Goal: Task Accomplishment & Management: Complete application form

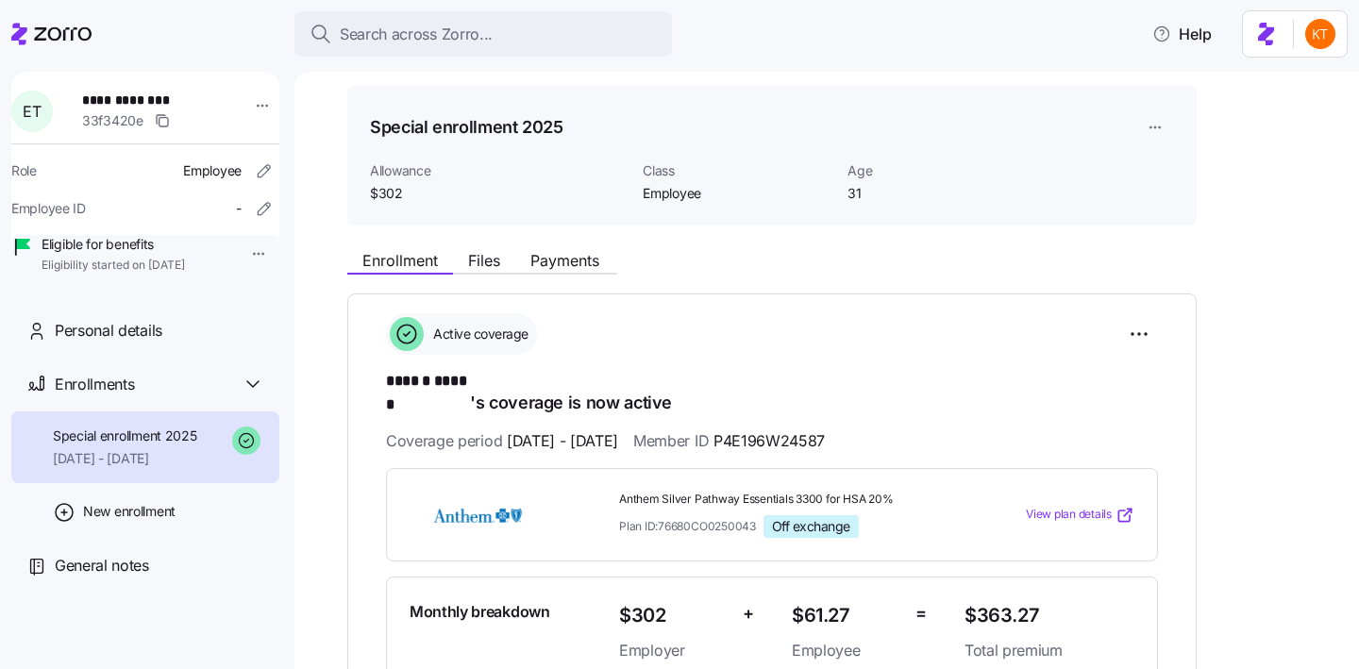
scroll to position [20, 0]
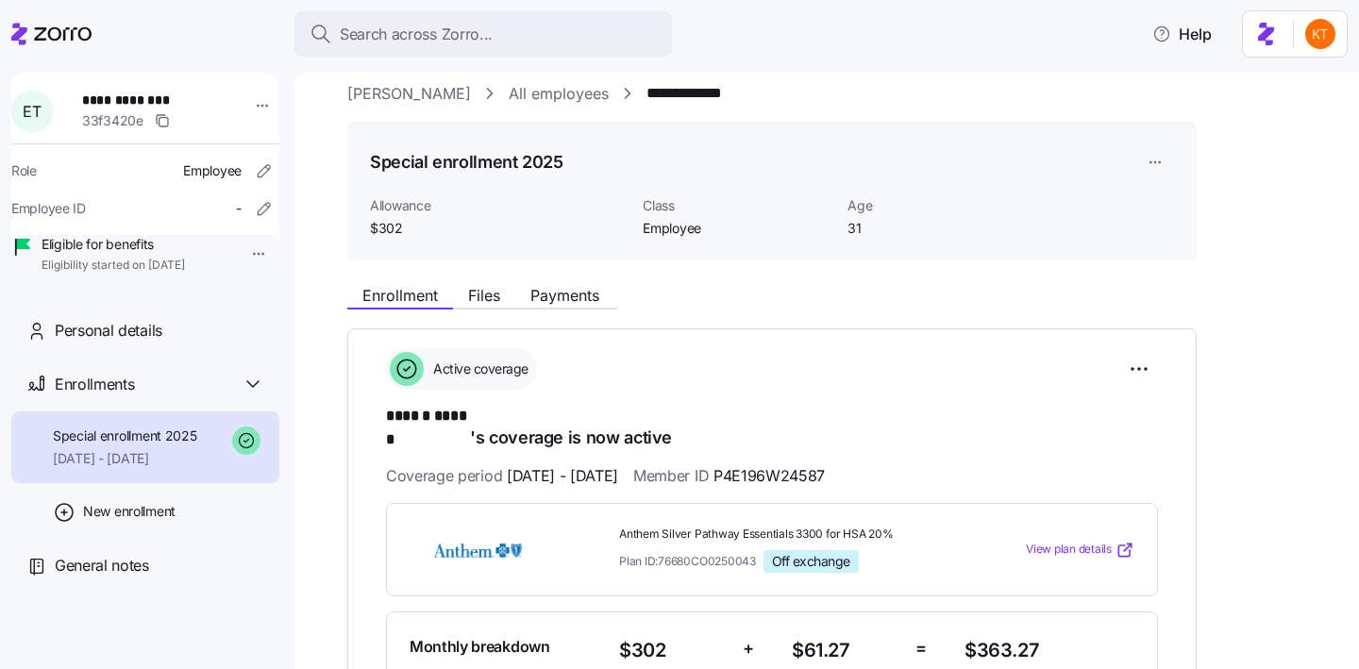
click at [485, 291] on span "Files" at bounding box center [484, 295] width 32 height 15
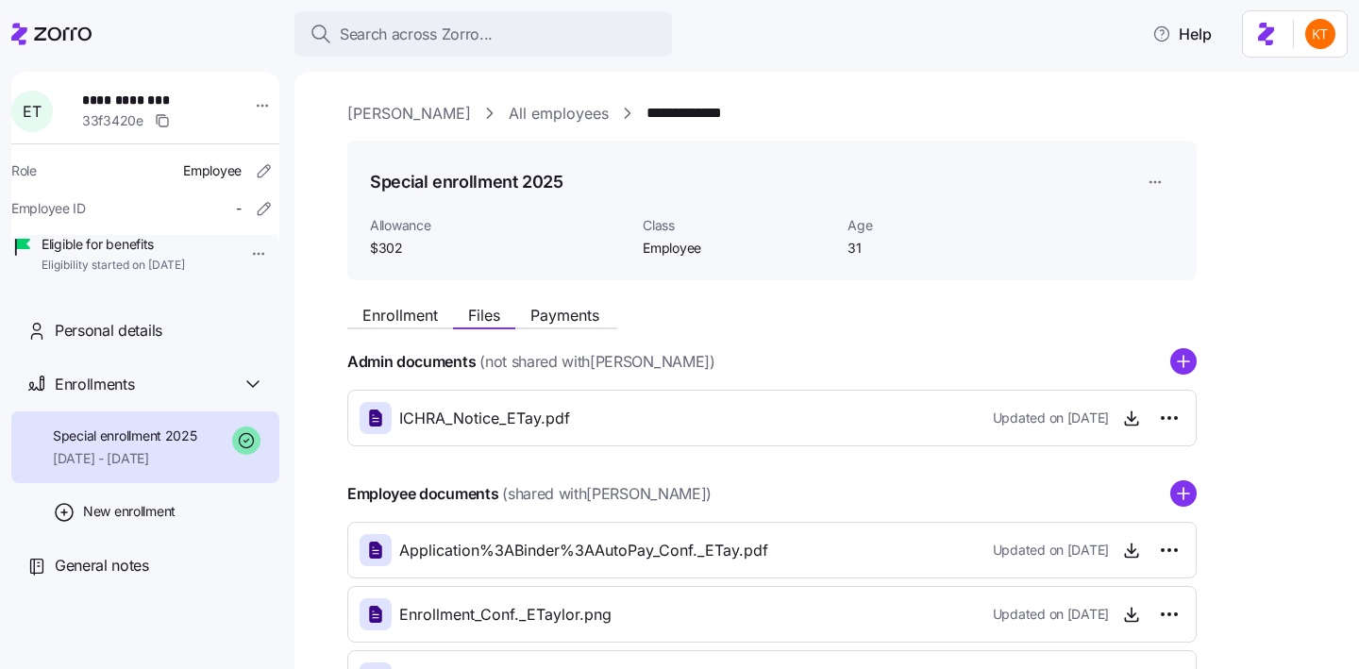
scroll to position [151, 0]
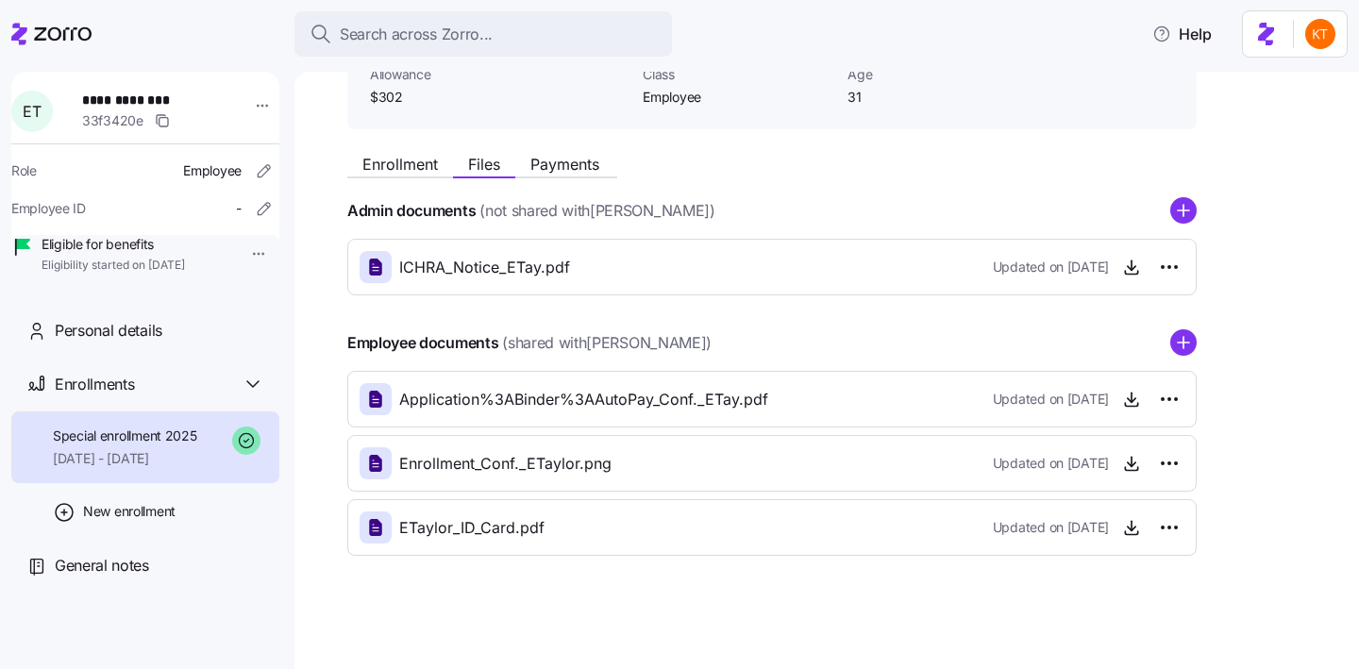
click at [1099, 401] on span "Updated on 09/02/2025" at bounding box center [1051, 399] width 116 height 19
click at [1126, 401] on icon "button" at bounding box center [1131, 399] width 19 height 19
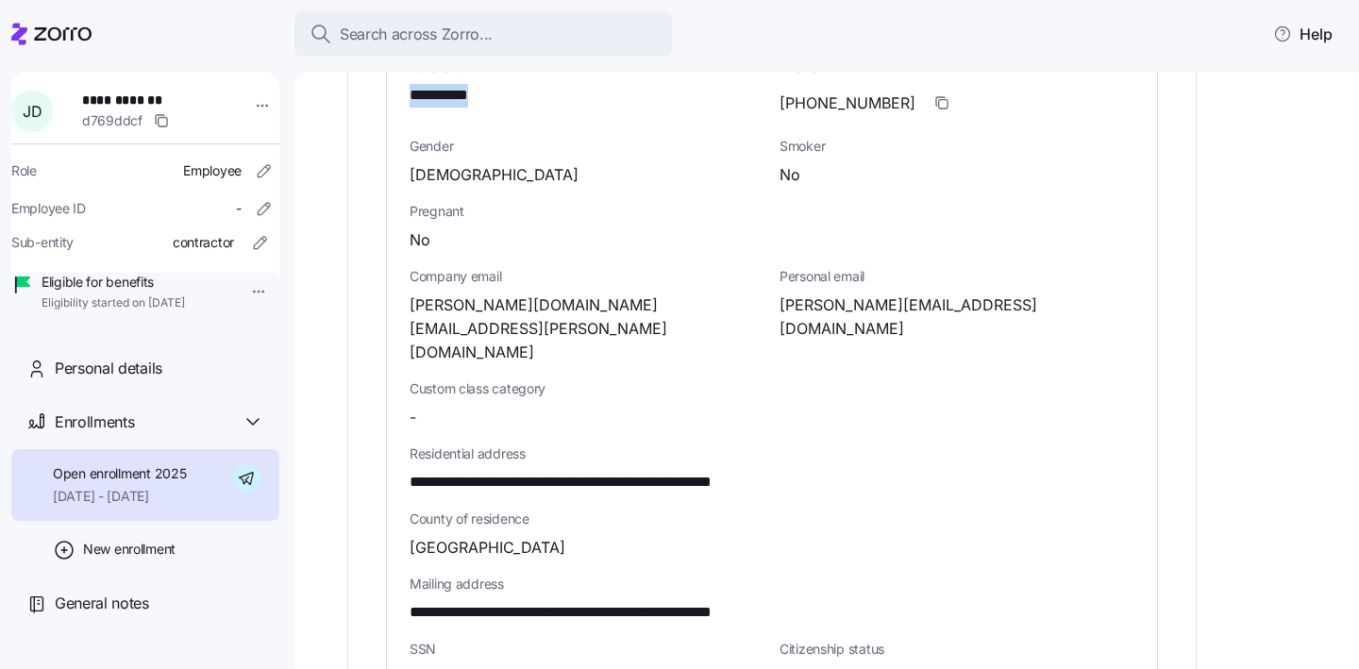
scroll to position [859, 0]
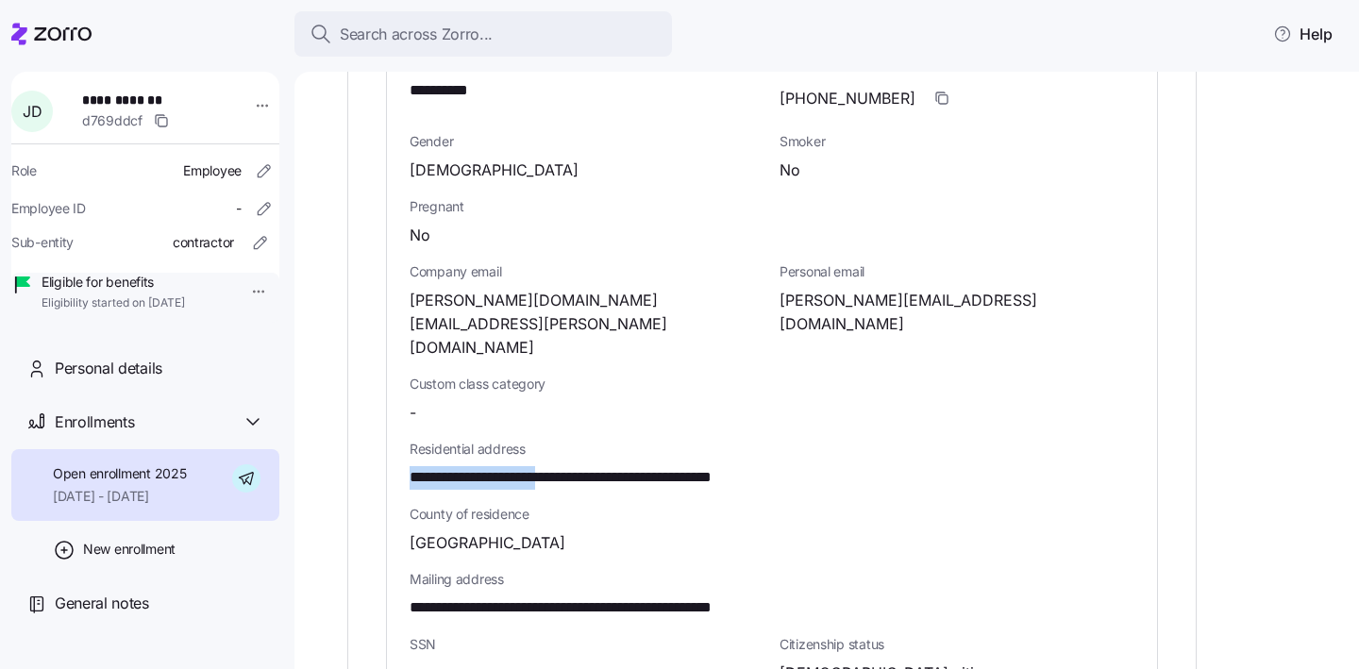
drag, startPoint x: 411, startPoint y: 433, endPoint x: 582, endPoint y: 435, distance: 170.8
click at [582, 466] on span "**********" at bounding box center [617, 478] width 414 height 24
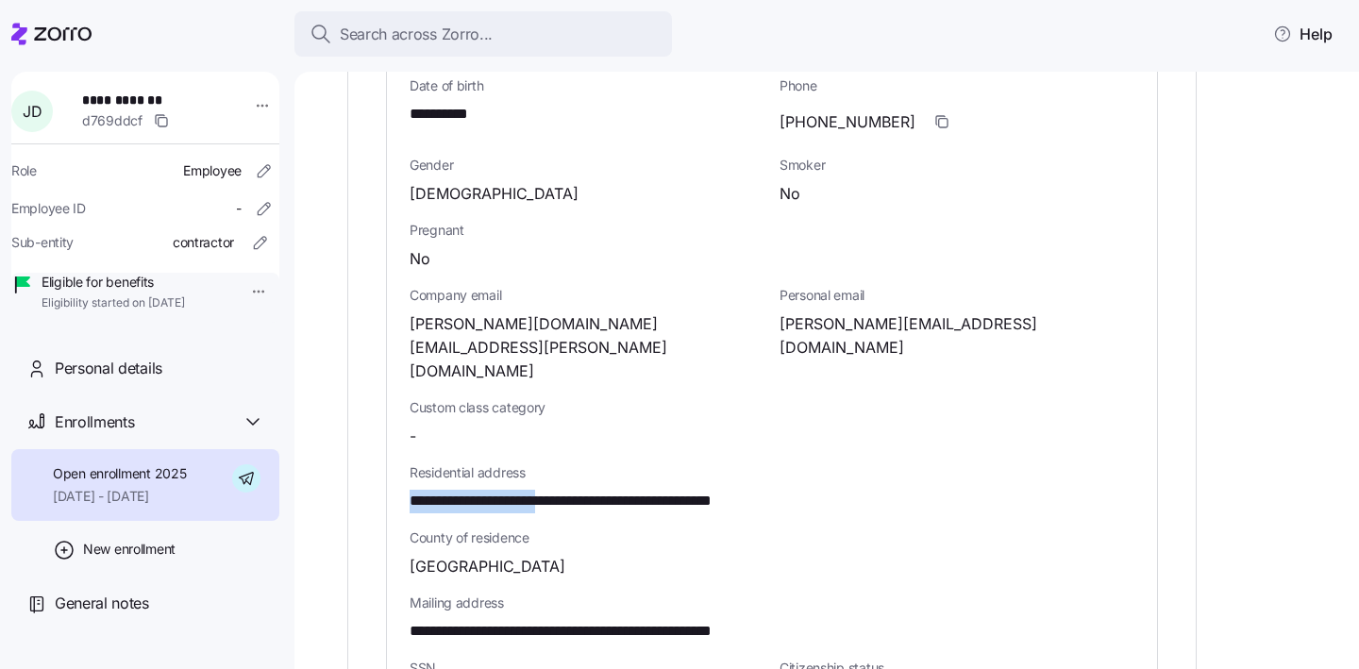
copy span "**********"
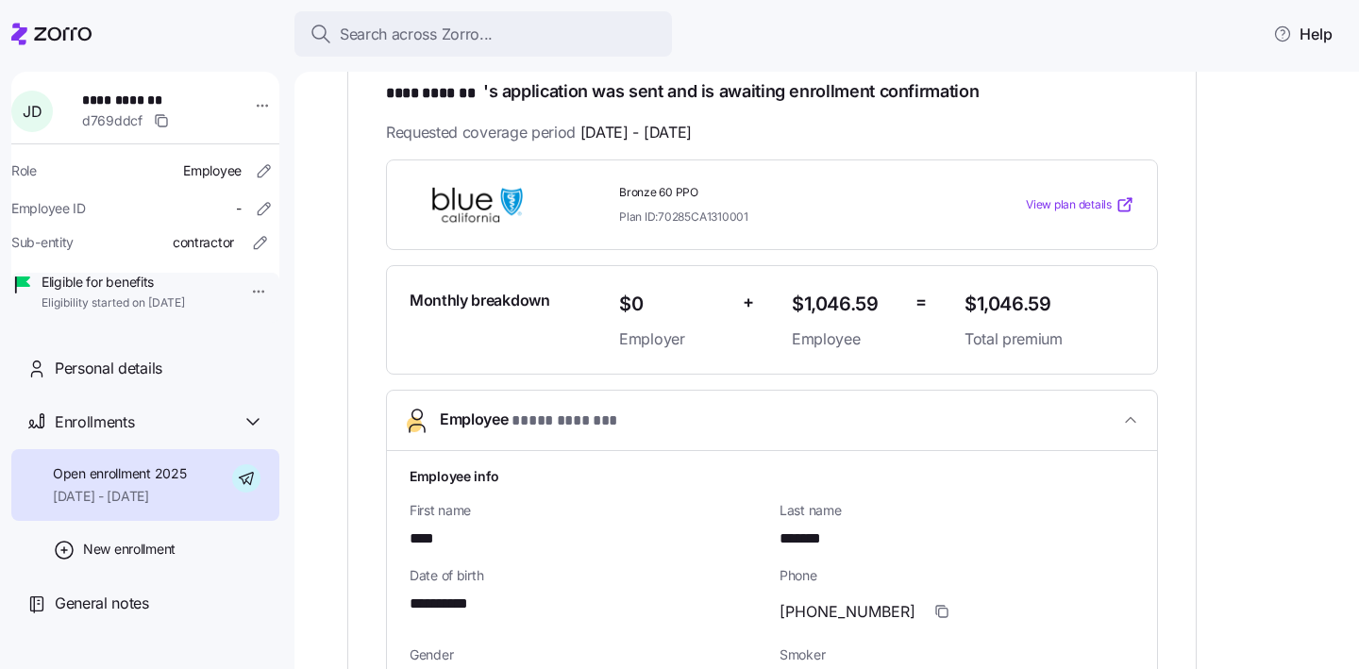
scroll to position [325, 0]
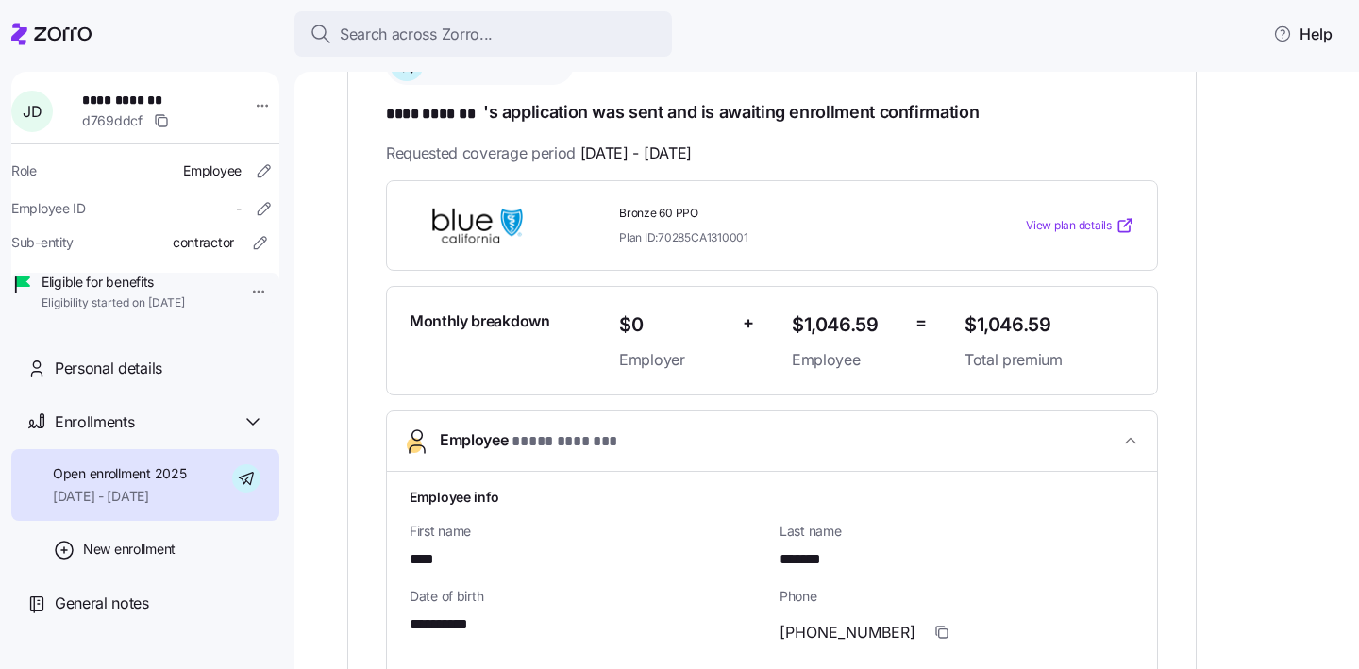
click at [110, 100] on span "**********" at bounding box center [148, 100] width 132 height 19
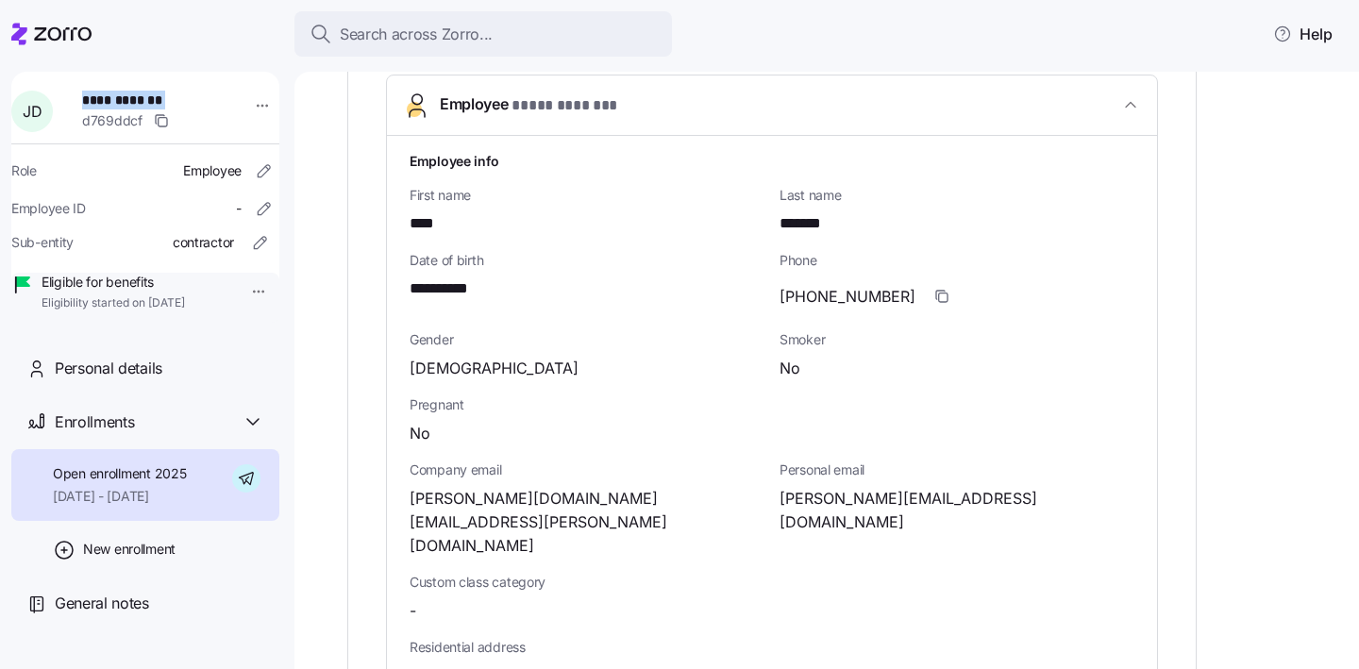
scroll to position [648, 0]
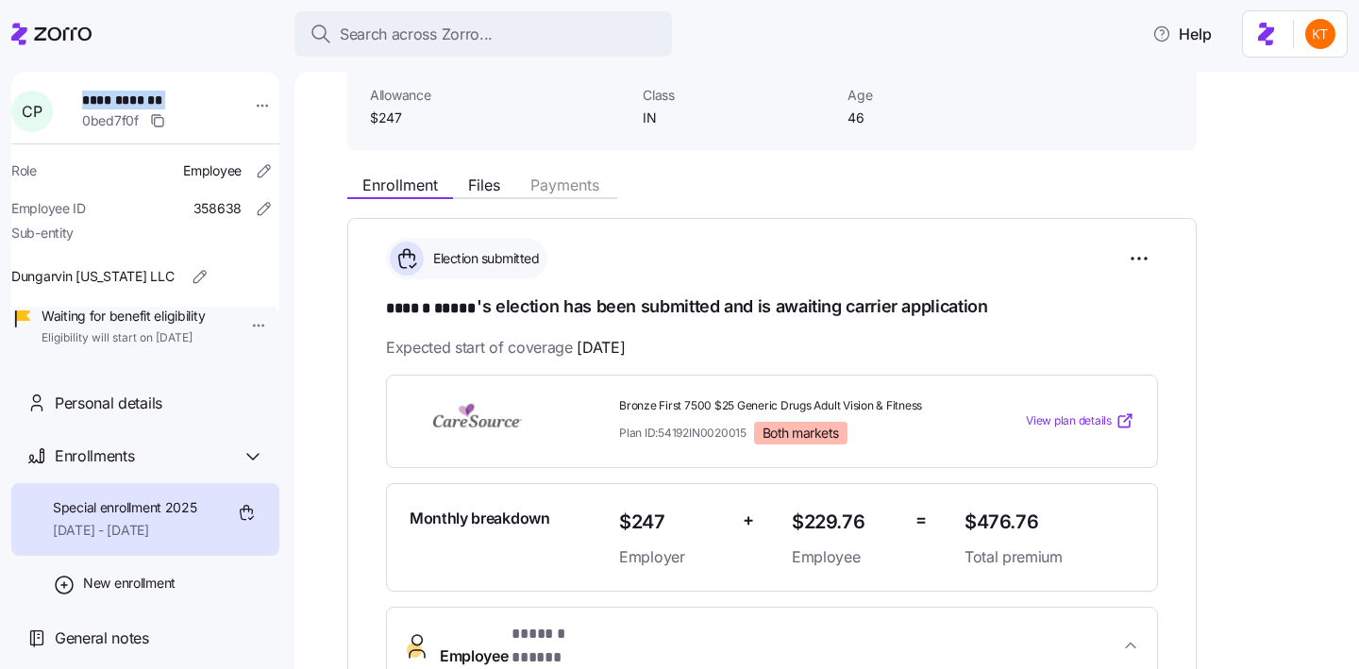
scroll to position [133, 0]
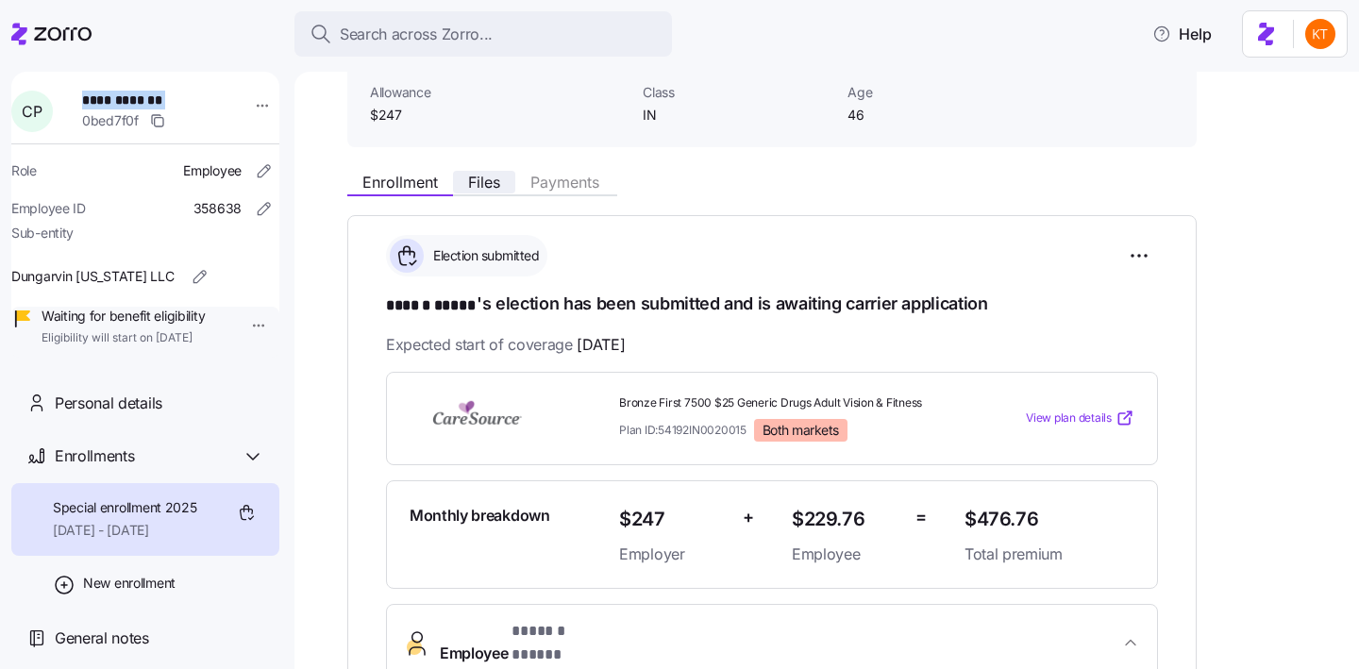
click at [475, 176] on span "Files" at bounding box center [484, 182] width 32 height 15
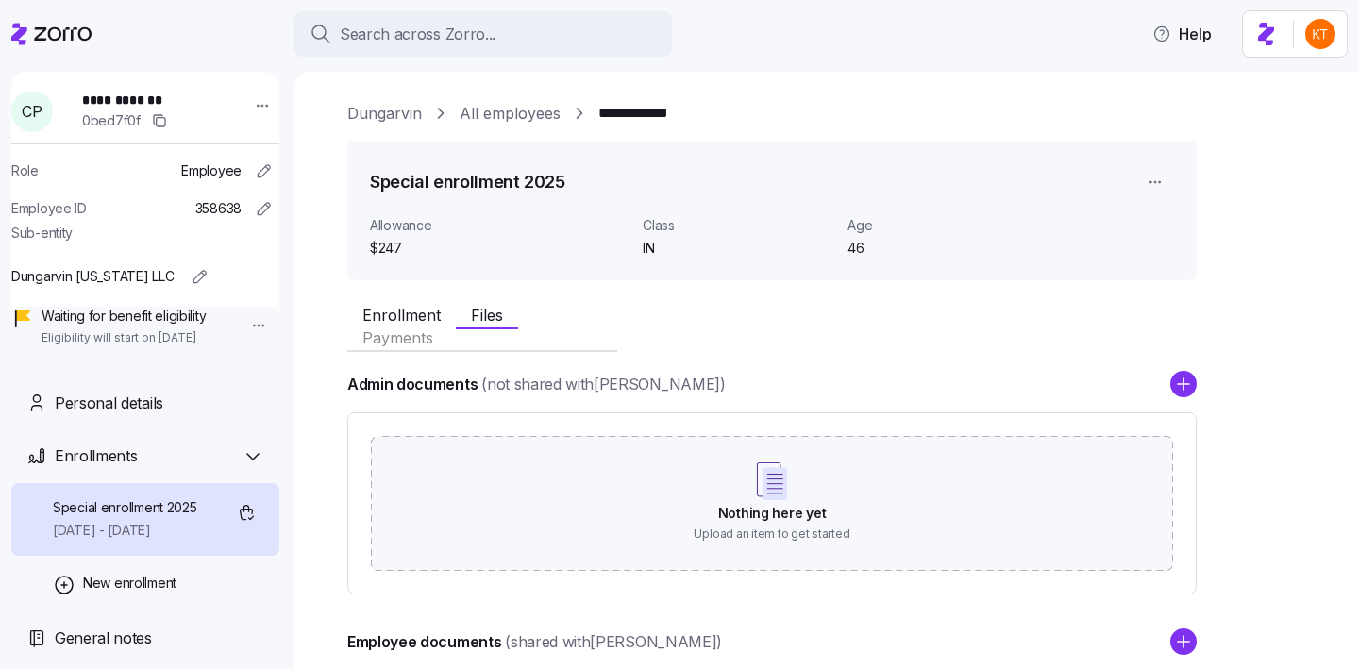
click at [423, 323] on span "Enrollment" at bounding box center [401, 315] width 78 height 15
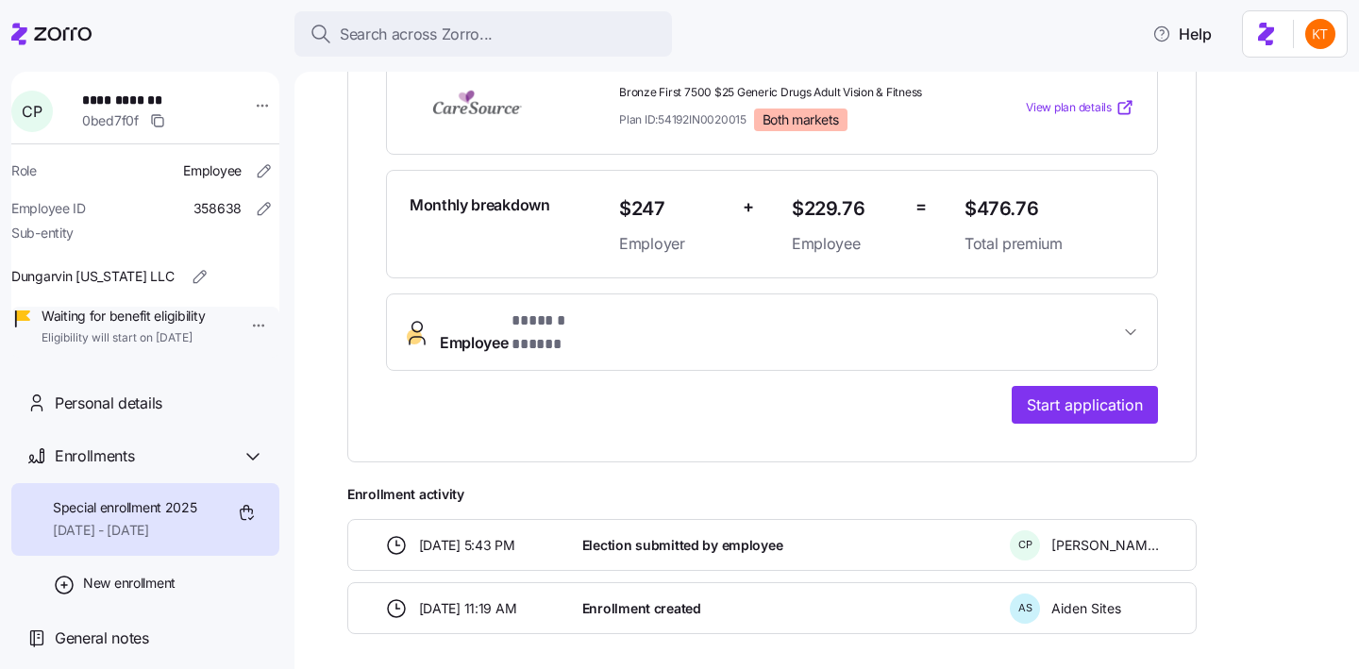
scroll to position [421, 0]
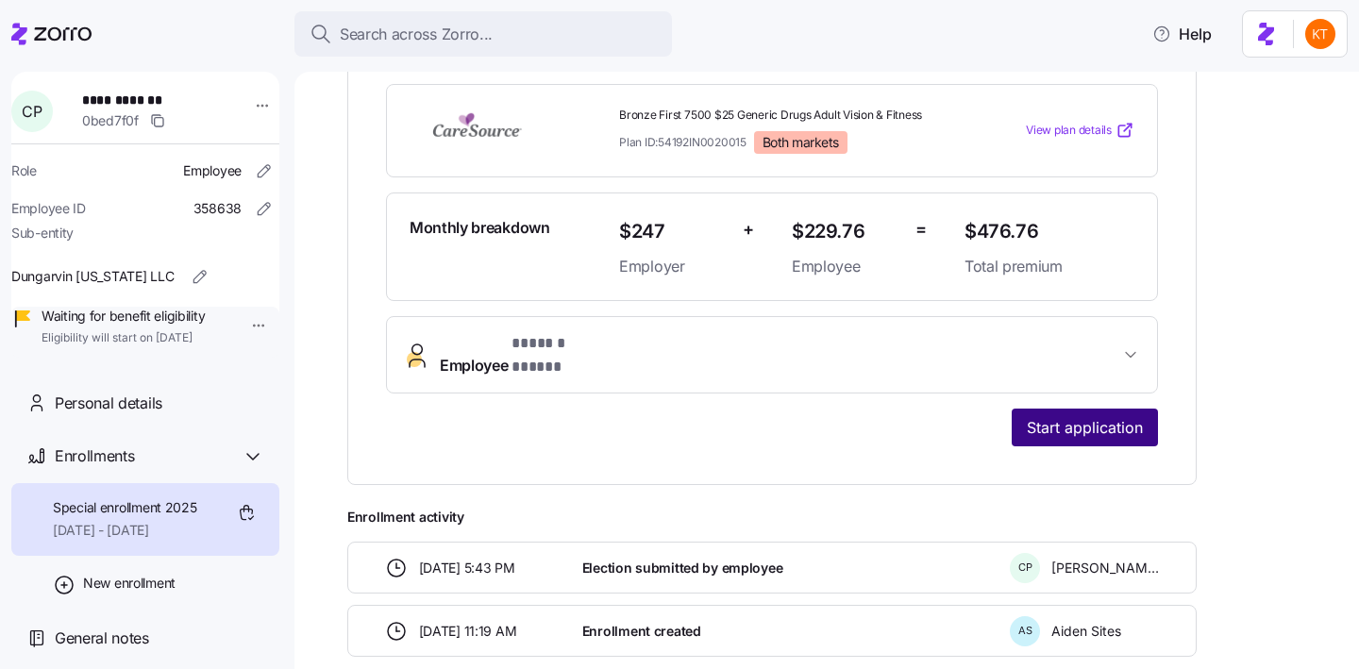
click at [1112, 419] on span "Start application" at bounding box center [1085, 427] width 116 height 23
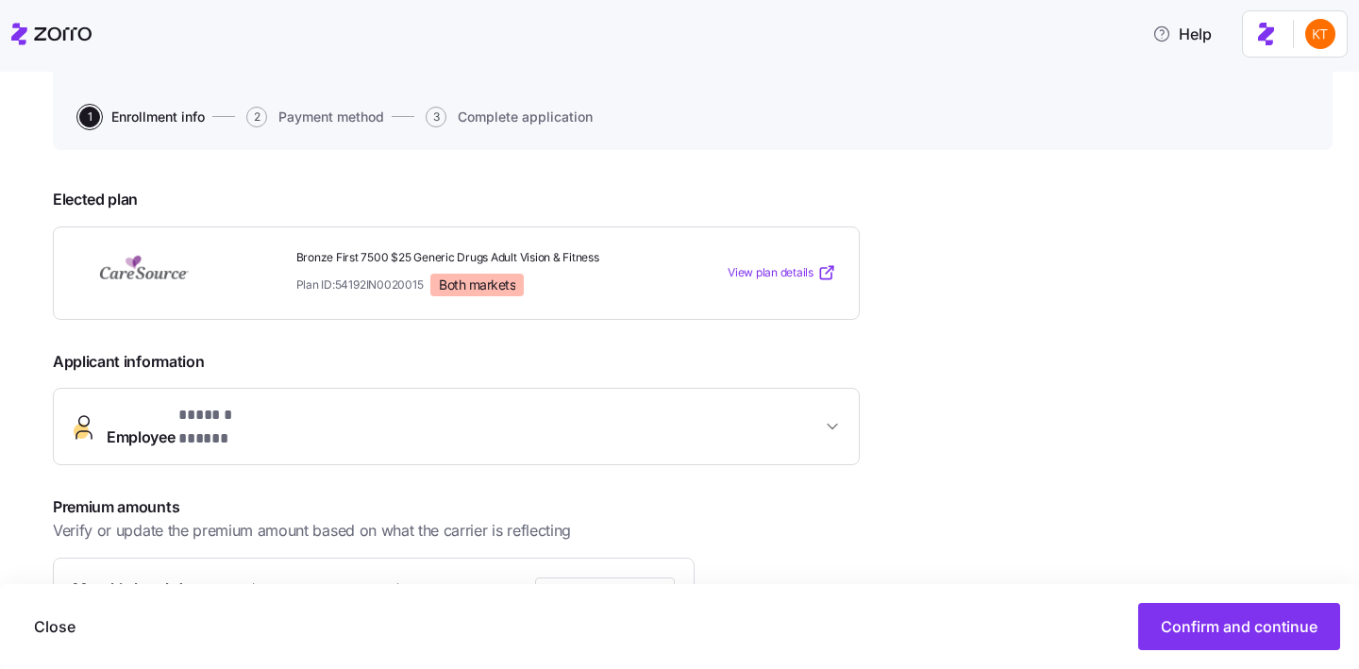
scroll to position [391, 0]
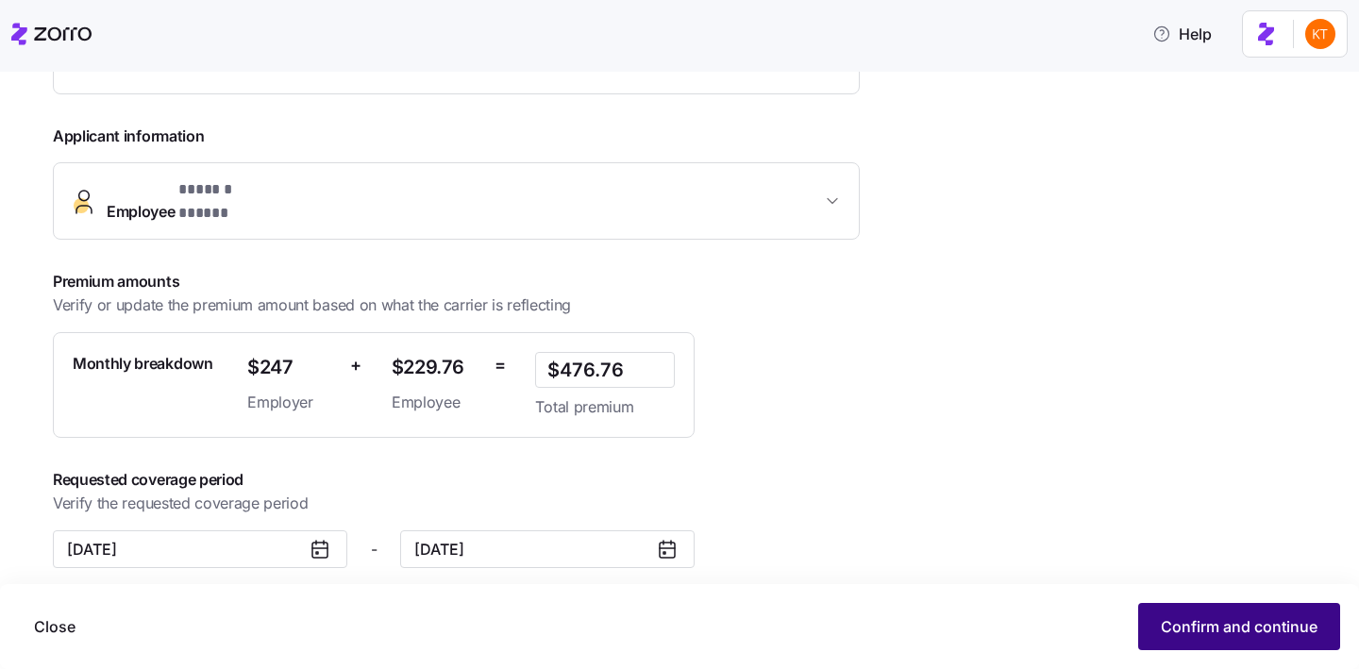
click at [1236, 640] on button "Confirm and continue" at bounding box center [1239, 626] width 202 height 47
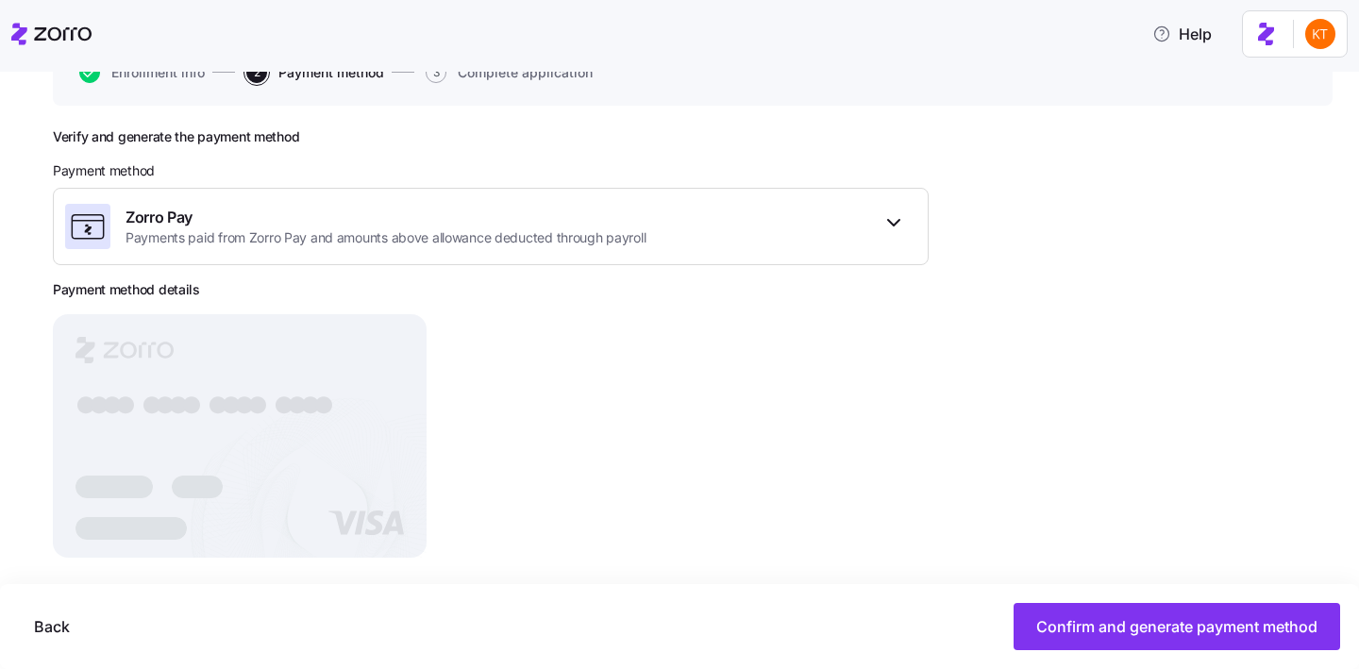
scroll to position [230, 0]
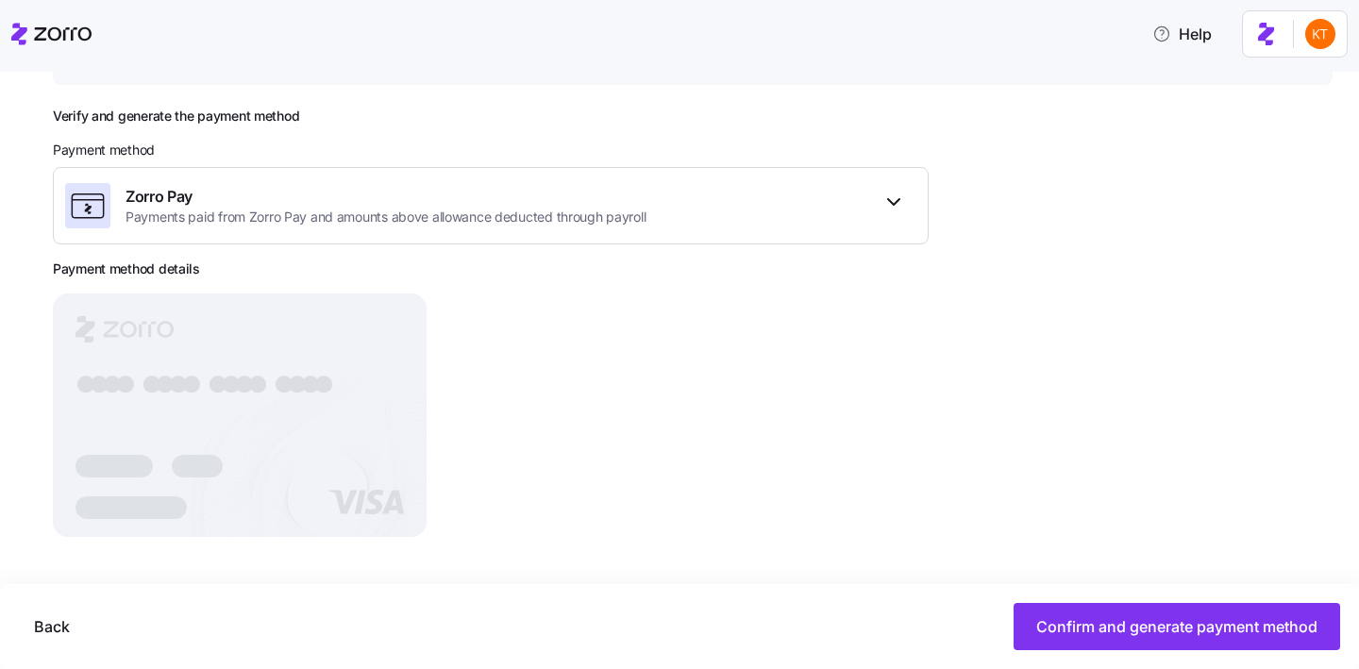
click at [1083, 658] on div "Back Confirm and generate payment method" at bounding box center [679, 626] width 1359 height 85
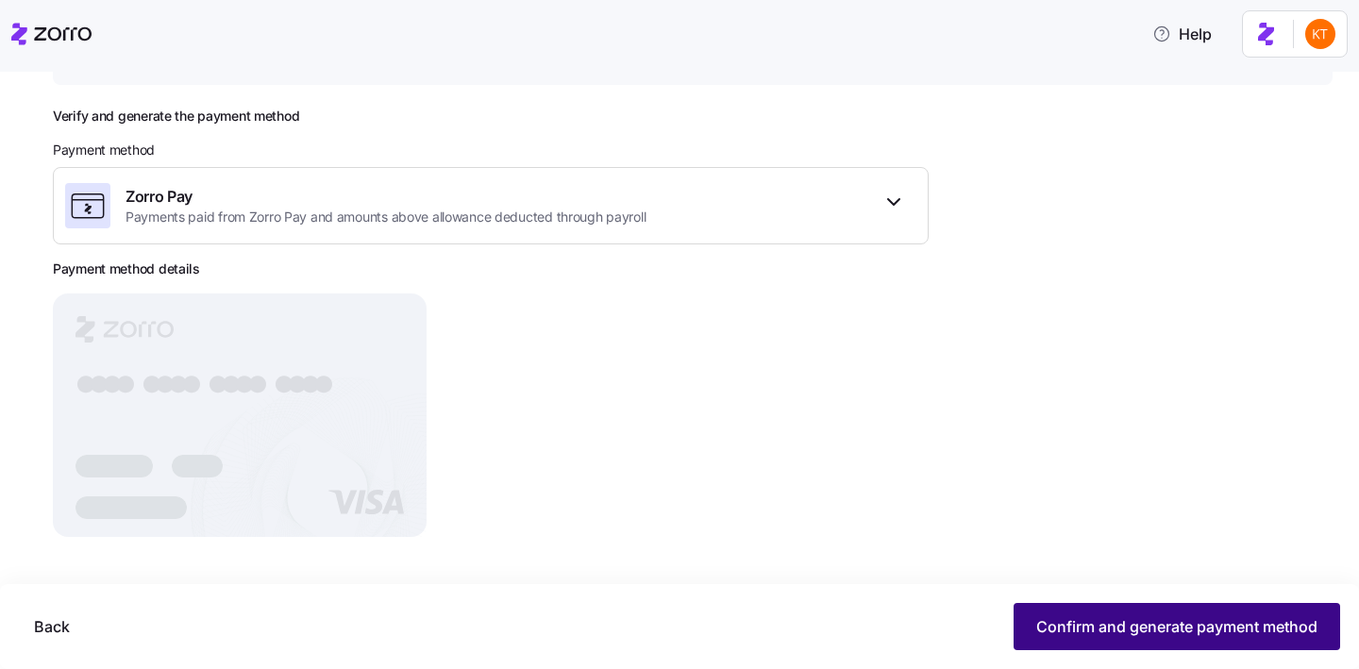
click at [1065, 638] on button "Confirm and generate payment method" at bounding box center [1177, 626] width 327 height 47
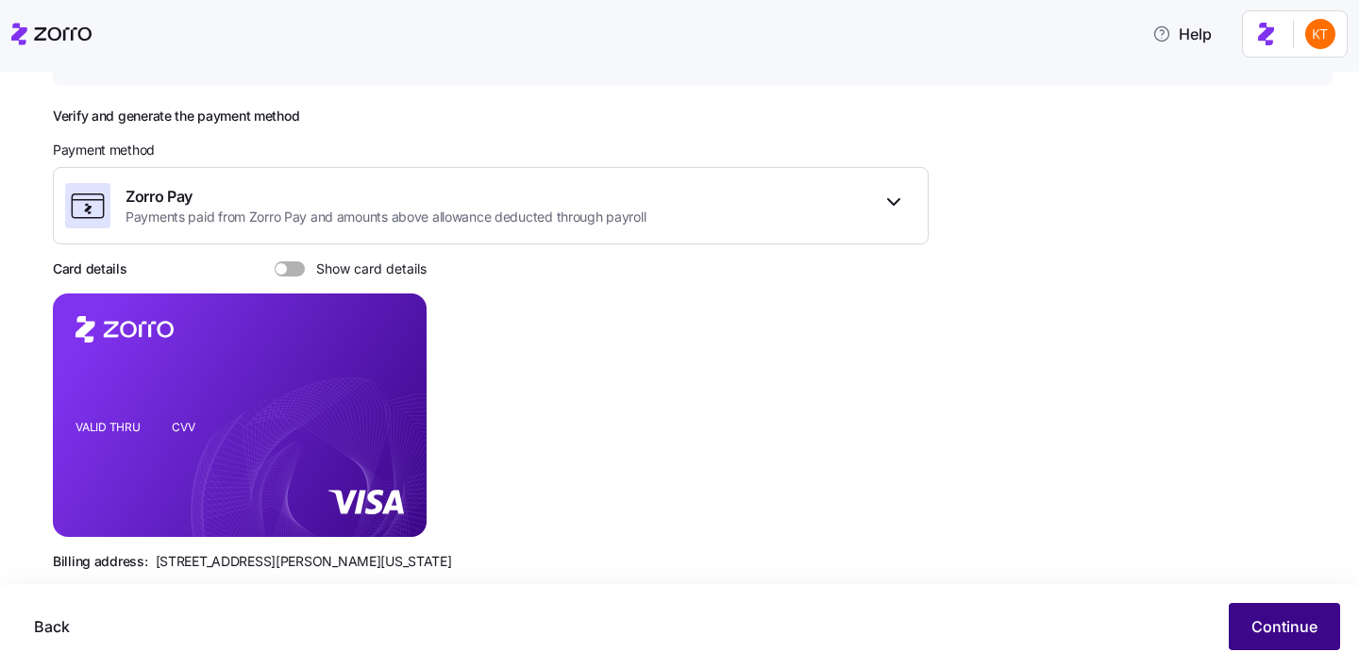
click at [1267, 624] on span "Continue" at bounding box center [1284, 626] width 66 height 23
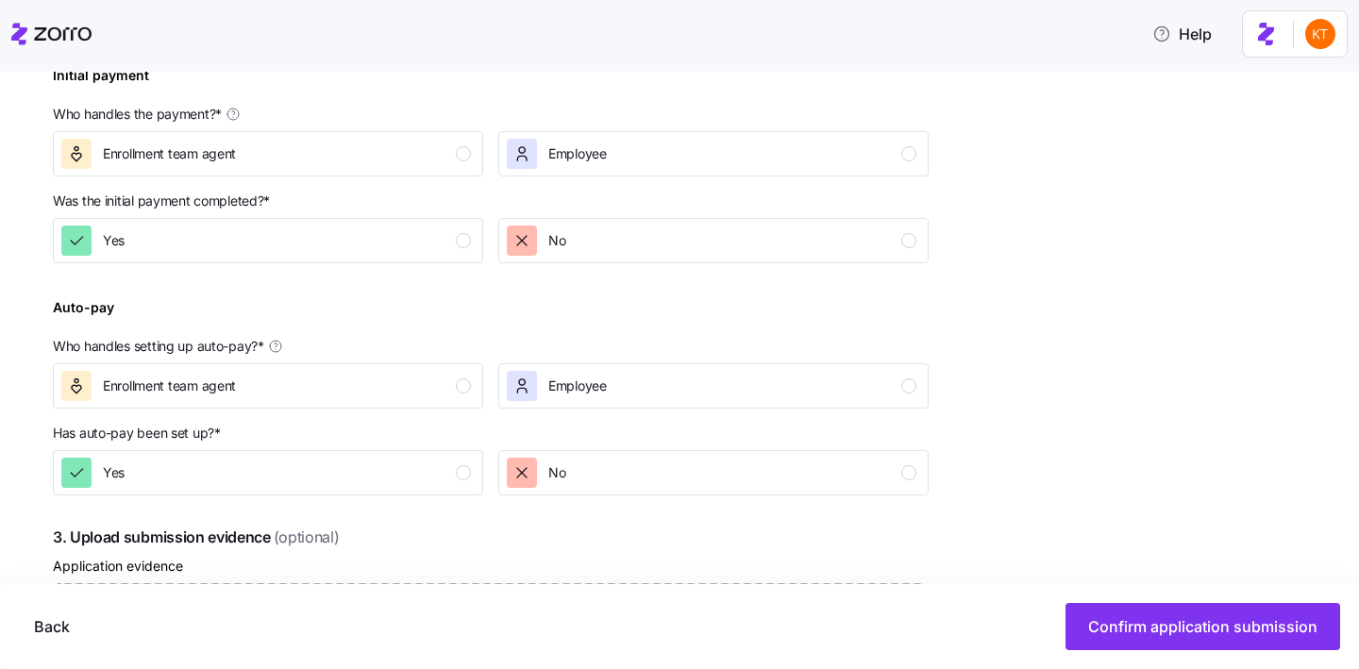
scroll to position [647, 0]
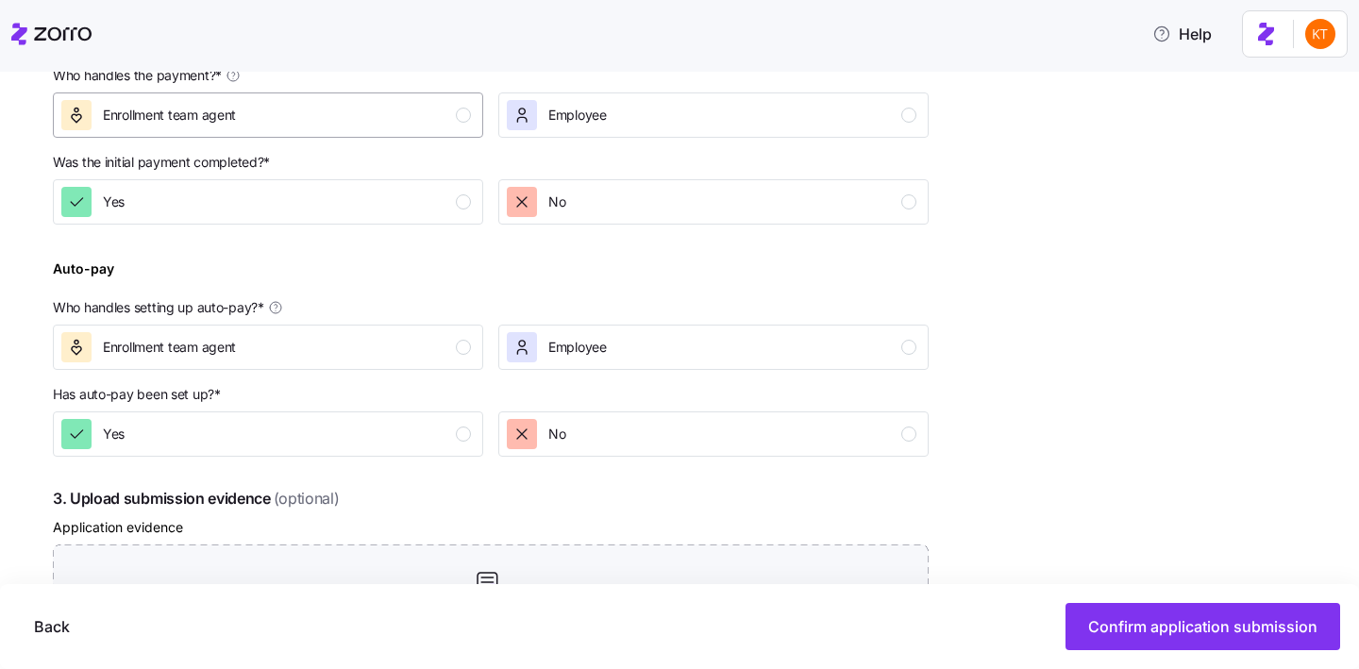
click at [396, 100] on button "Enrollment team agent" at bounding box center [268, 114] width 430 height 45
click at [450, 218] on button "Yes" at bounding box center [268, 201] width 430 height 45
click at [544, 205] on div "No" at bounding box center [536, 202] width 59 height 30
click at [477, 338] on button "Enrollment team agent" at bounding box center [268, 347] width 430 height 45
click at [585, 432] on div "No" at bounding box center [712, 434] width 410 height 30
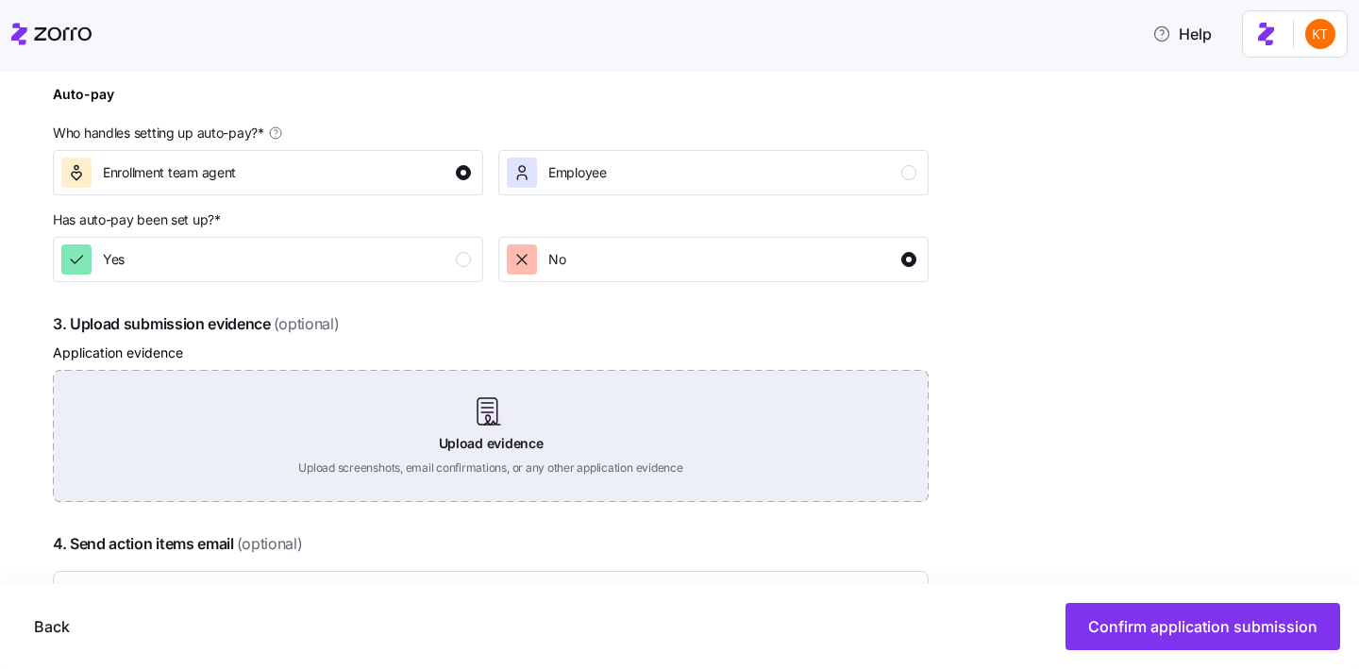
scroll to position [838, 0]
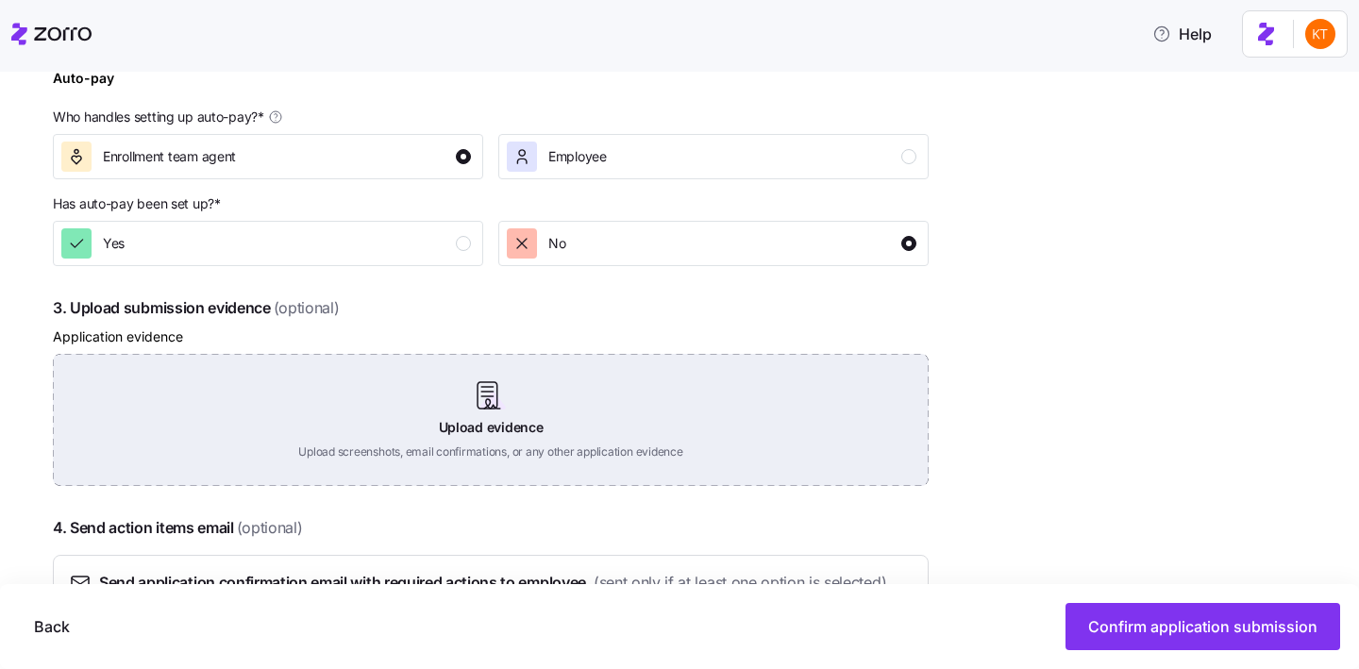
click at [514, 428] on div "Upload evidence Upload screenshots, email confirmations, or any other applicati…" at bounding box center [491, 420] width 876 height 132
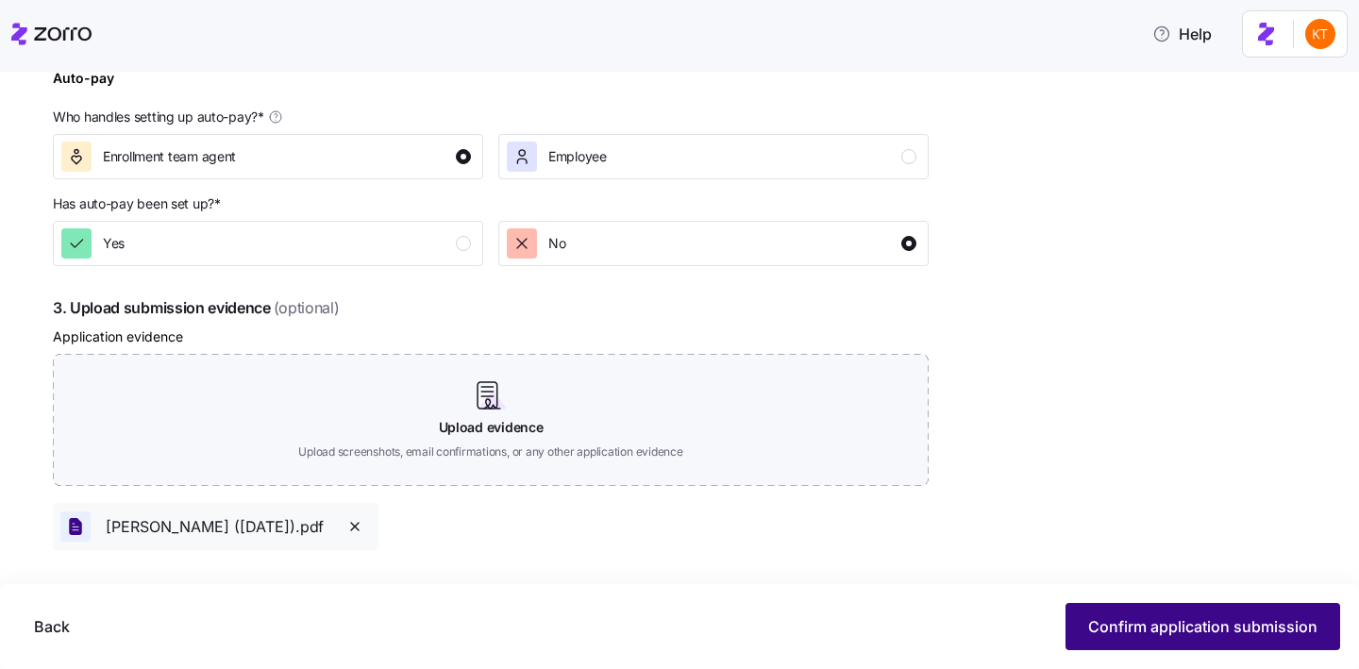
click at [1088, 635] on button "Confirm application submission" at bounding box center [1202, 626] width 275 height 47
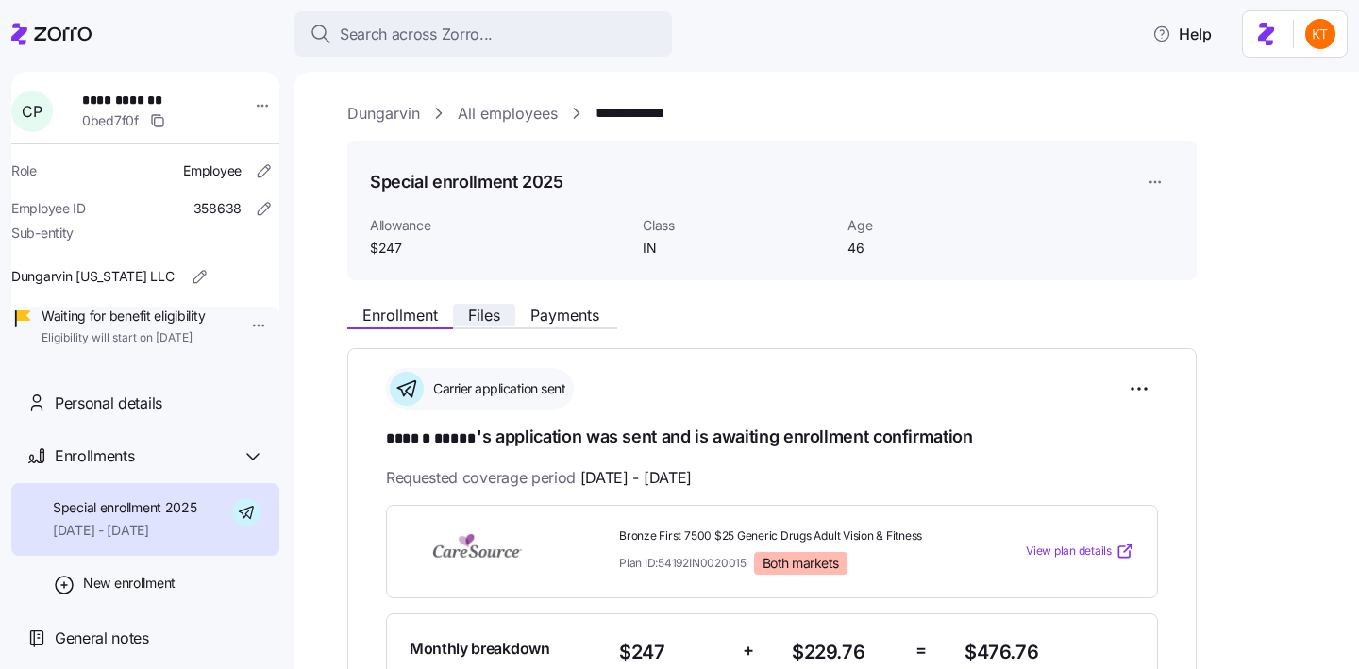
click at [482, 323] on span "Files" at bounding box center [484, 315] width 32 height 15
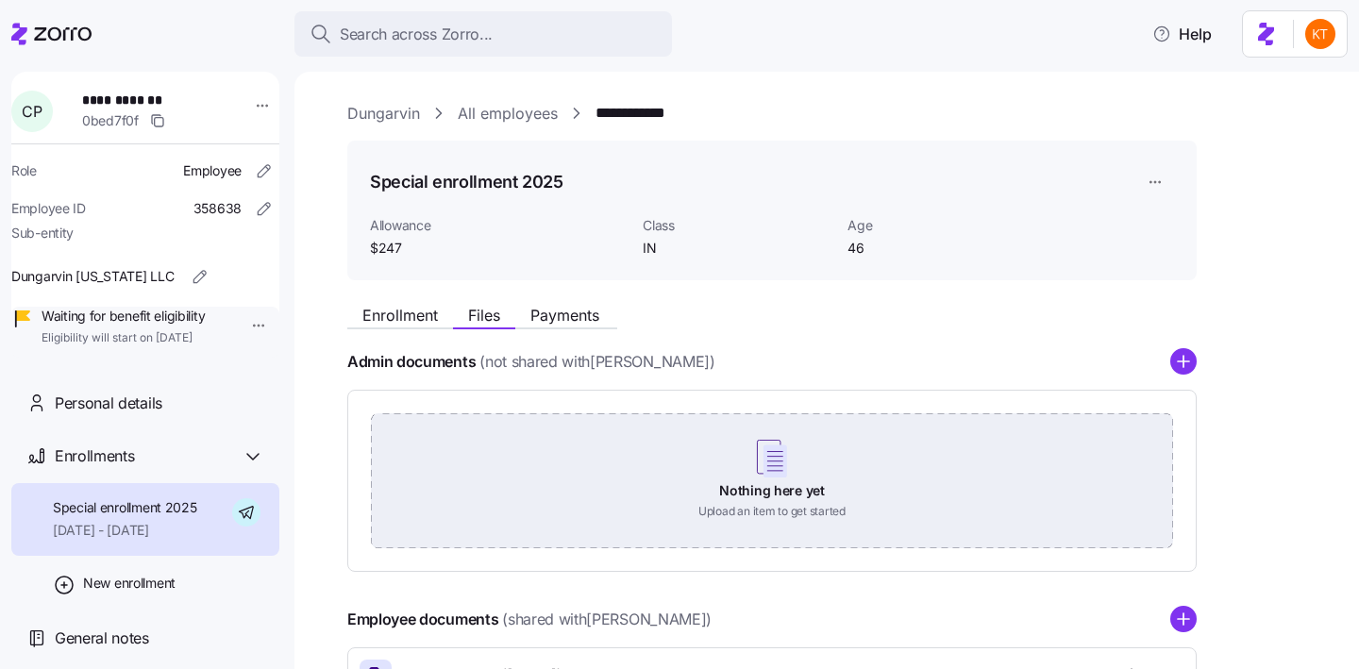
scroll to position [148, 0]
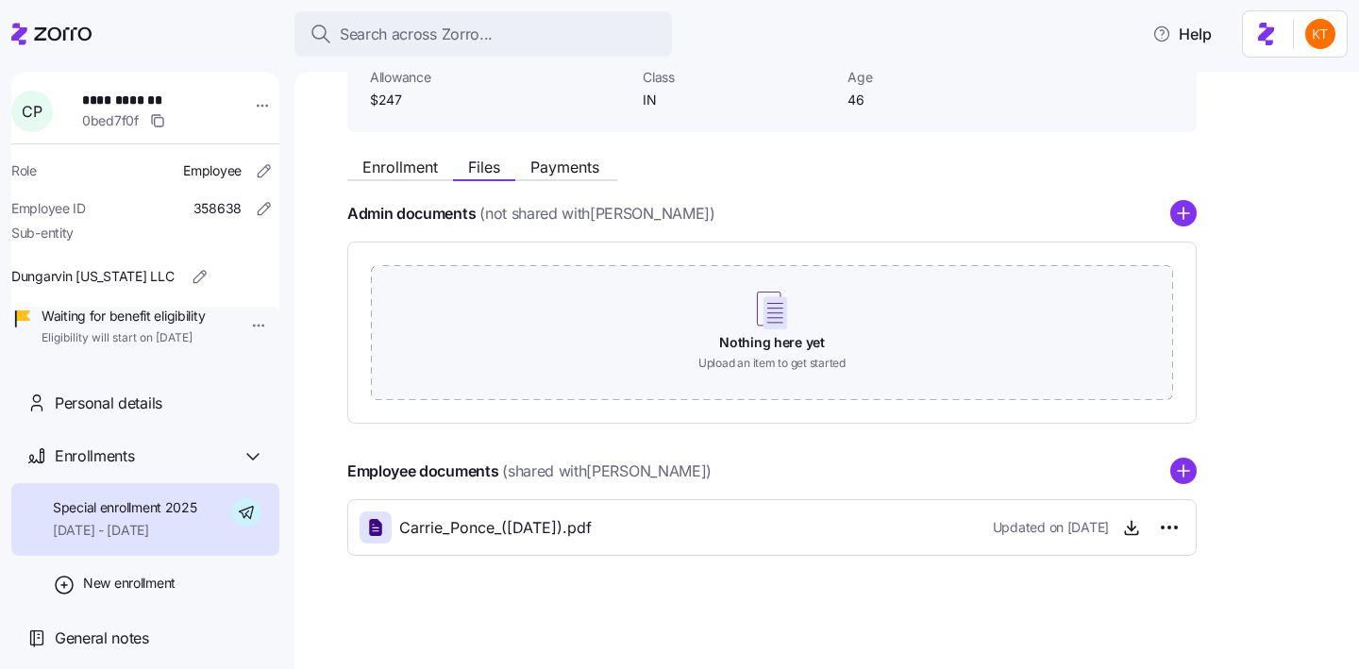
click at [1179, 485] on div "Employee documents (shared with Carrie Ponce ) Carrie_Ponce_(11-01-25).pdf Upda…" at bounding box center [771, 507] width 849 height 98
click at [1180, 476] on circle "add icon" at bounding box center [1183, 472] width 25 height 25
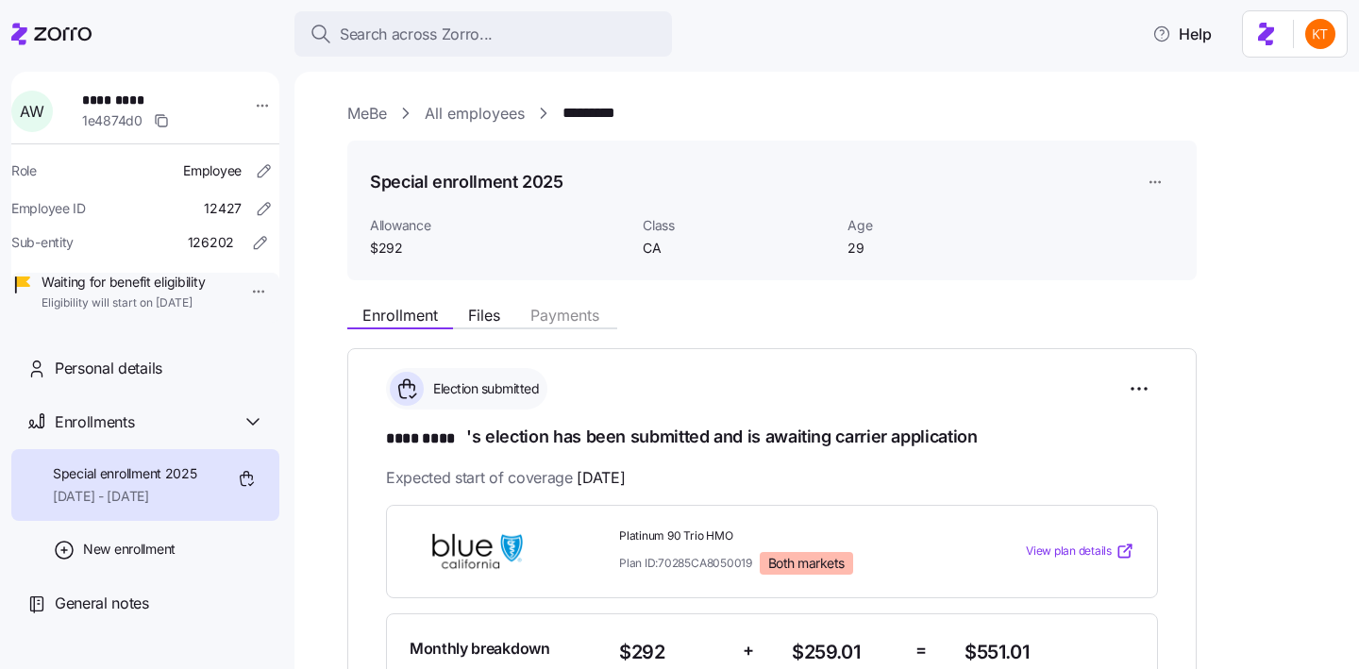
click at [117, 101] on span "*********" at bounding box center [148, 100] width 132 height 19
copy span "*********"
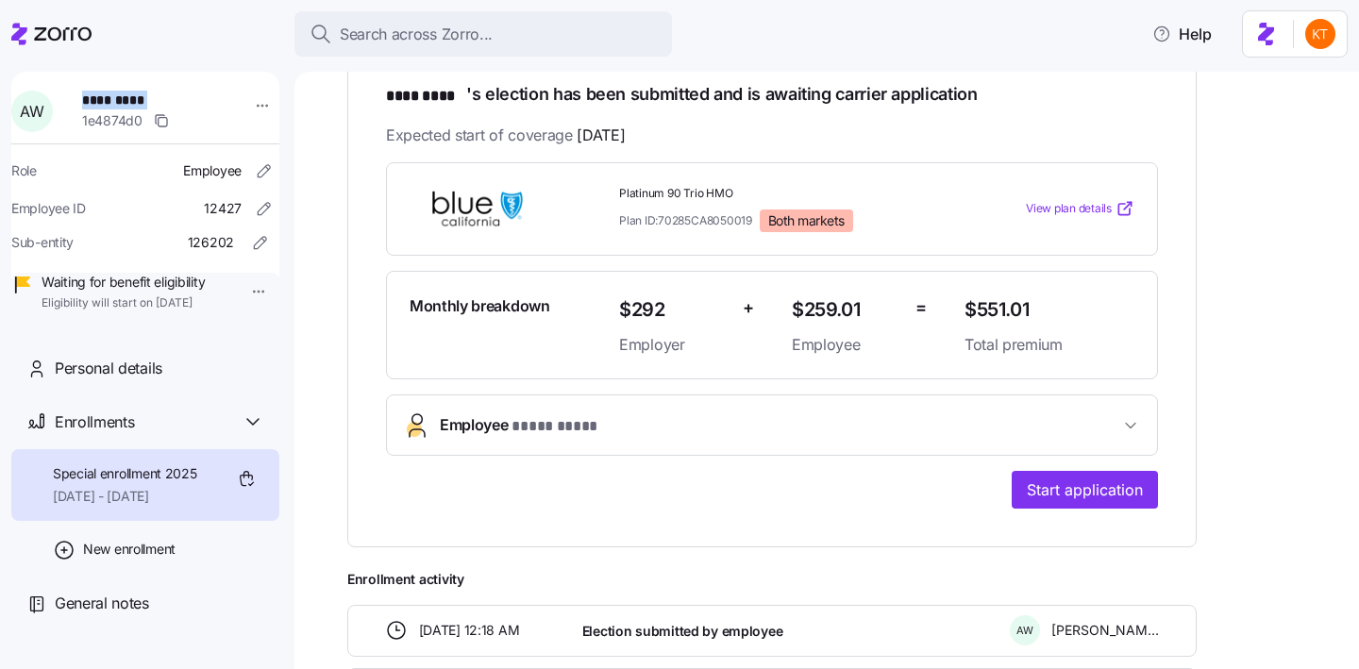
scroll to position [362, 0]
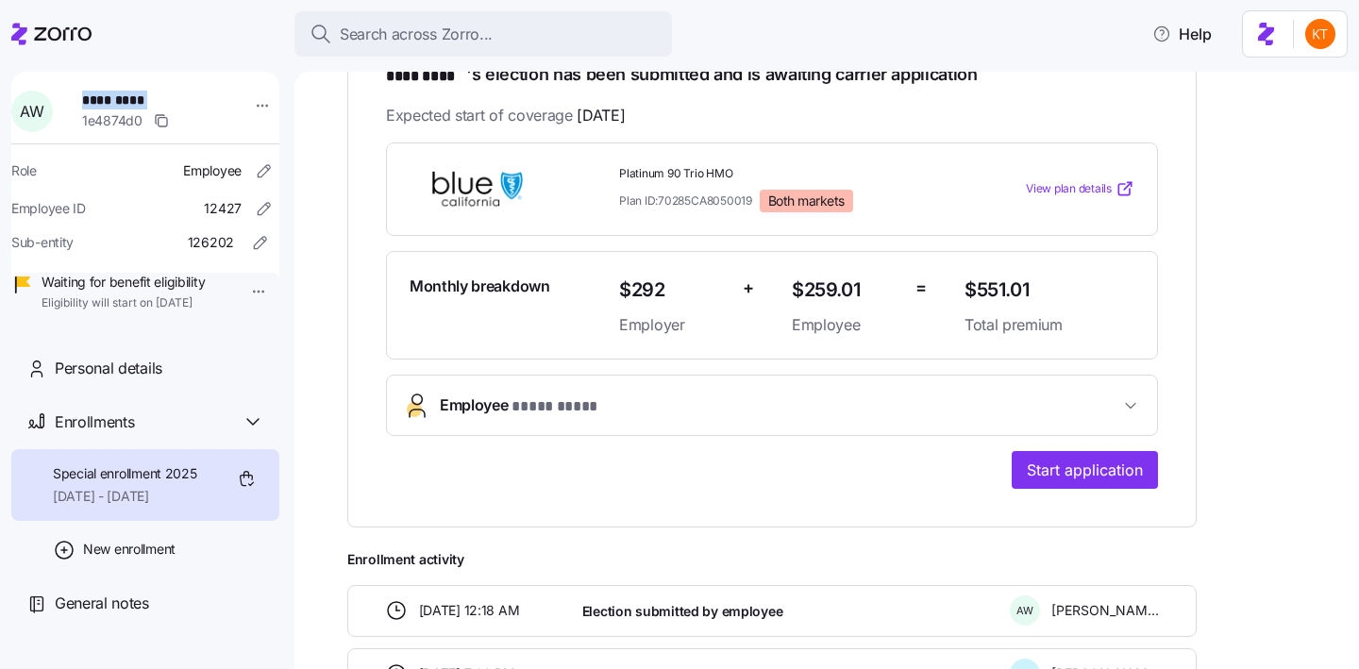
click at [797, 394] on span "Employee * **** **** *" at bounding box center [779, 406] width 679 height 25
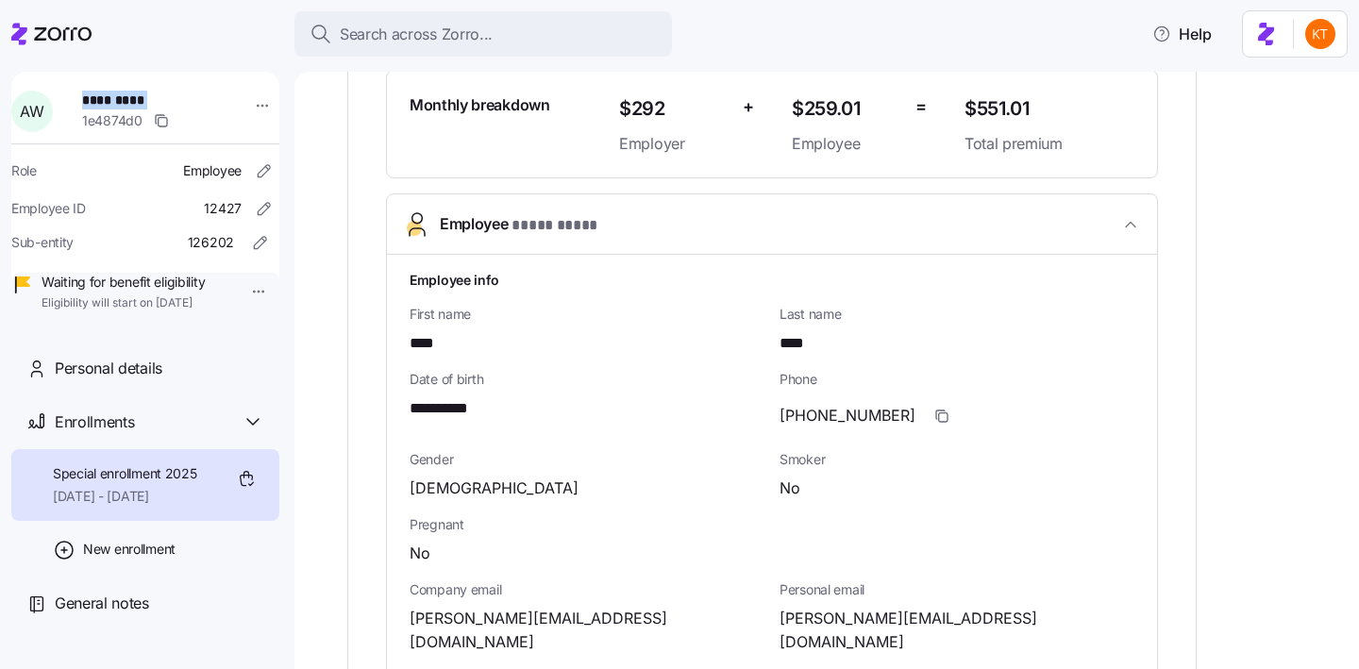
scroll to position [624, 0]
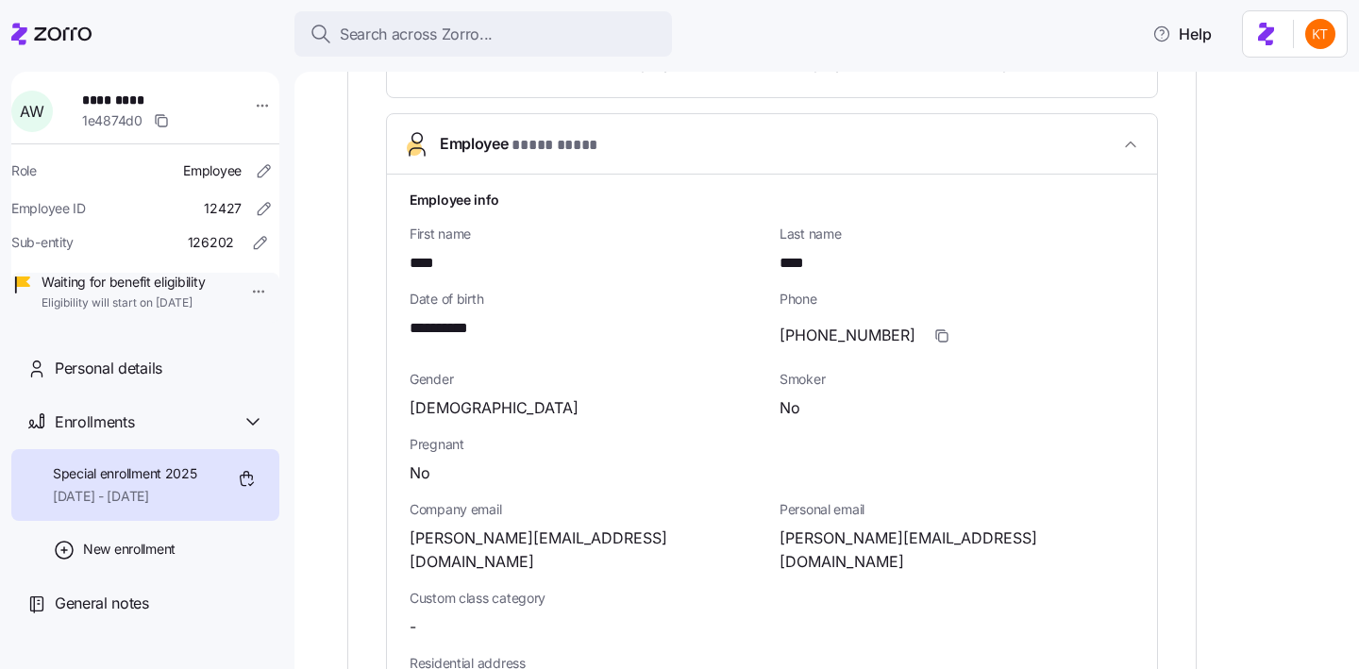
click at [849, 531] on span "anna.woos25@gmail.com" at bounding box center [957, 550] width 355 height 47
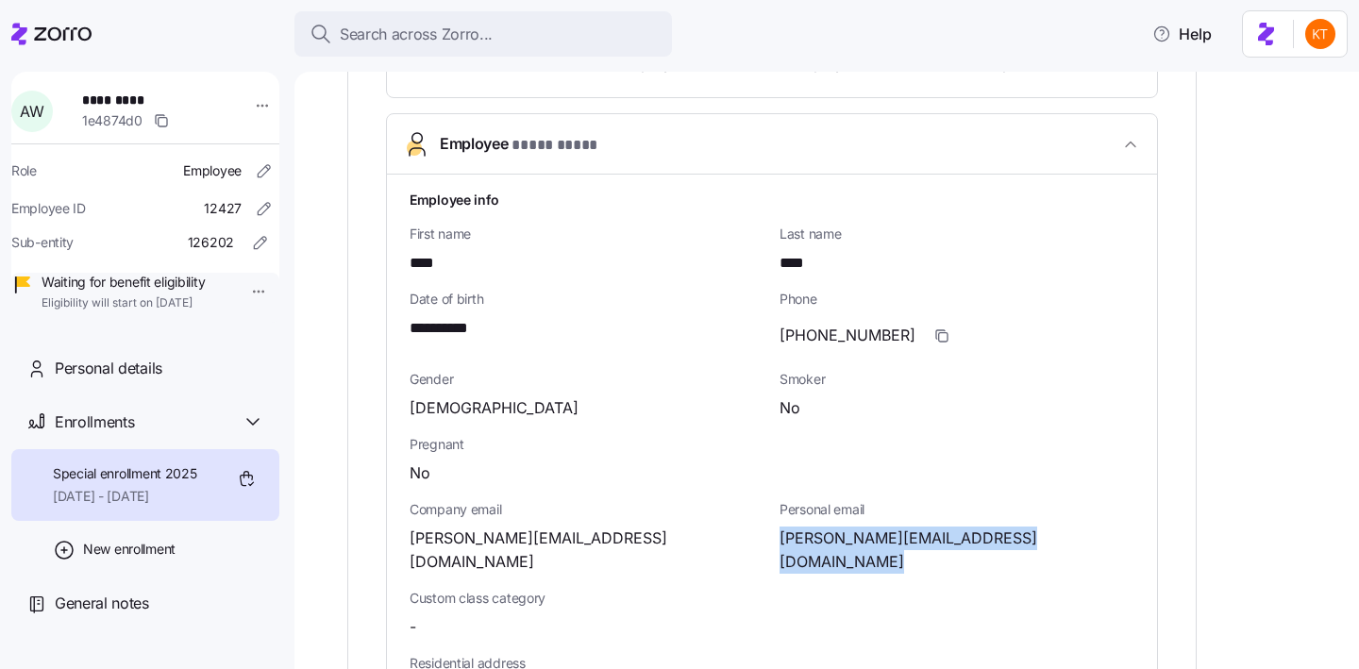
click at [849, 531] on span "anna.woos25@gmail.com" at bounding box center [957, 550] width 355 height 47
copy span "woos25"
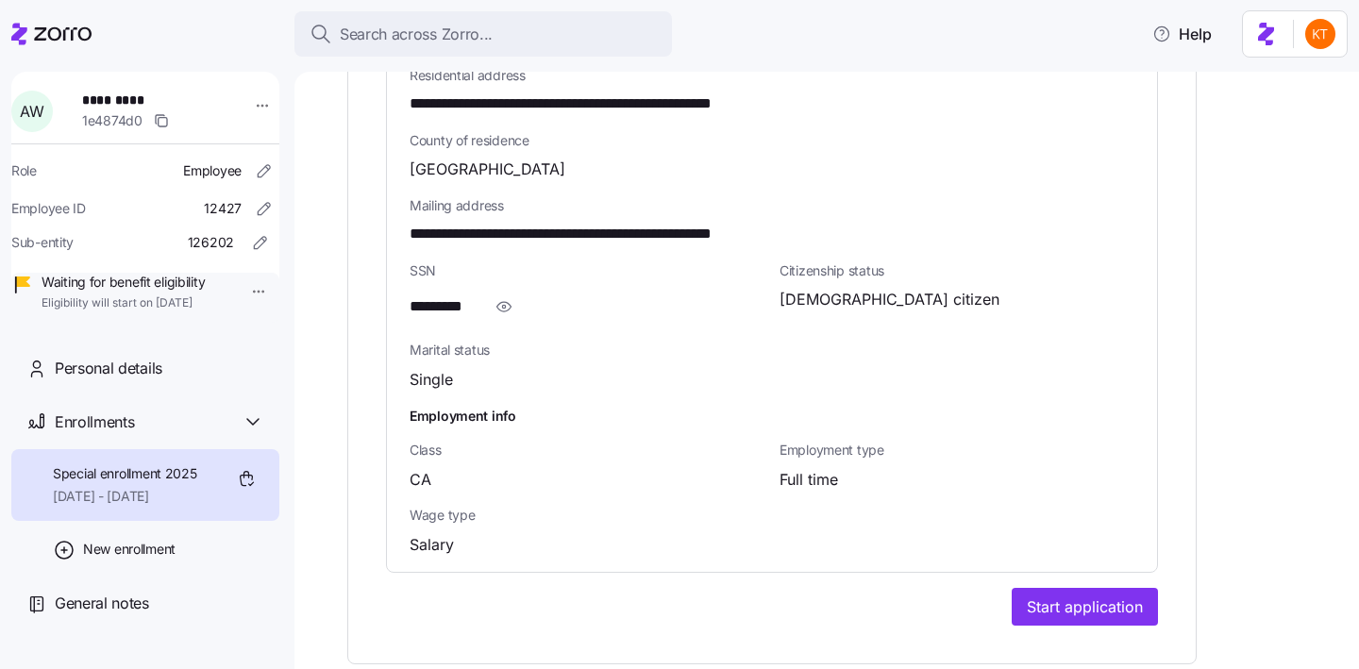
scroll to position [1168, 0]
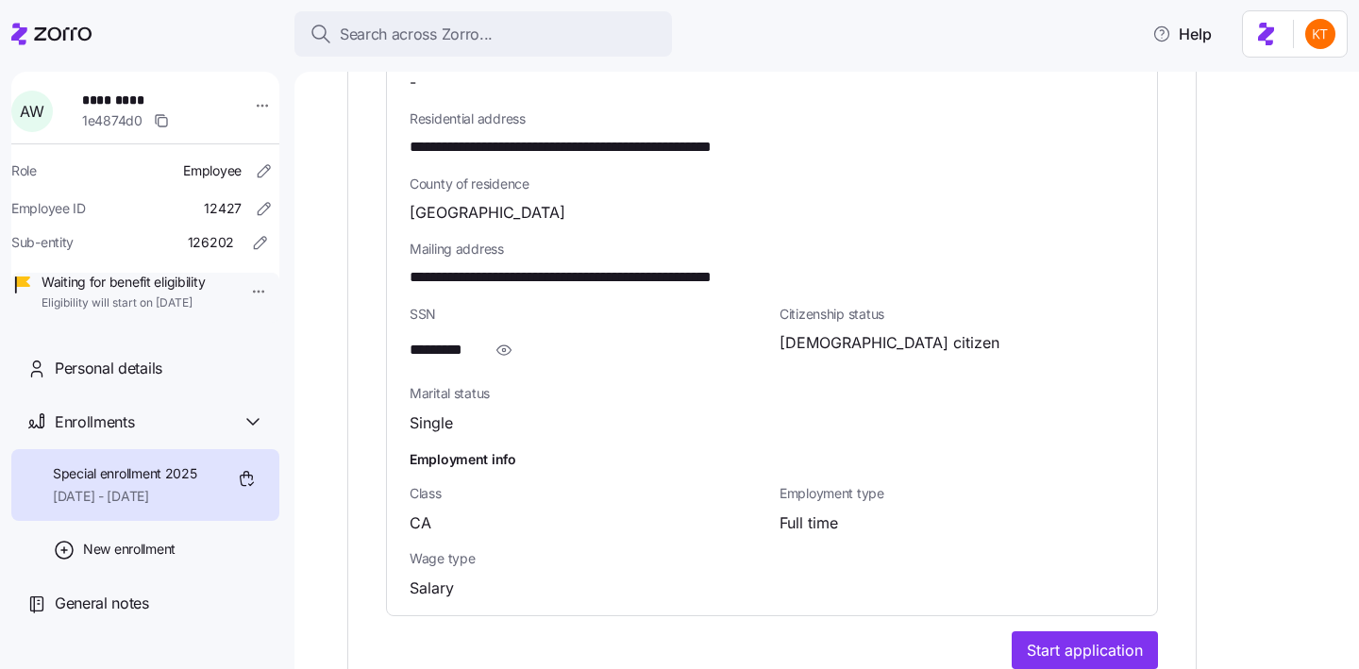
click at [109, 97] on span "*********" at bounding box center [148, 100] width 132 height 19
copy span "****"
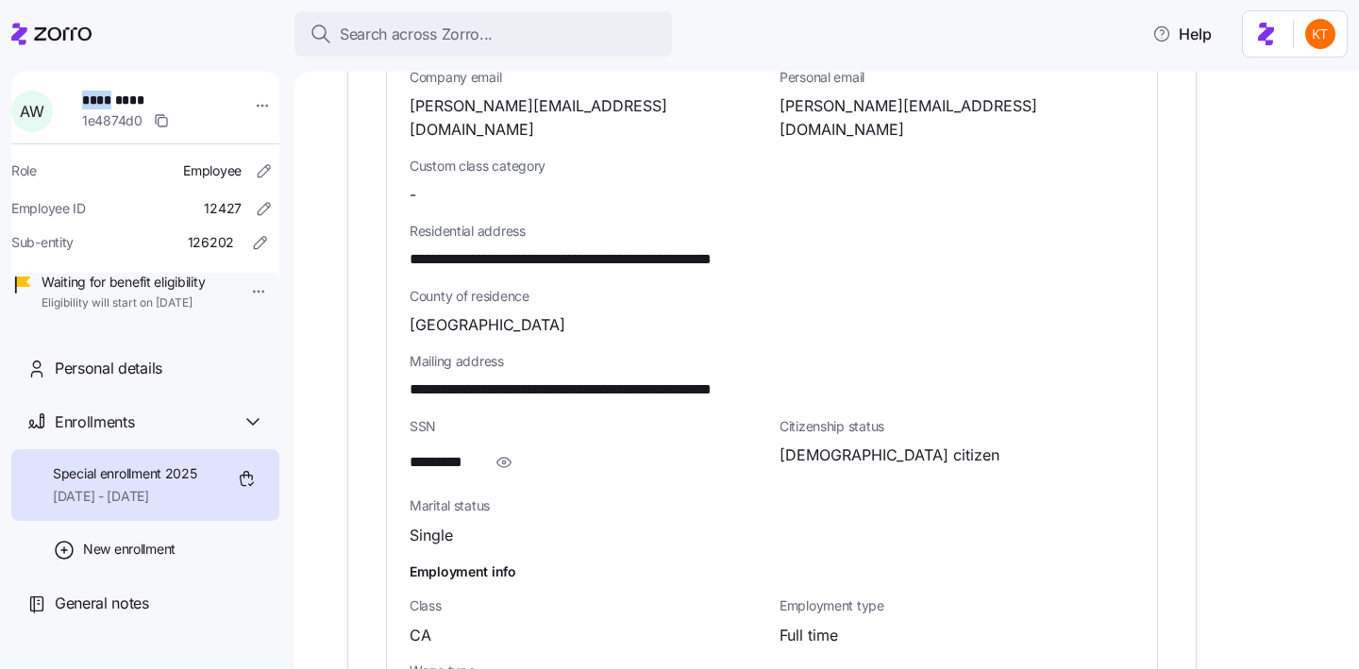
scroll to position [1044, 0]
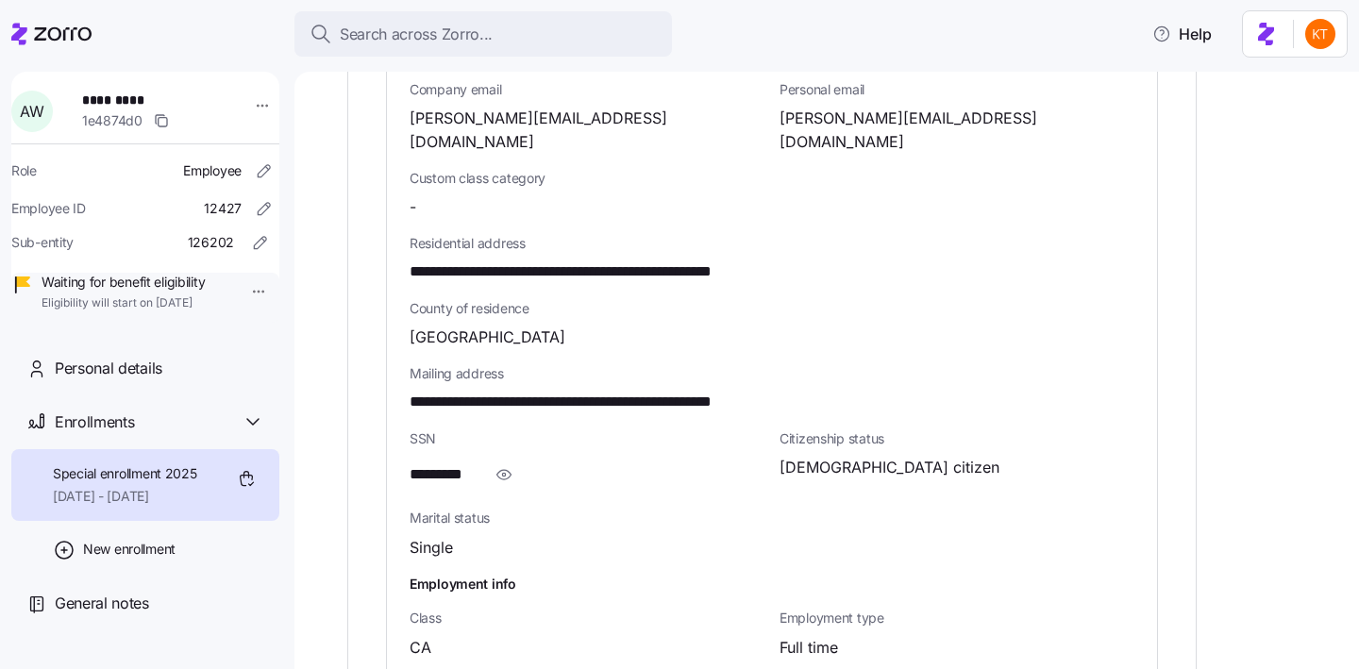
click at [699, 391] on span "**********" at bounding box center [608, 403] width 396 height 24
copy span "*****"
click at [413, 326] on span "San Diego County" at bounding box center [488, 338] width 156 height 24
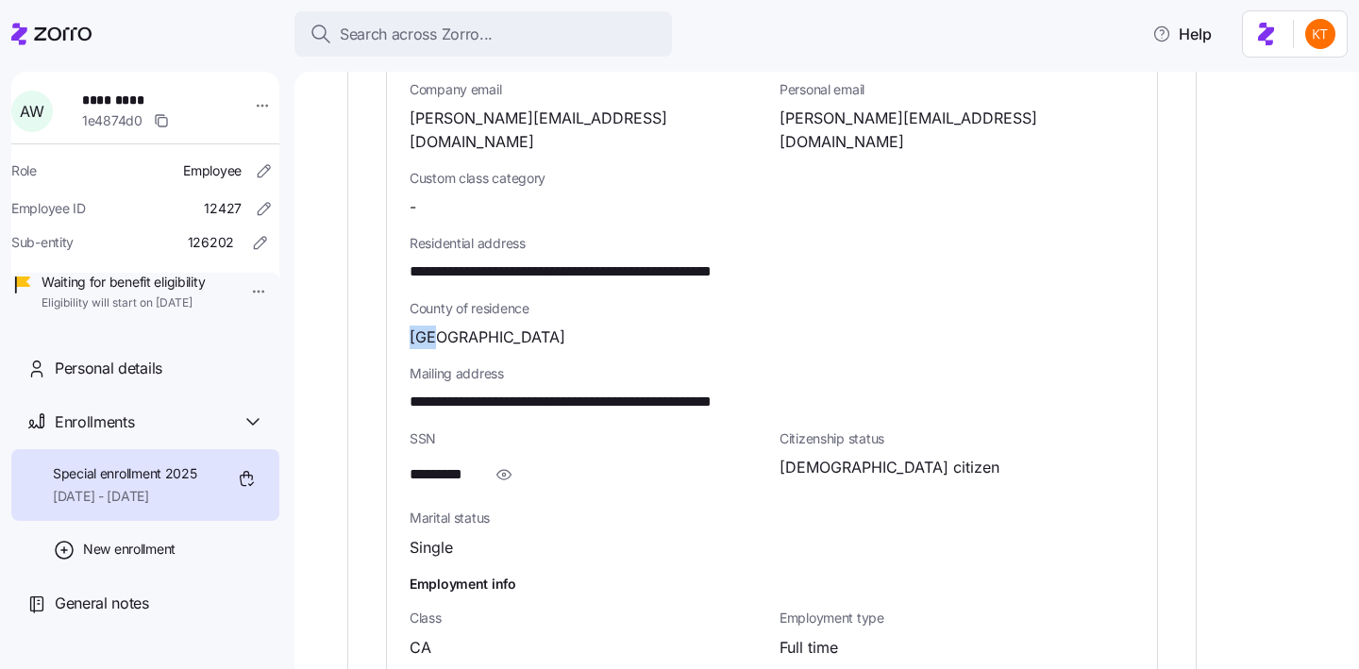
click at [413, 326] on span "San Diego County" at bounding box center [488, 338] width 156 height 24
click at [412, 326] on span "San Diego County" at bounding box center [488, 338] width 156 height 24
click at [403, 313] on div "**********" at bounding box center [772, 247] width 770 height 984
drag, startPoint x: 412, startPoint y: 311, endPoint x: 472, endPoint y: 314, distance: 59.5
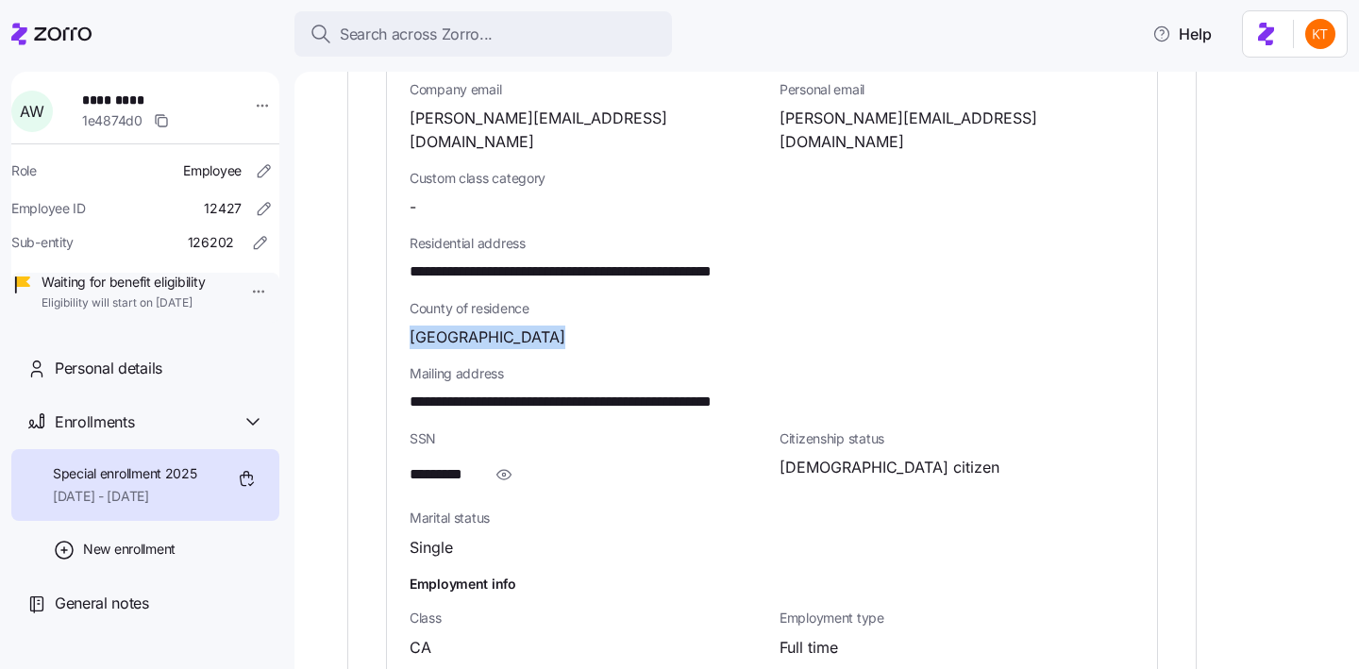
click at [472, 326] on span "San Diego County" at bounding box center [488, 338] width 156 height 24
drag, startPoint x: 480, startPoint y: 314, endPoint x: 396, endPoint y: 310, distance: 84.1
click at [396, 310] on div "**********" at bounding box center [772, 247] width 770 height 984
copy span "San Diego"
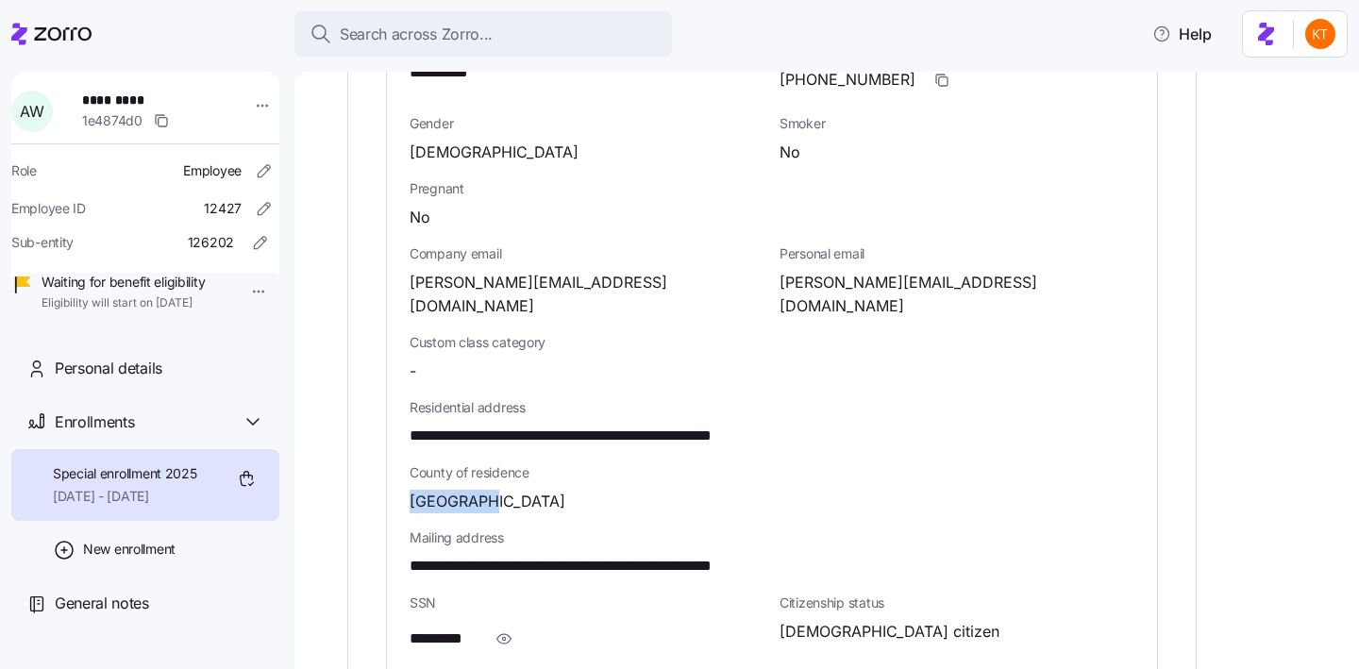
scroll to position [778, 0]
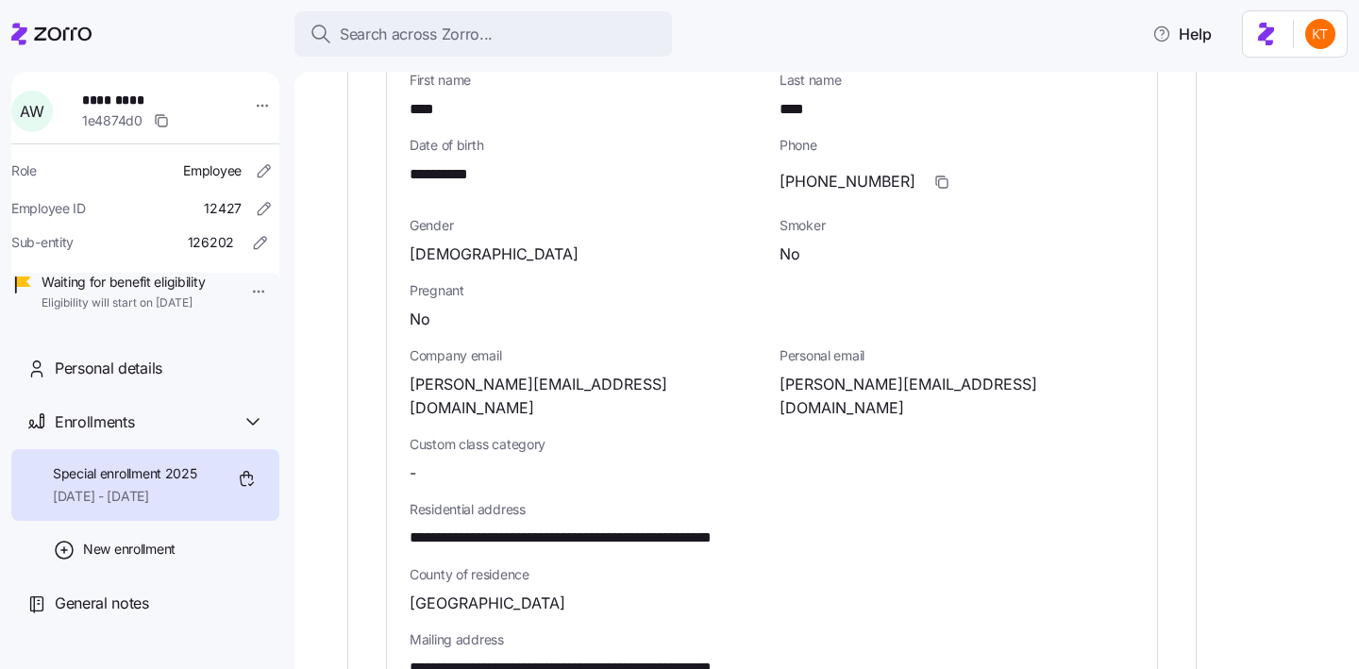
click at [450, 181] on span "**********" at bounding box center [449, 175] width 78 height 24
copy span "*"
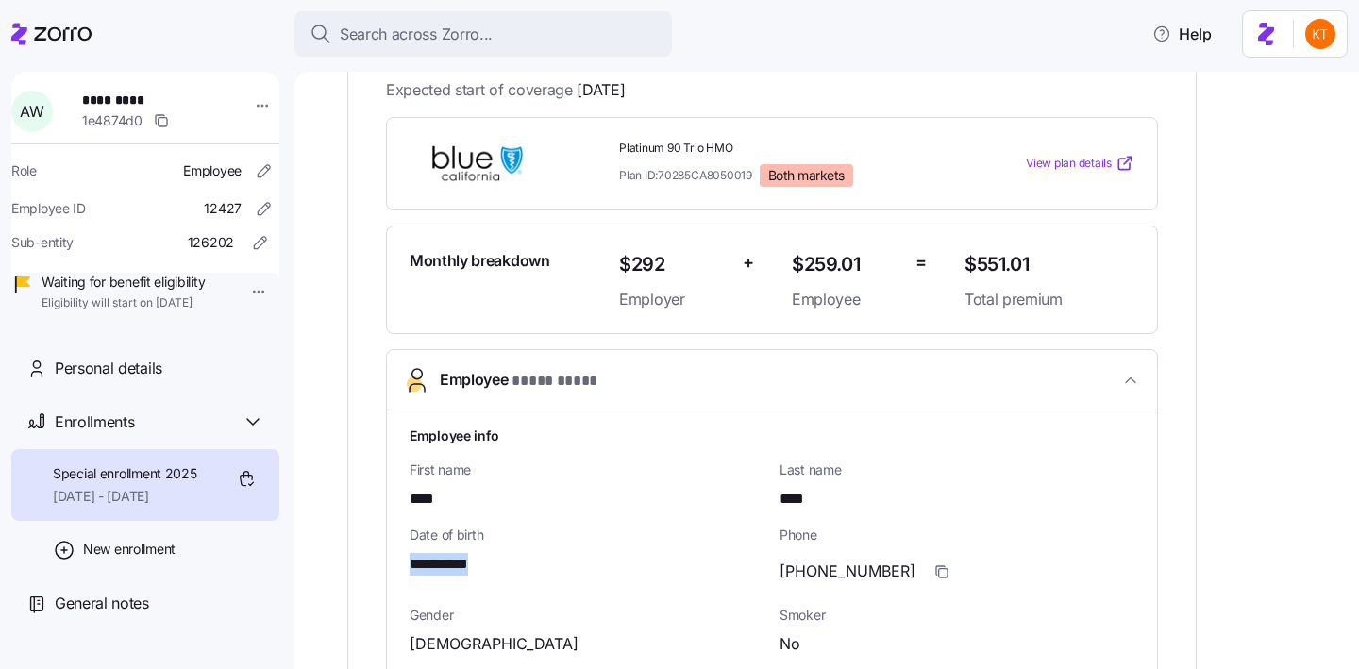
scroll to position [389, 0]
click at [121, 101] on span "*********" at bounding box center [148, 100] width 132 height 19
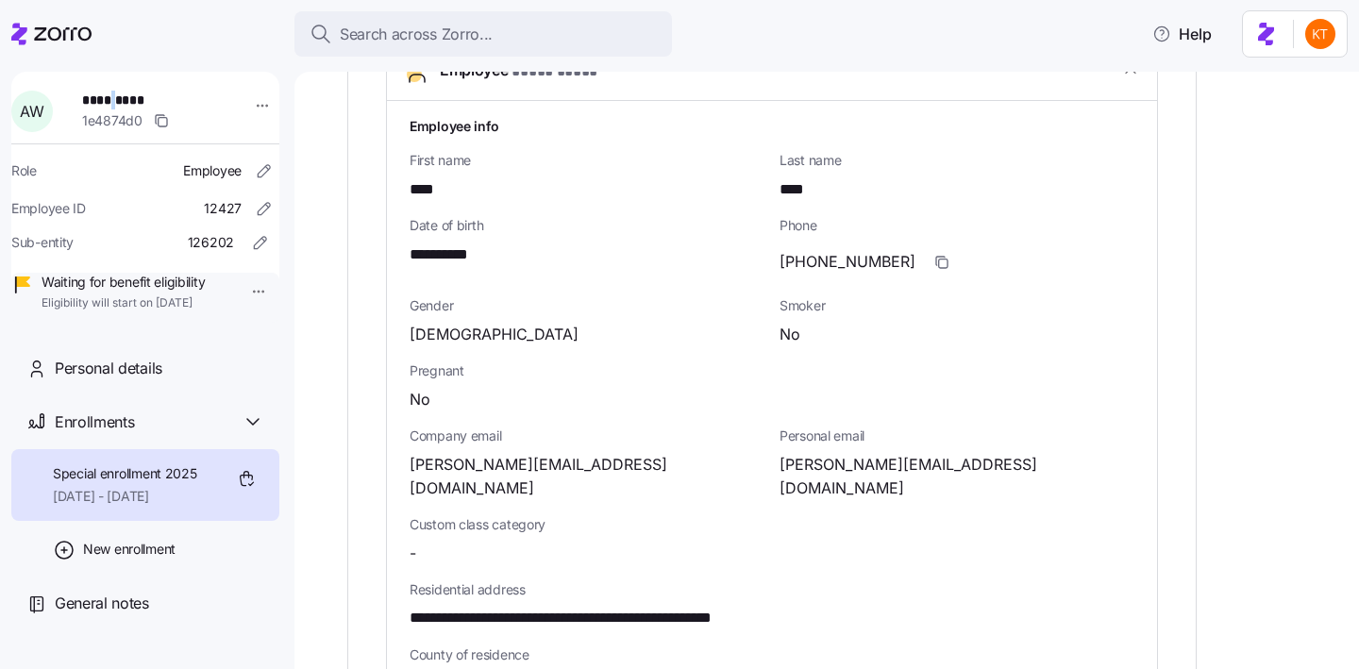
scroll to position [710, 0]
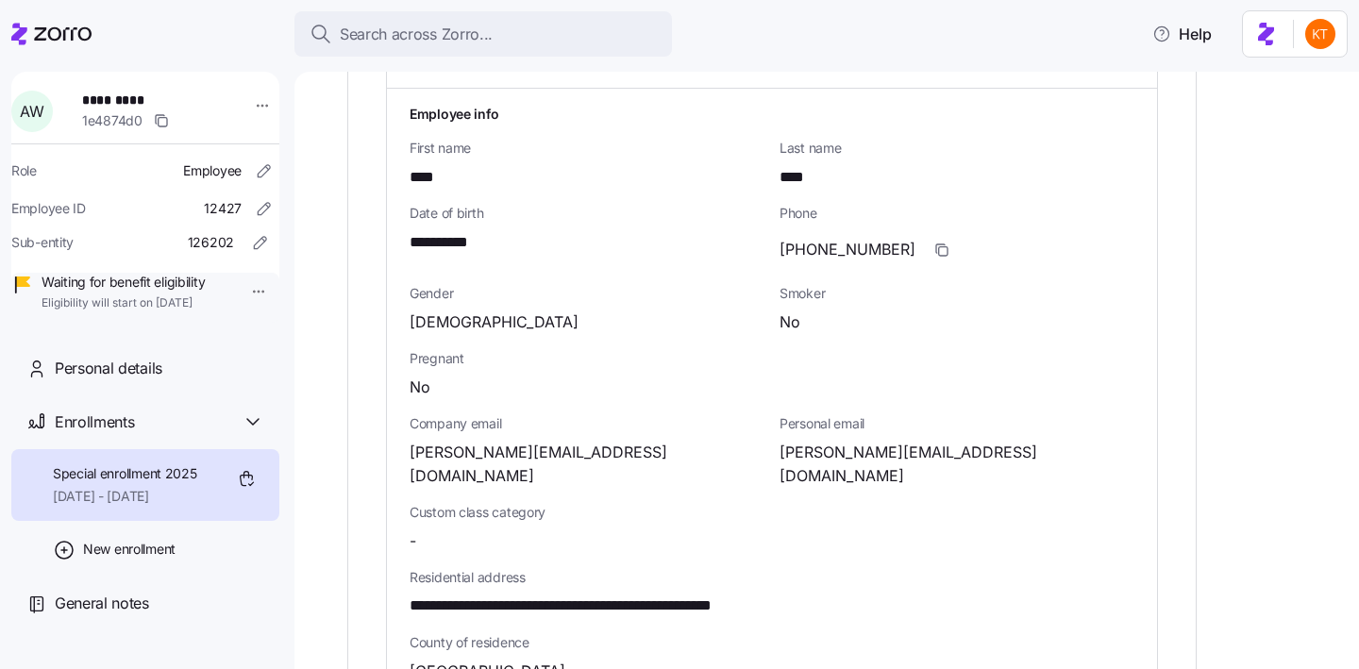
click at [838, 450] on span "anna.woos25@gmail.com" at bounding box center [957, 464] width 355 height 47
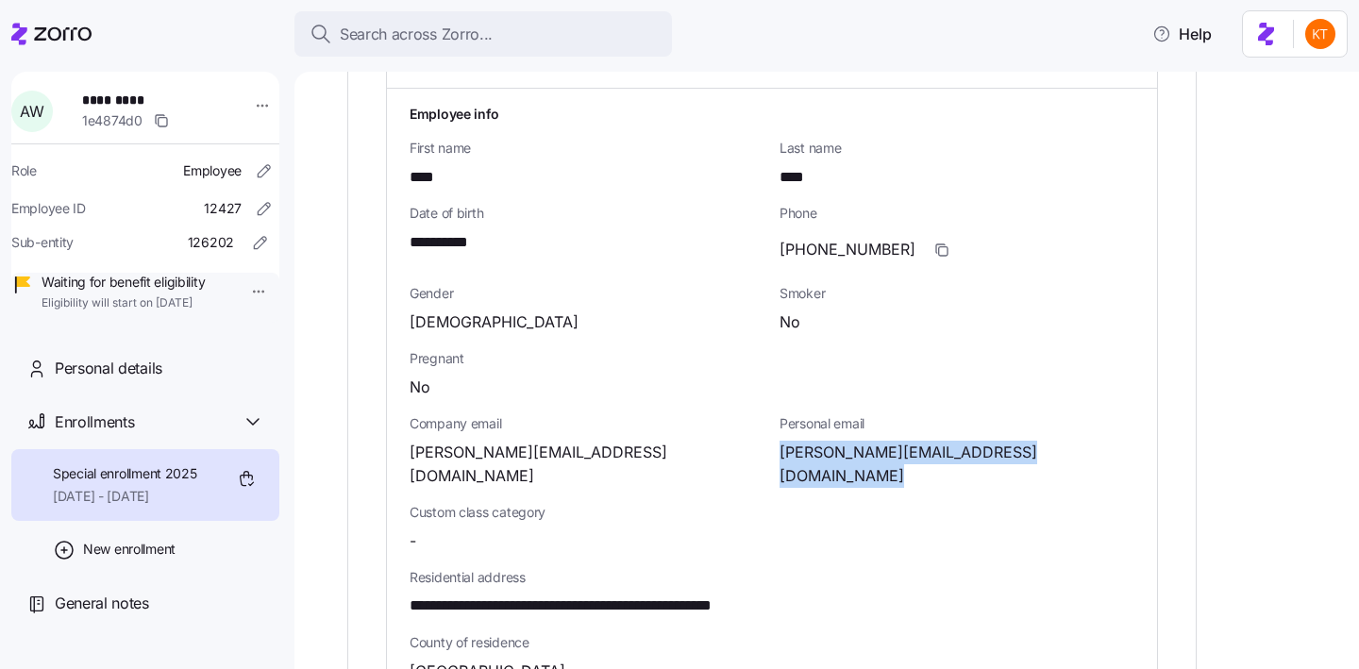
click at [838, 450] on span "anna.woos25@gmail.com" at bounding box center [957, 464] width 355 height 47
copy span "woos25"
click at [934, 244] on icon "button" at bounding box center [941, 250] width 15 height 15
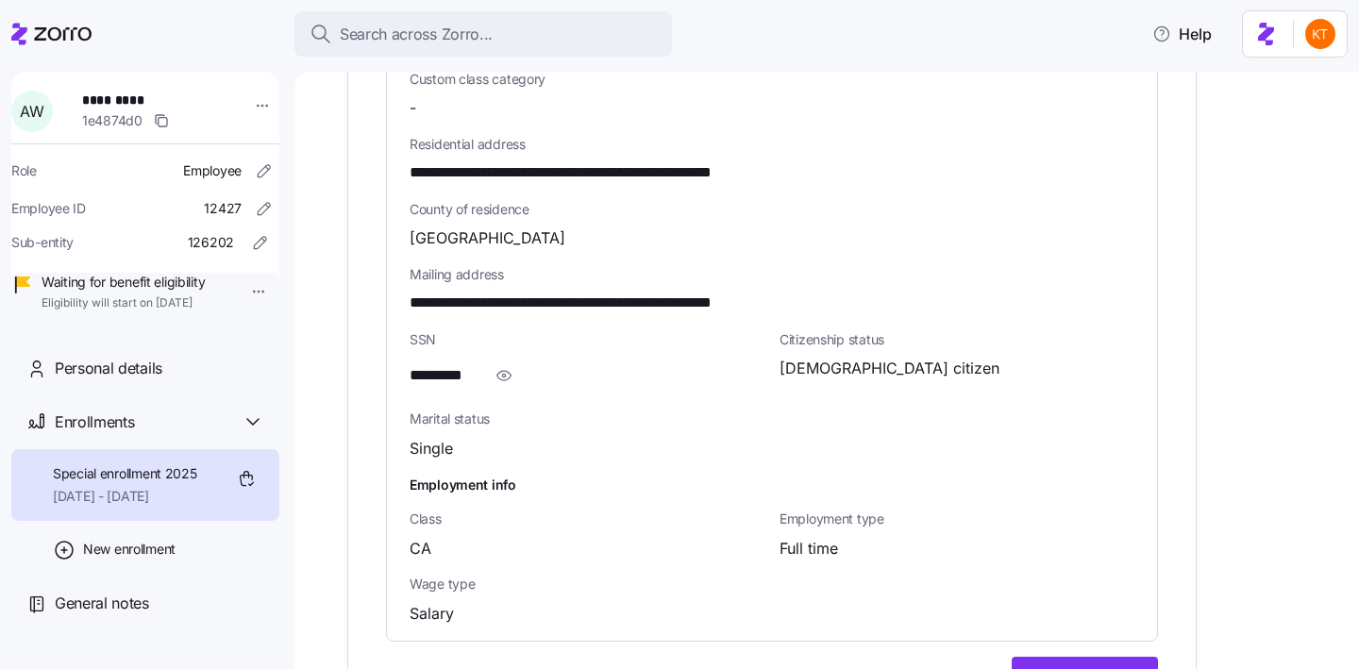
scroll to position [1218, 0]
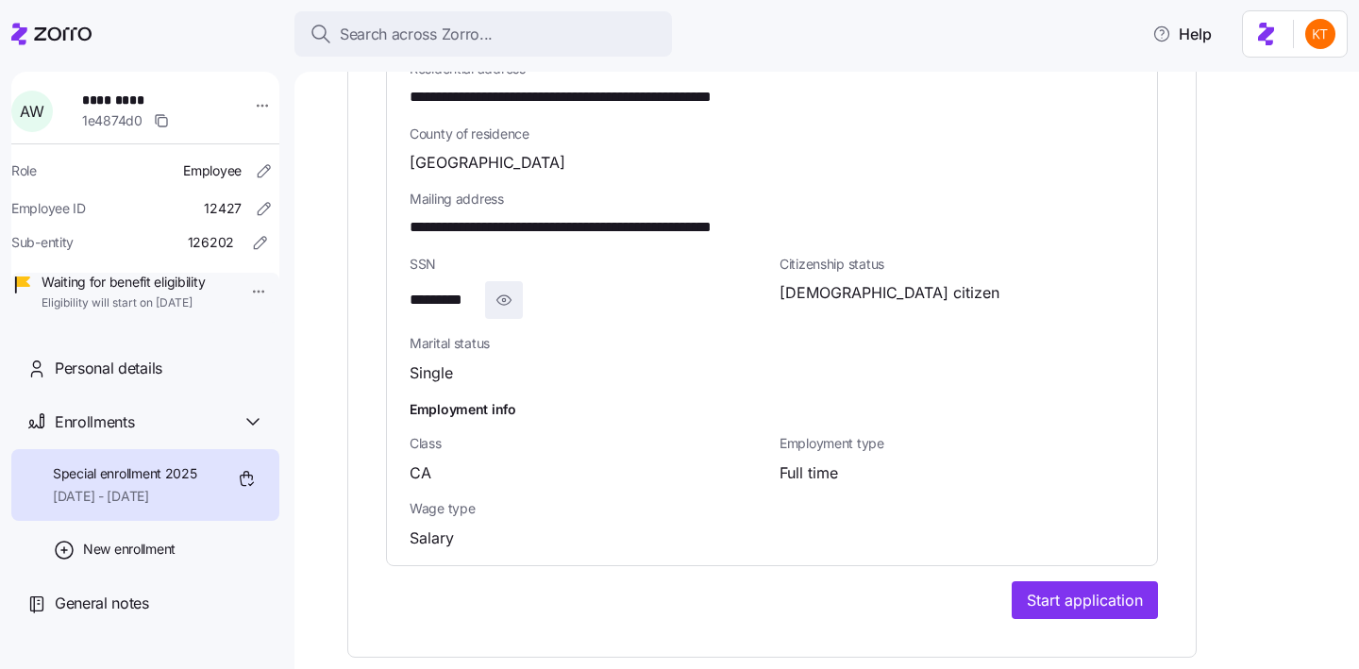
click at [498, 289] on icon "button" at bounding box center [504, 300] width 19 height 23
click at [470, 289] on span "**********" at bounding box center [457, 301] width 94 height 24
copy span "****"
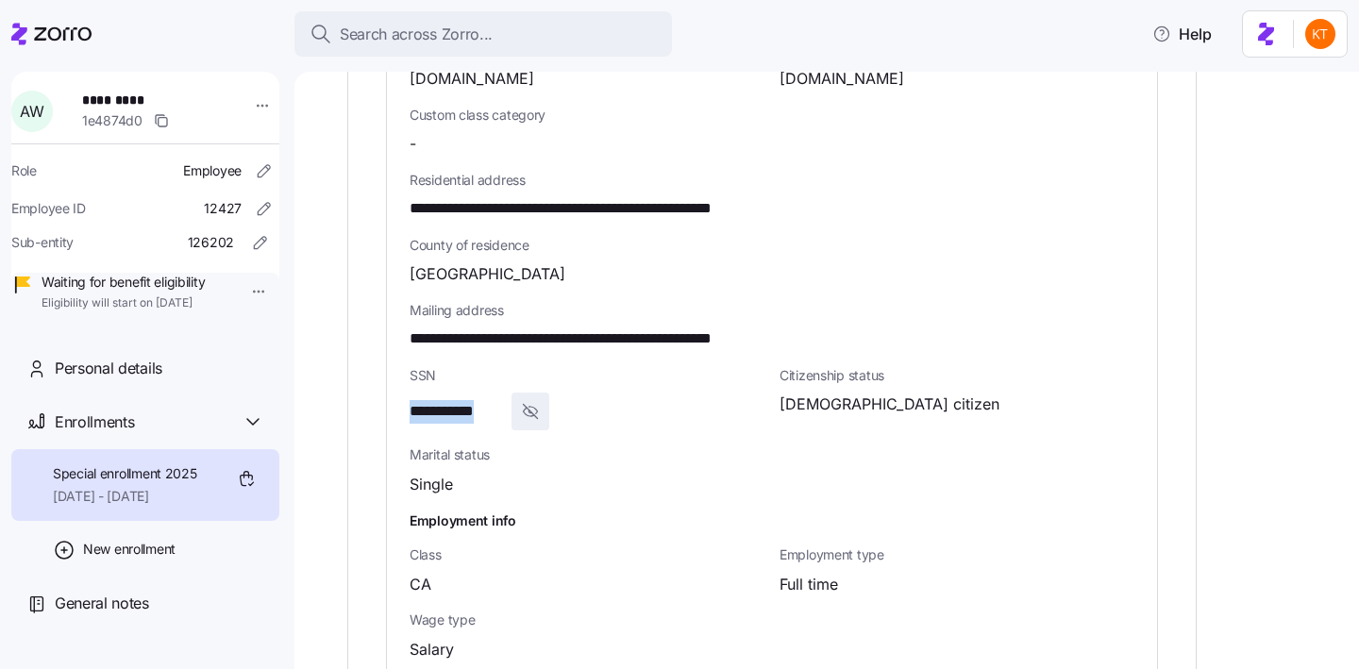
scroll to position [1099, 0]
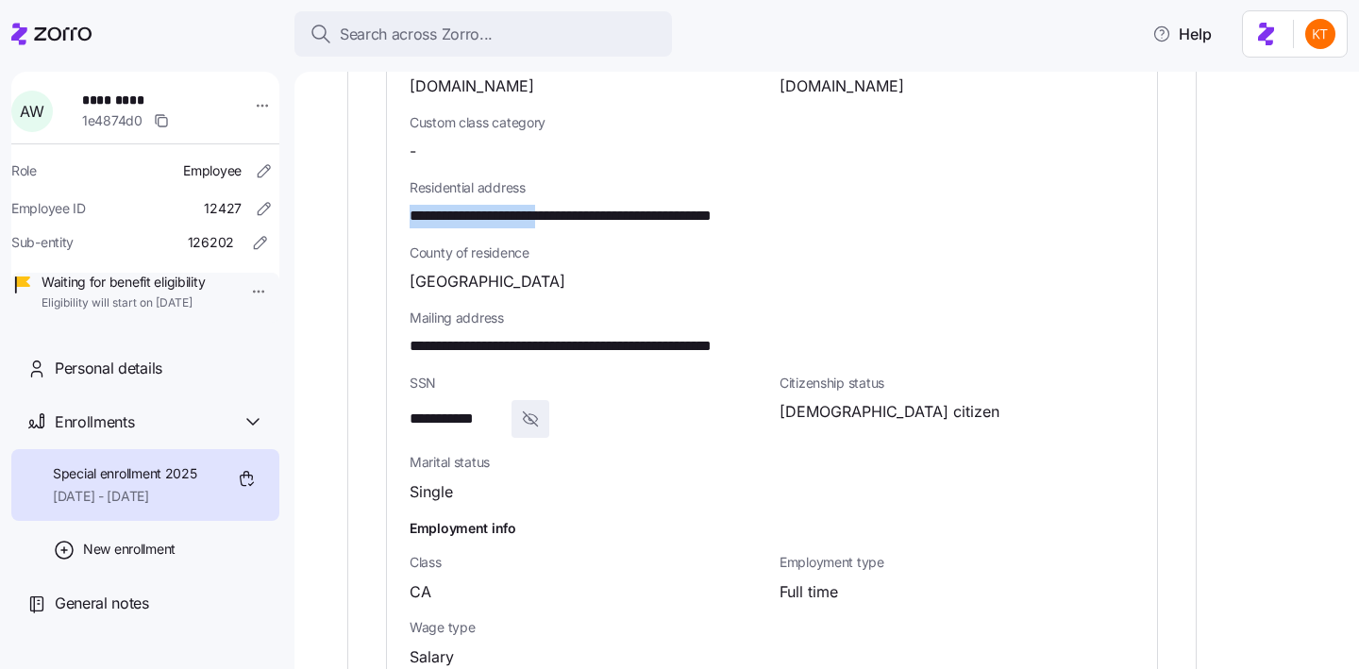
drag, startPoint x: 565, startPoint y: 190, endPoint x: 396, endPoint y: 179, distance: 169.2
click at [396, 179] on div "**********" at bounding box center [772, 191] width 770 height 984
copy span "**********"
drag, startPoint x: 646, startPoint y: 193, endPoint x: 576, endPoint y: 182, distance: 70.7
click at [576, 205] on span "**********" at bounding box center [608, 217] width 396 height 24
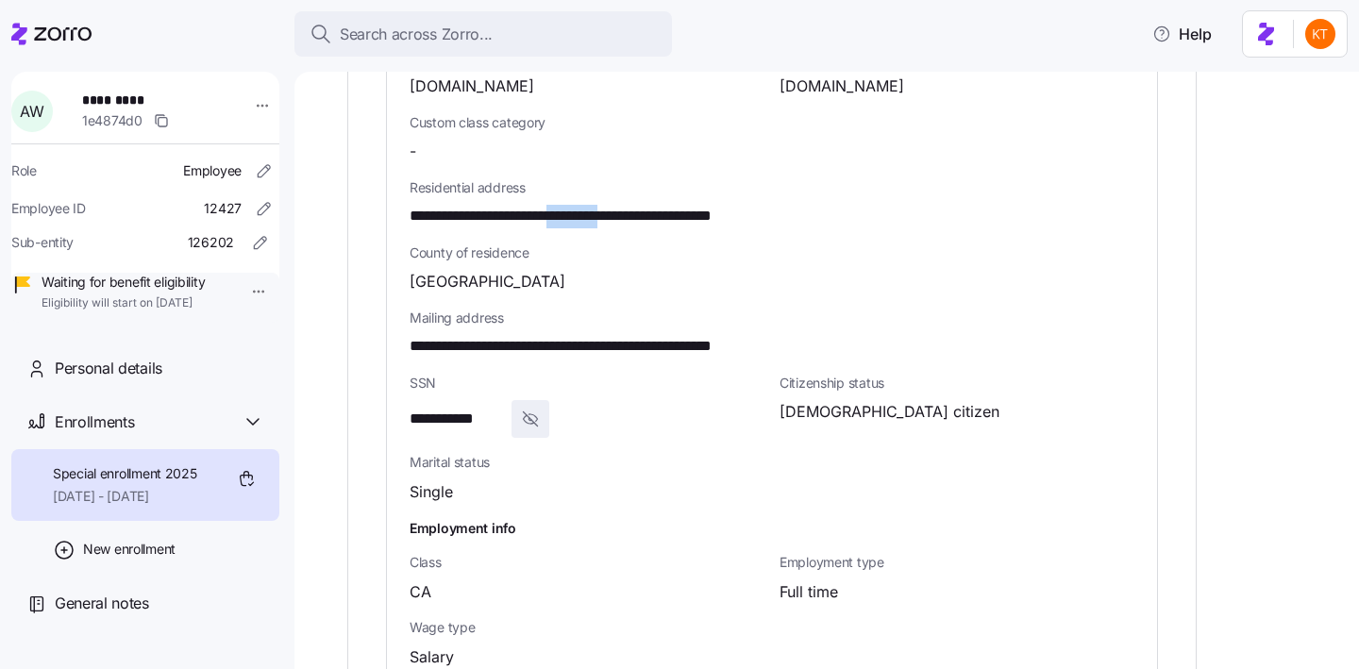
copy span "*********"
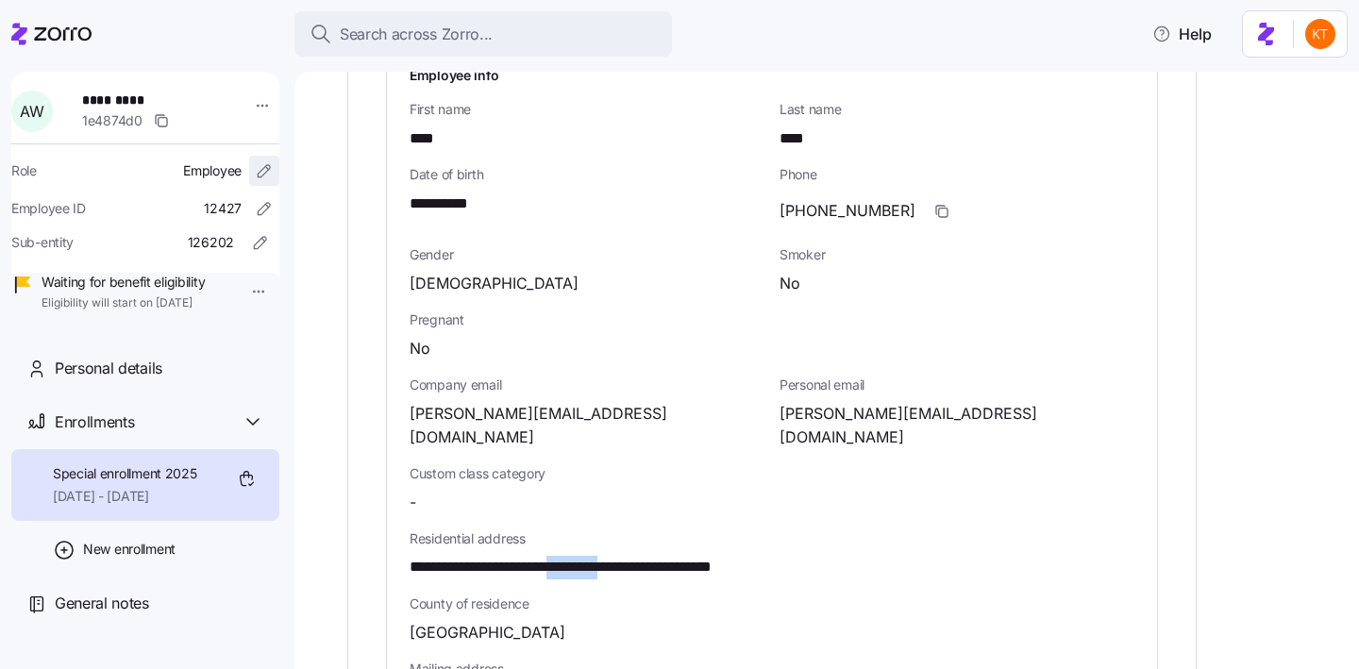
scroll to position [677, 0]
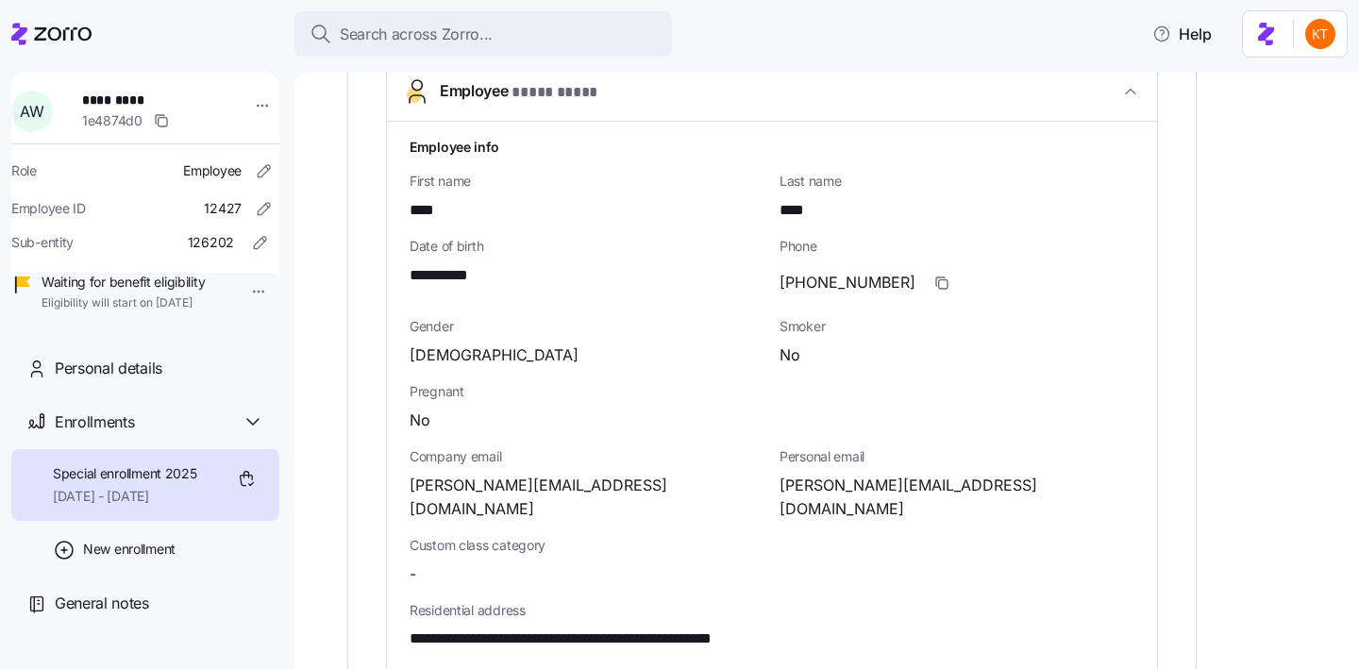
click at [129, 101] on span "*********" at bounding box center [148, 100] width 132 height 19
click at [129, 100] on span "*********" at bounding box center [148, 100] width 132 height 19
click at [128, 99] on span "*********" at bounding box center [148, 100] width 132 height 19
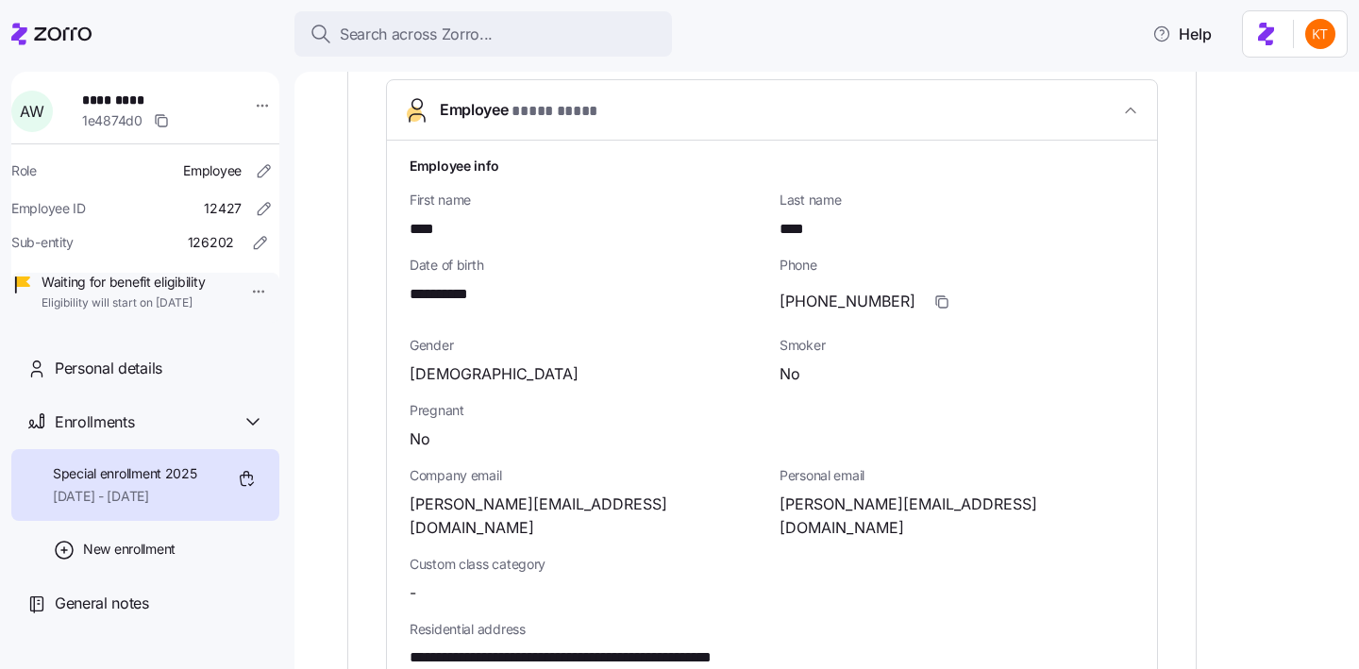
click at [897, 519] on div "Personal email anna.woos25@gmail.com" at bounding box center [957, 503] width 370 height 89
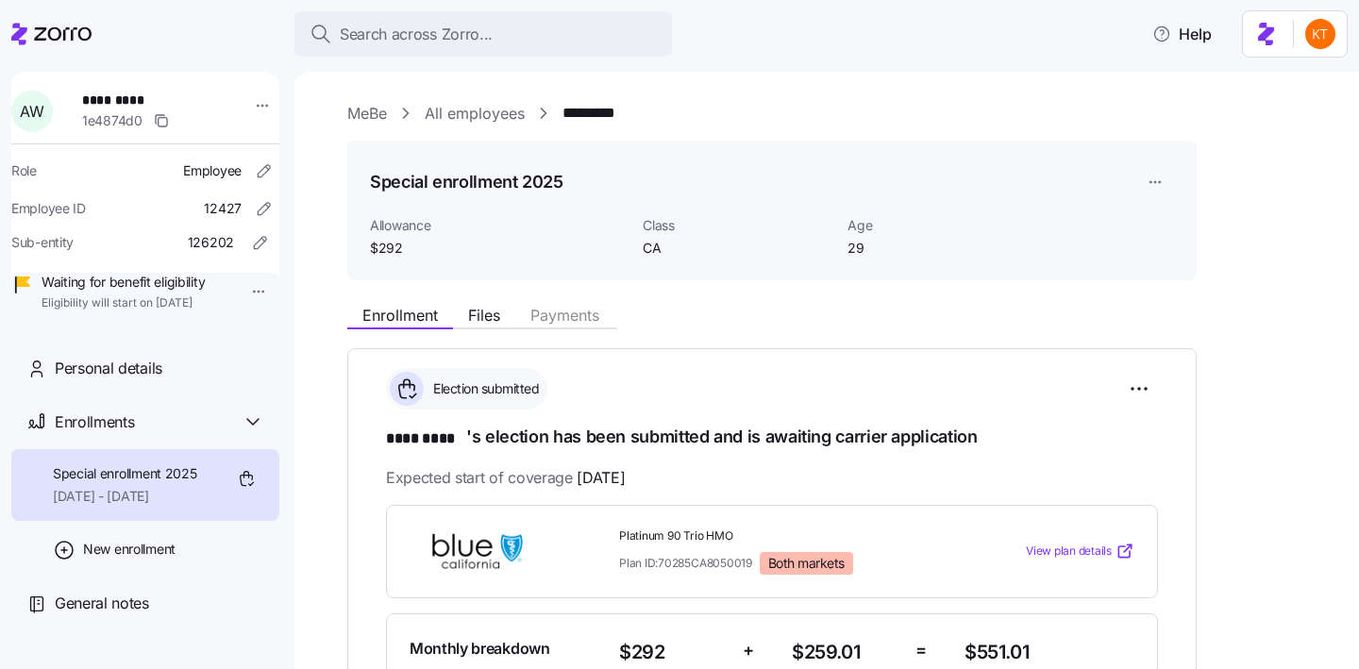
click at [113, 100] on span "*********" at bounding box center [148, 100] width 132 height 19
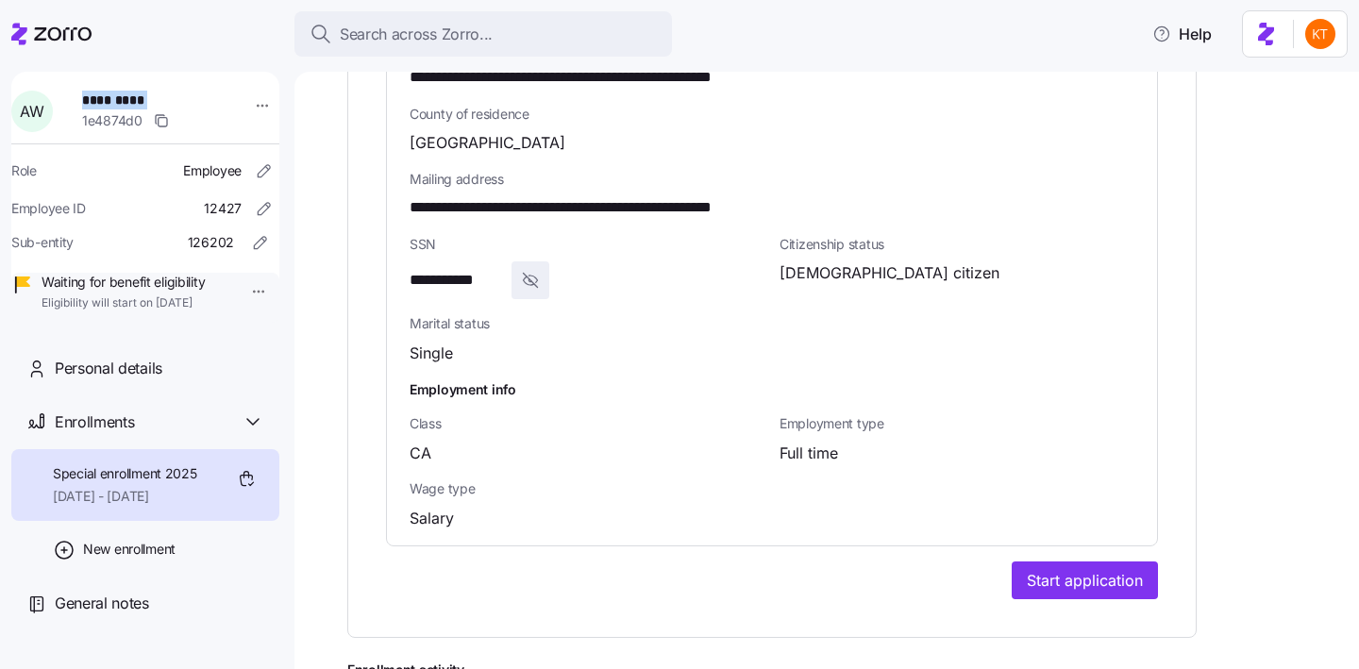
scroll to position [1277, 0]
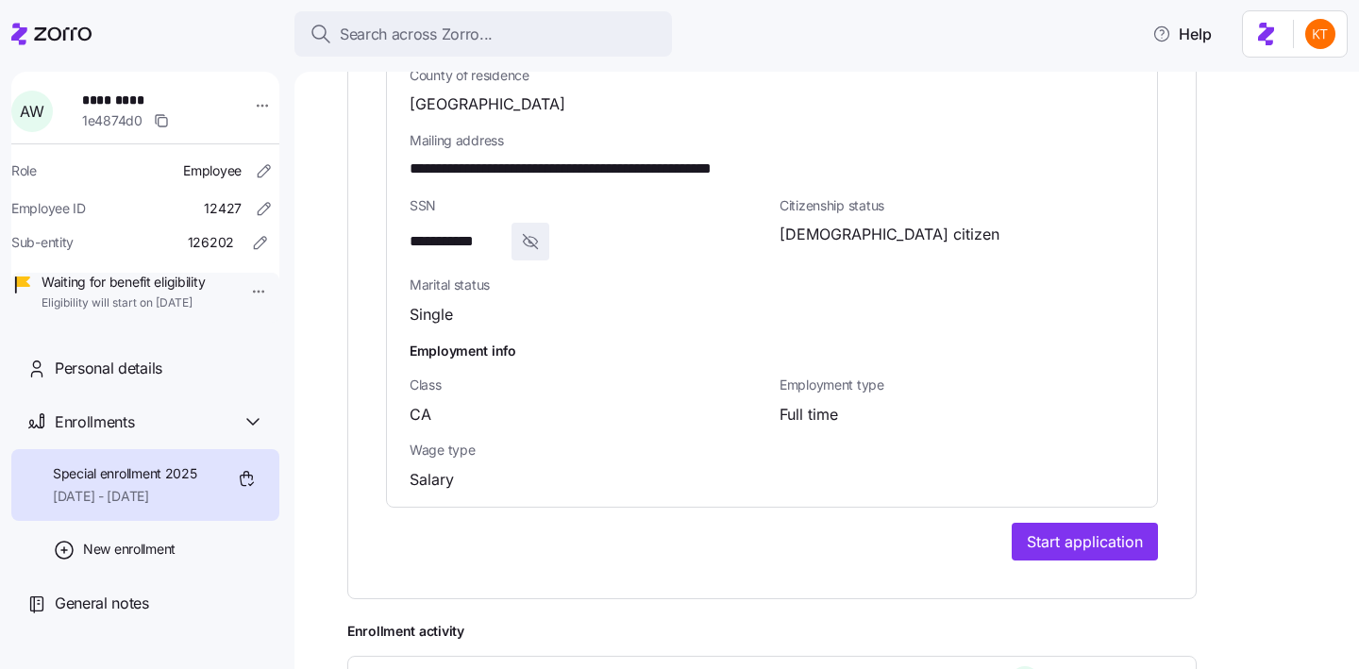
click at [1051, 530] on span "Start application" at bounding box center [1085, 541] width 116 height 23
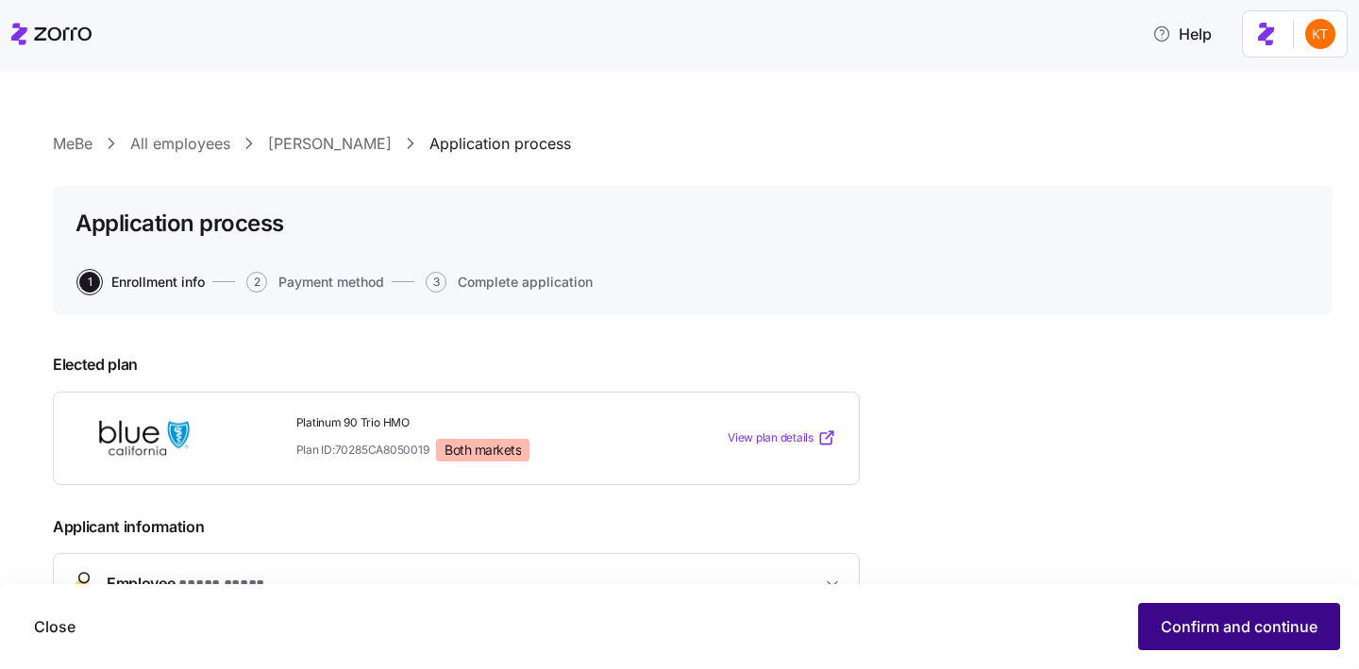
click at [1291, 627] on span "Confirm and continue" at bounding box center [1239, 626] width 157 height 23
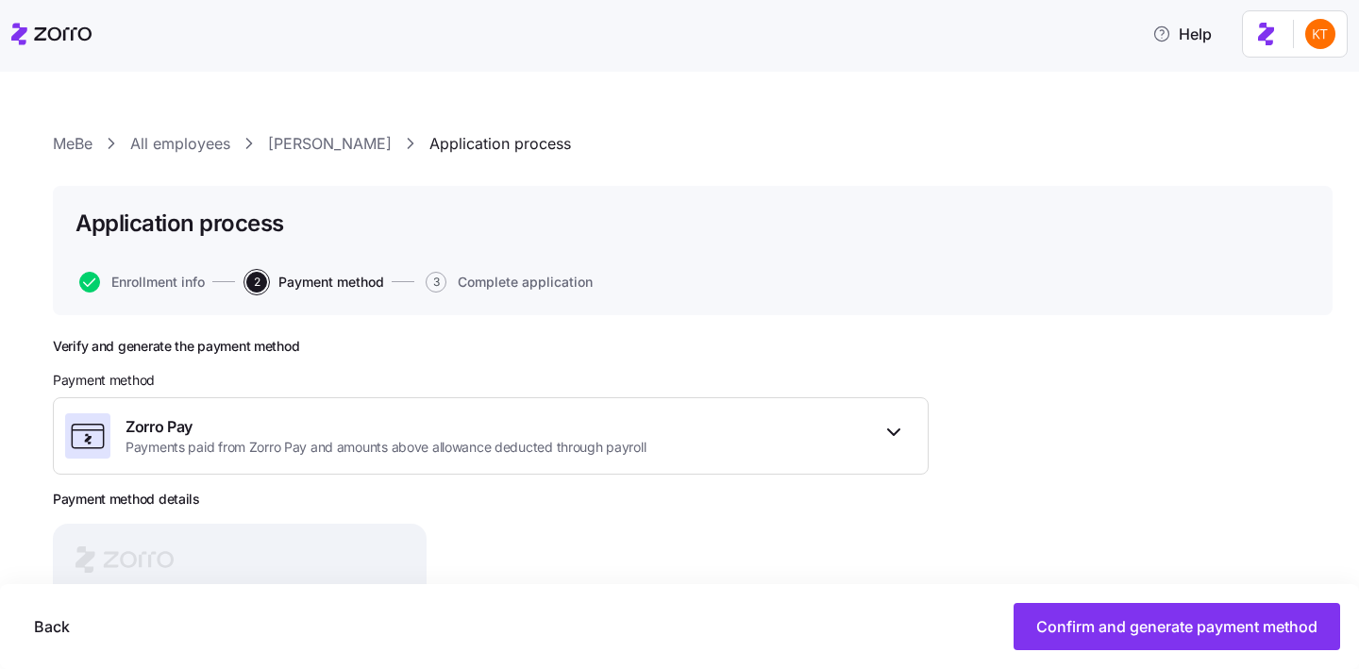
scroll to position [174, 0]
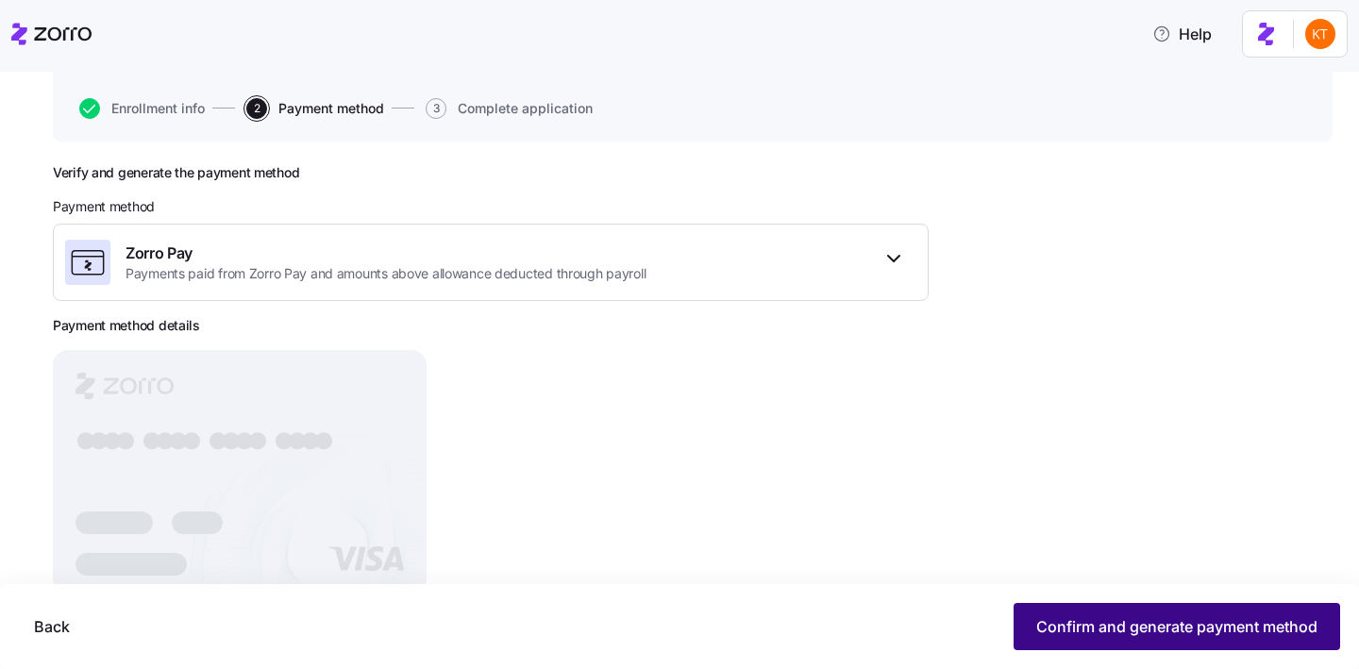
click at [1047, 626] on span "Confirm and generate payment method" at bounding box center [1176, 626] width 281 height 23
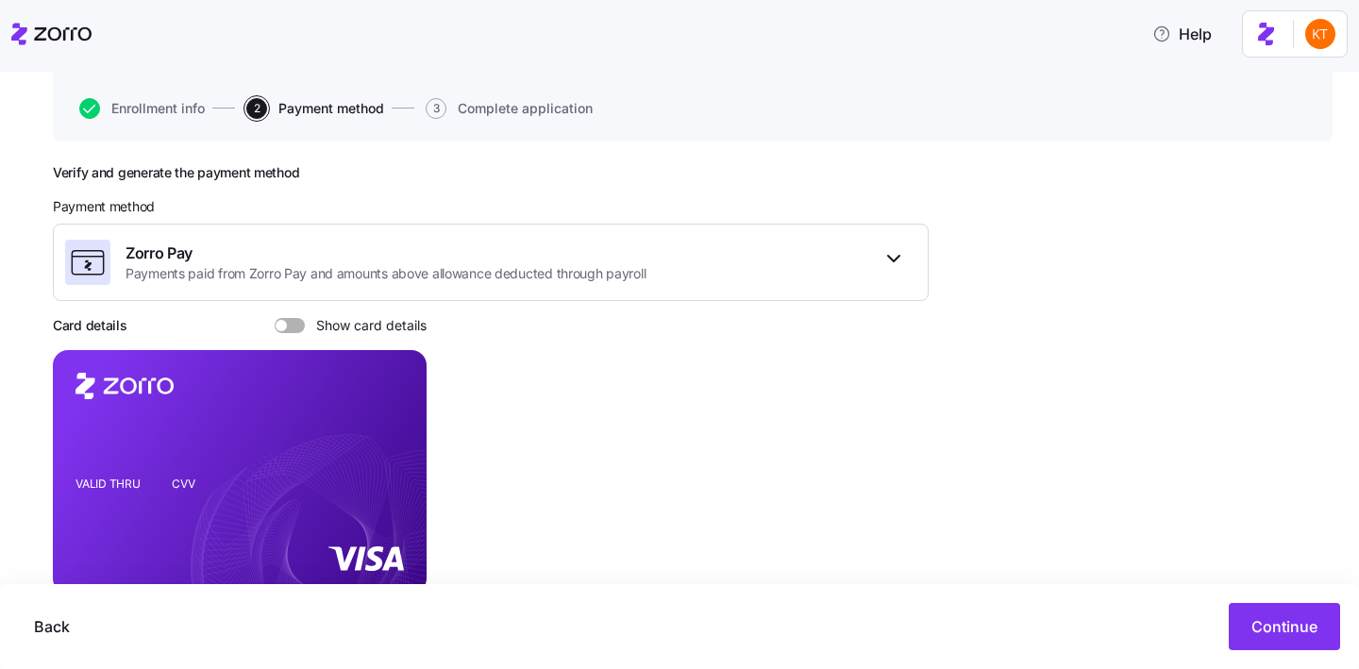
click at [302, 324] on span at bounding box center [296, 325] width 19 height 15
click at [275, 318] on input "Show card details" at bounding box center [275, 318] width 0 height 0
click at [387, 428] on rect at bounding box center [240, 471] width 374 height 243
click at [388, 432] on icon "copy-to-clipboard" at bounding box center [391, 437] width 17 height 17
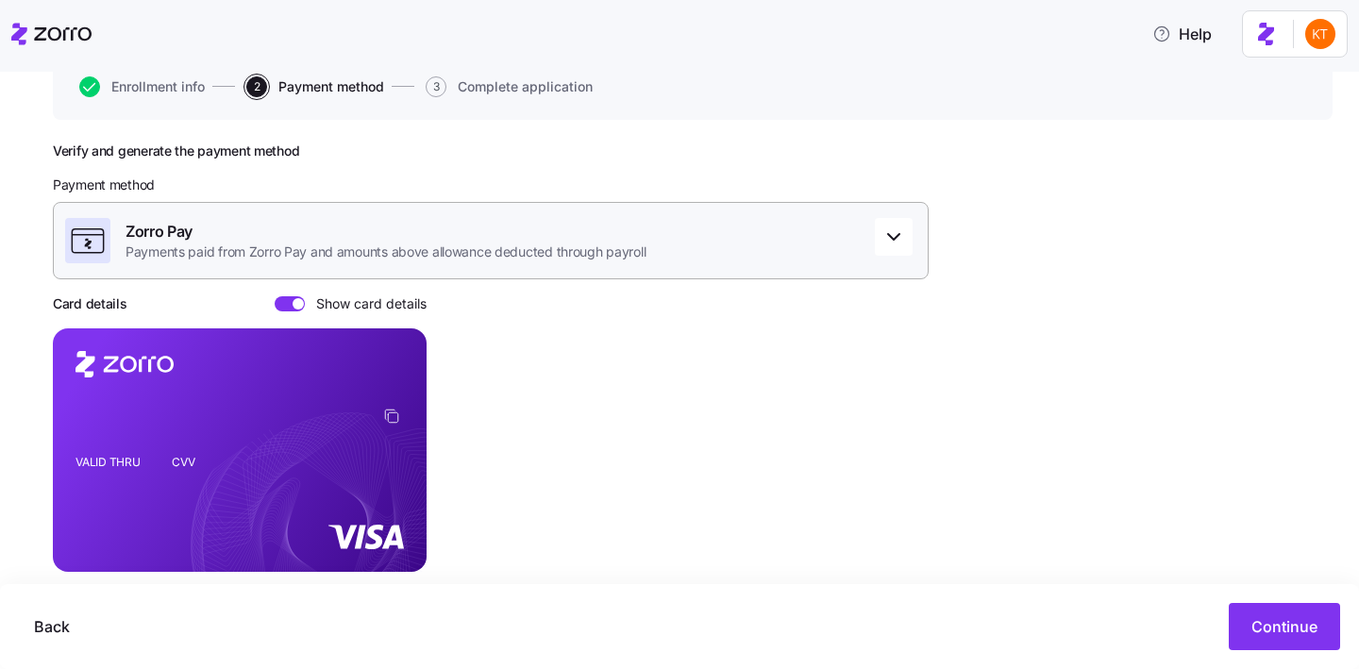
scroll to position [196, 0]
click at [389, 411] on icon "copy-to-clipboard" at bounding box center [391, 415] width 17 height 17
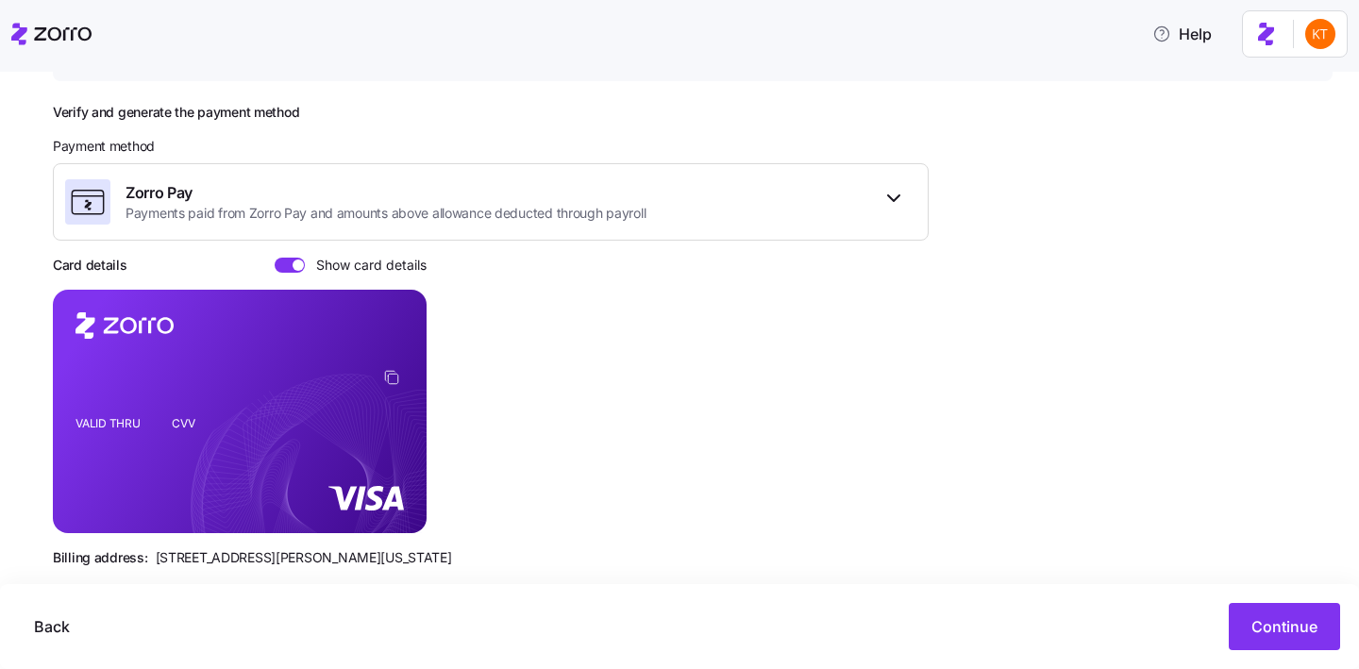
scroll to position [264, 0]
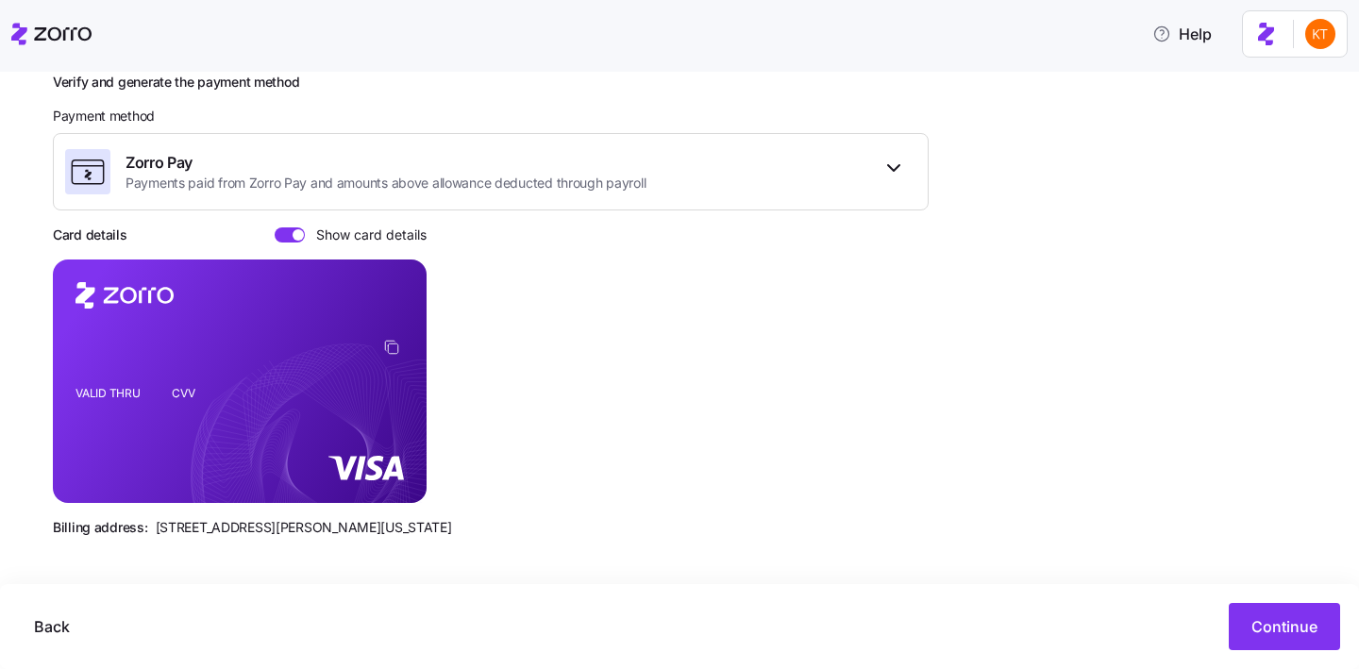
click at [1290, 652] on div "Back Continue" at bounding box center [679, 626] width 1359 height 85
click at [1277, 640] on button "Continue" at bounding box center [1284, 626] width 111 height 47
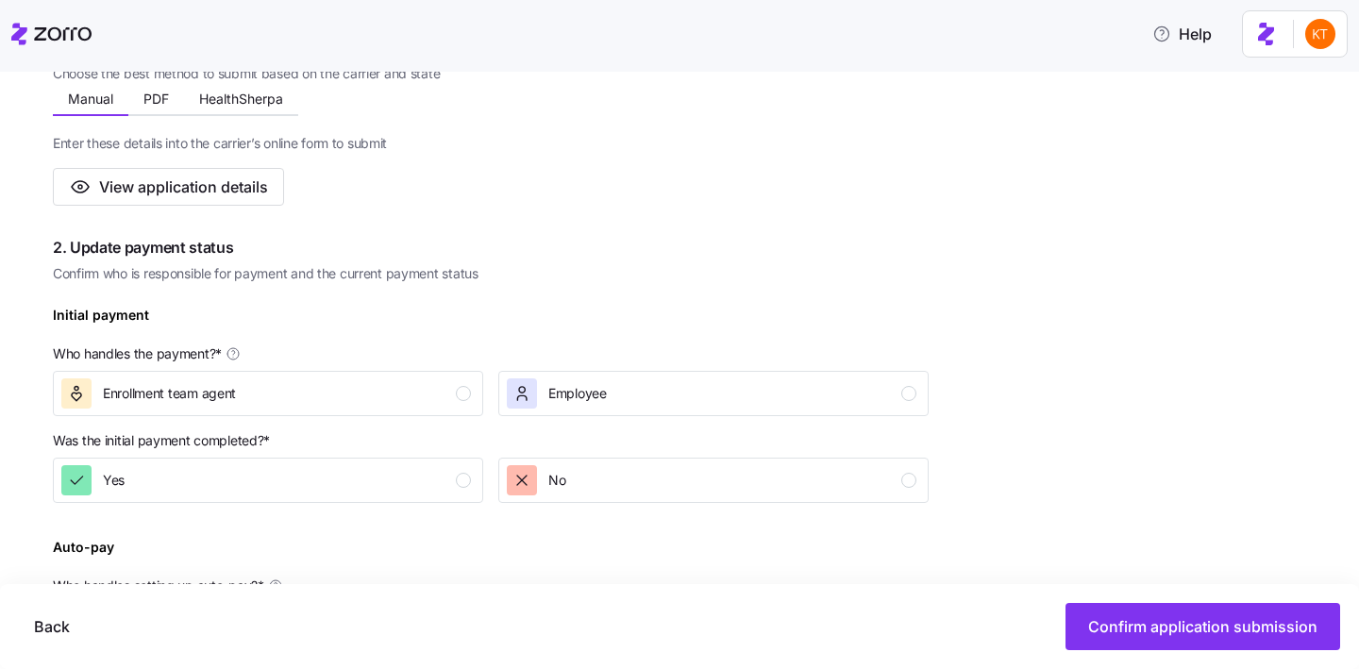
scroll to position [401, 0]
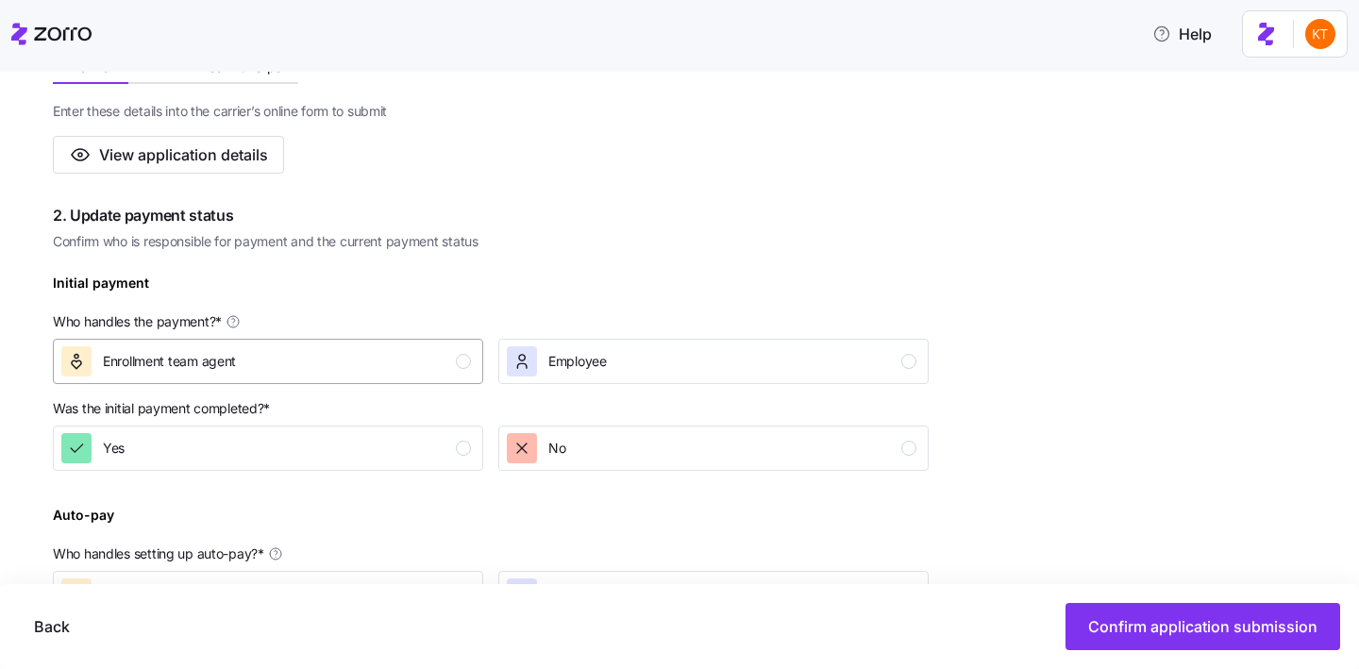
click at [452, 350] on div "Enrollment team agent" at bounding box center [266, 361] width 410 height 30
click at [452, 435] on div "Yes" at bounding box center [266, 448] width 410 height 30
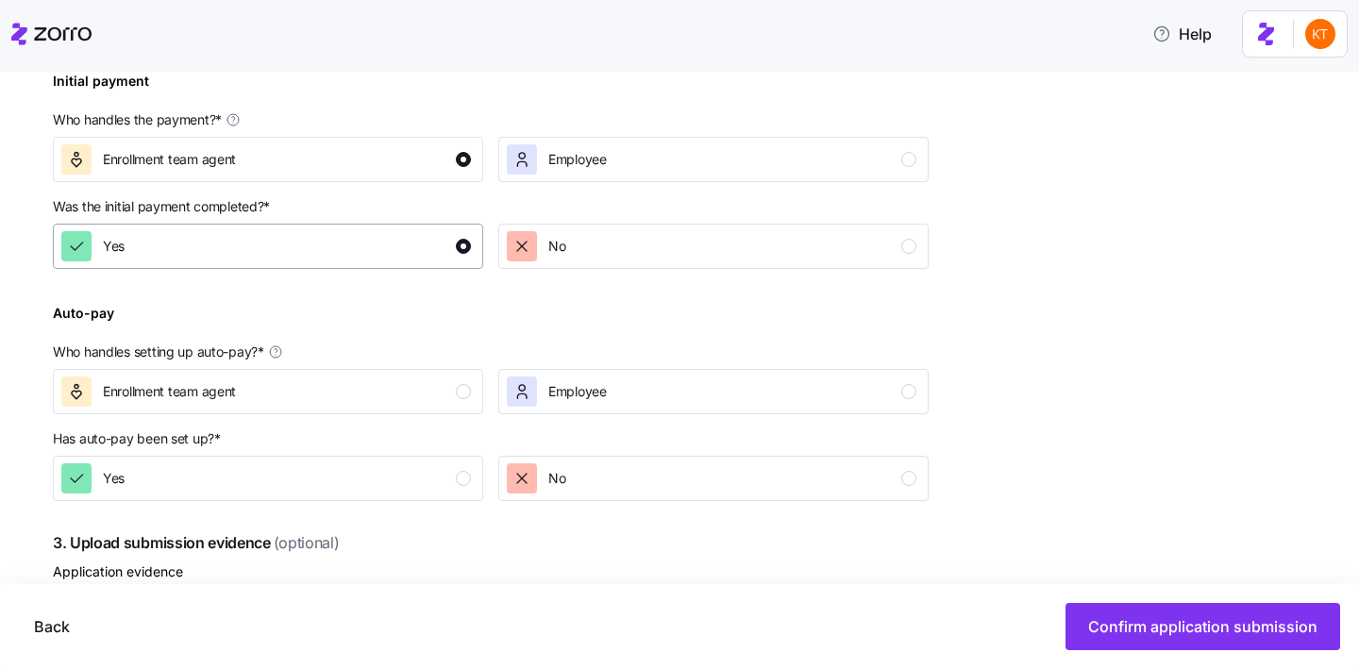
scroll to position [629, 0]
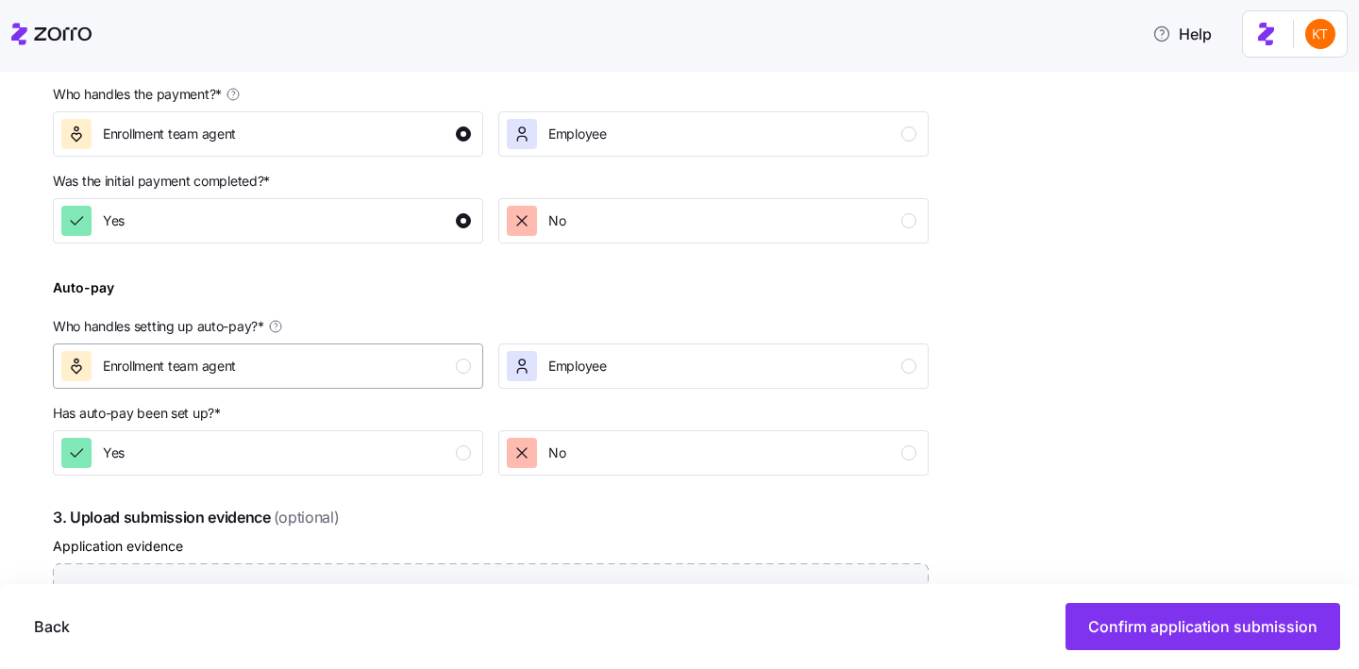
click at [452, 389] on div "Auto-pay Who handles setting up auto-pay? * Enrollment team agent Employee" at bounding box center [490, 332] width 891 height 128
click at [445, 377] on div "Enrollment team agent" at bounding box center [266, 366] width 410 height 30
click at [448, 468] on div "Yes" at bounding box center [266, 453] width 410 height 30
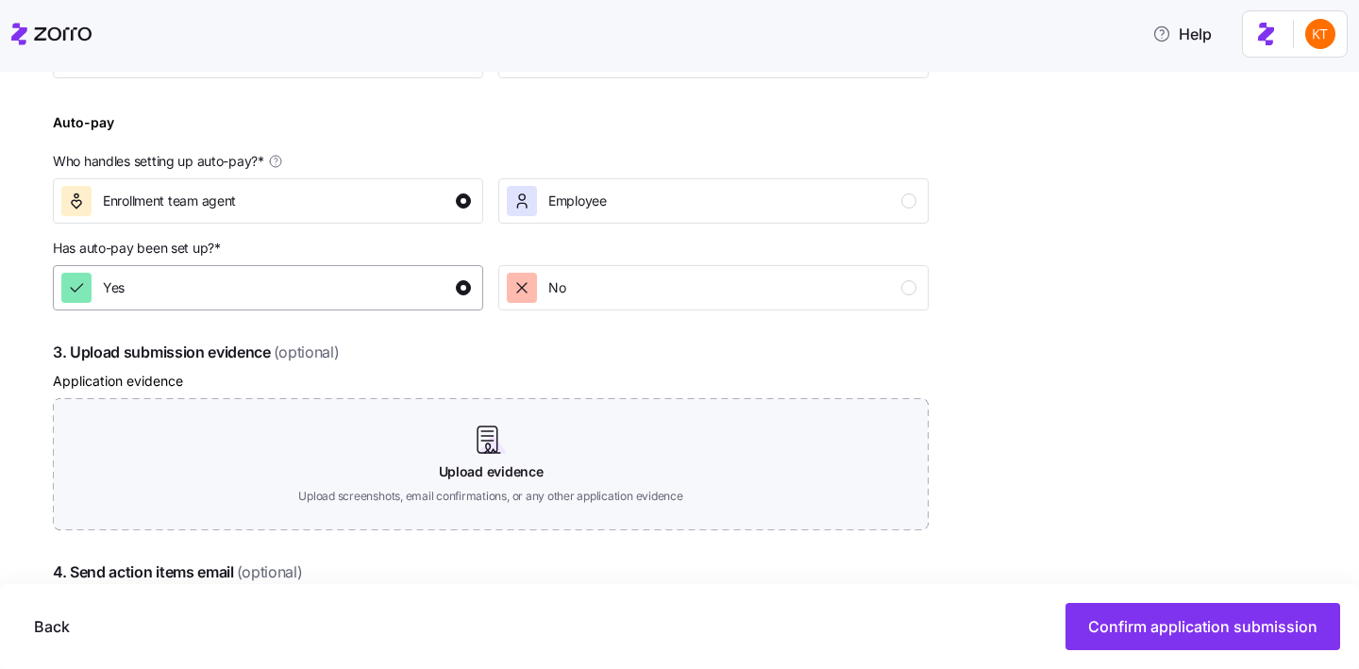
scroll to position [868, 0]
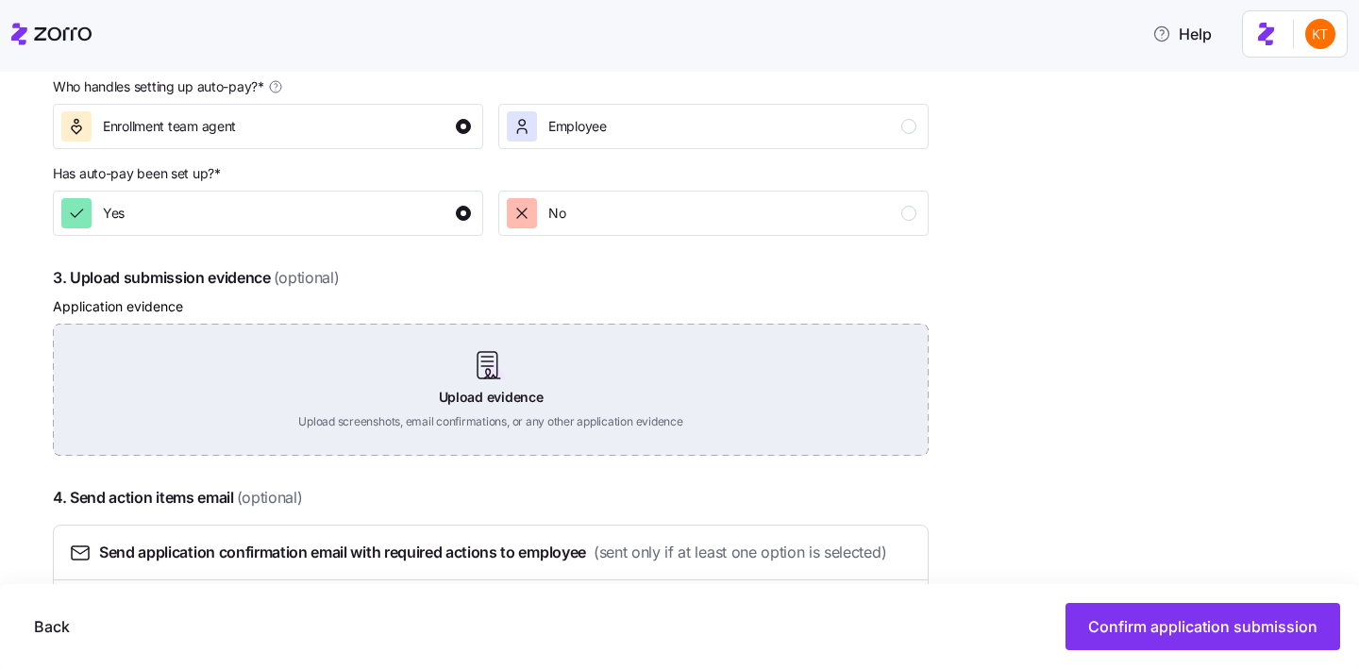
click at [483, 407] on div "Upload evidence Upload screenshots, email confirmations, or any other applicati…" at bounding box center [491, 390] width 876 height 132
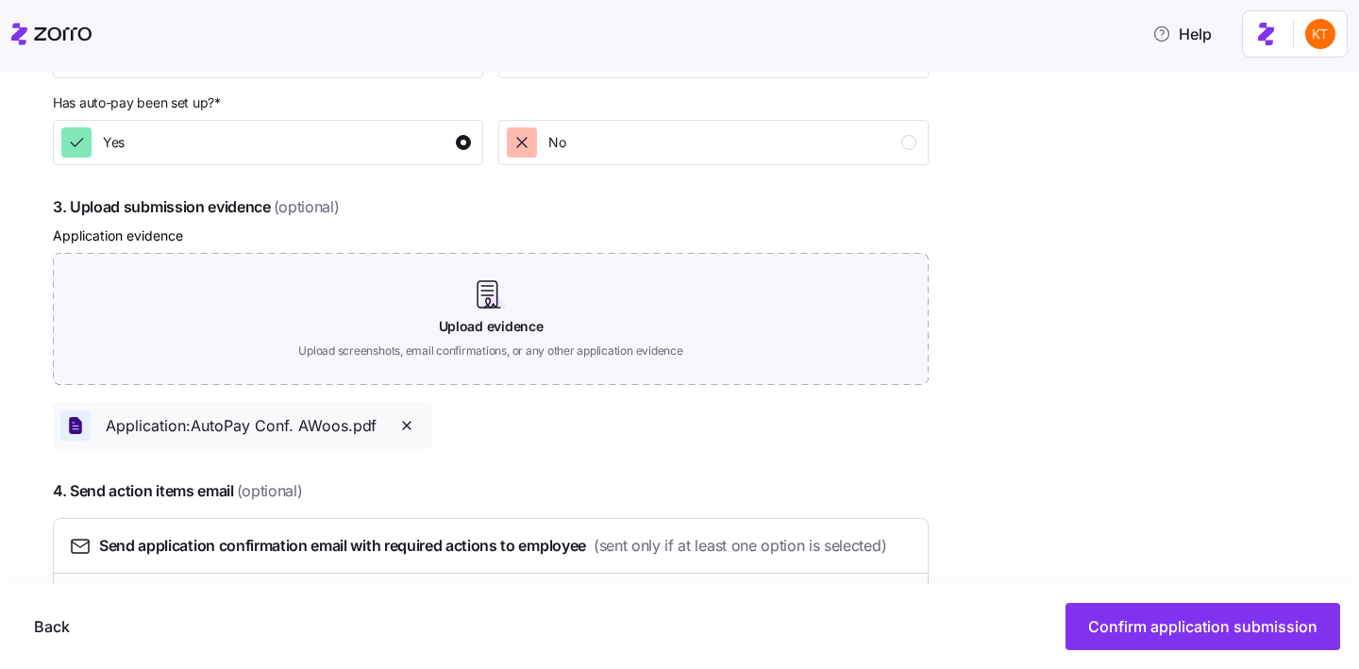
scroll to position [948, 0]
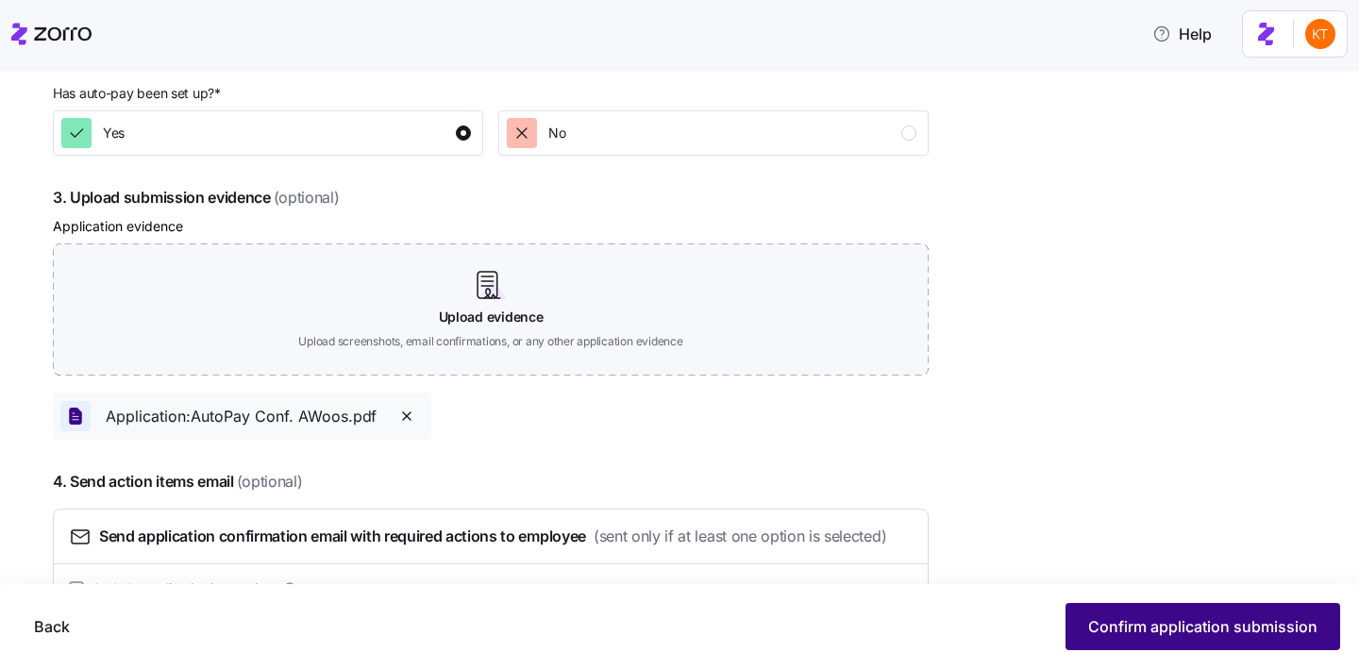
click at [1103, 631] on span "Confirm application submission" at bounding box center [1202, 626] width 229 height 23
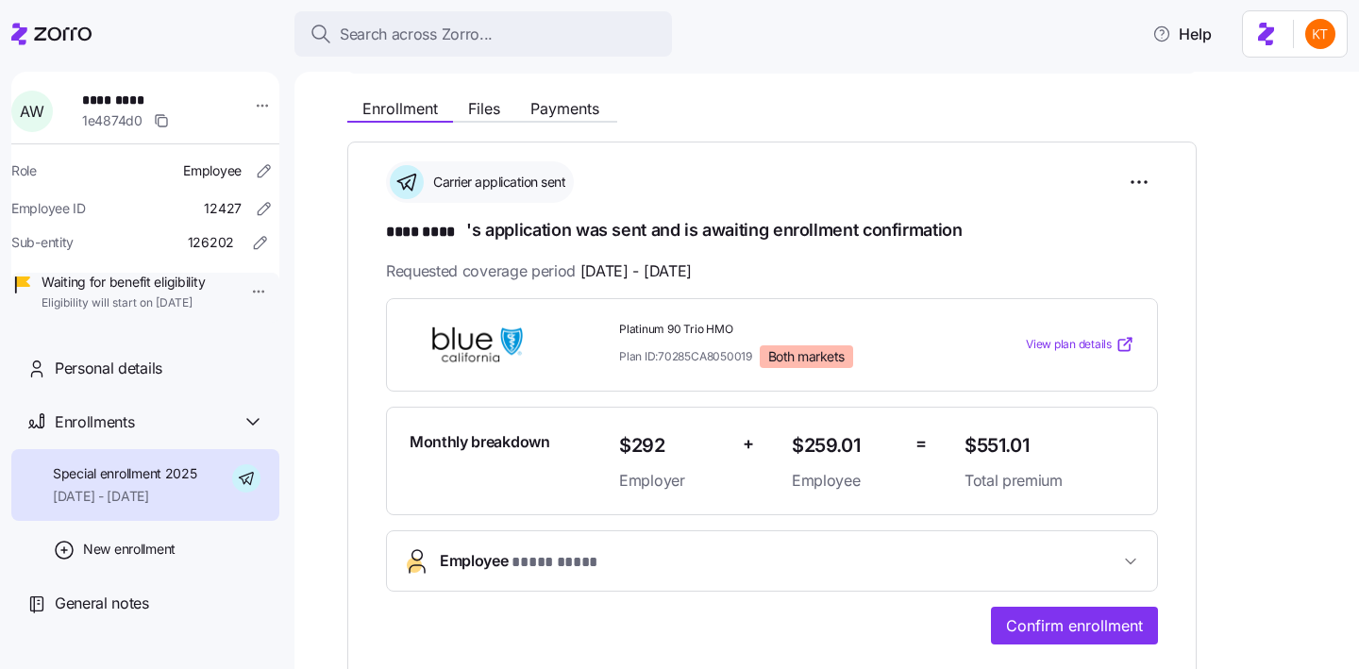
scroll to position [421, 0]
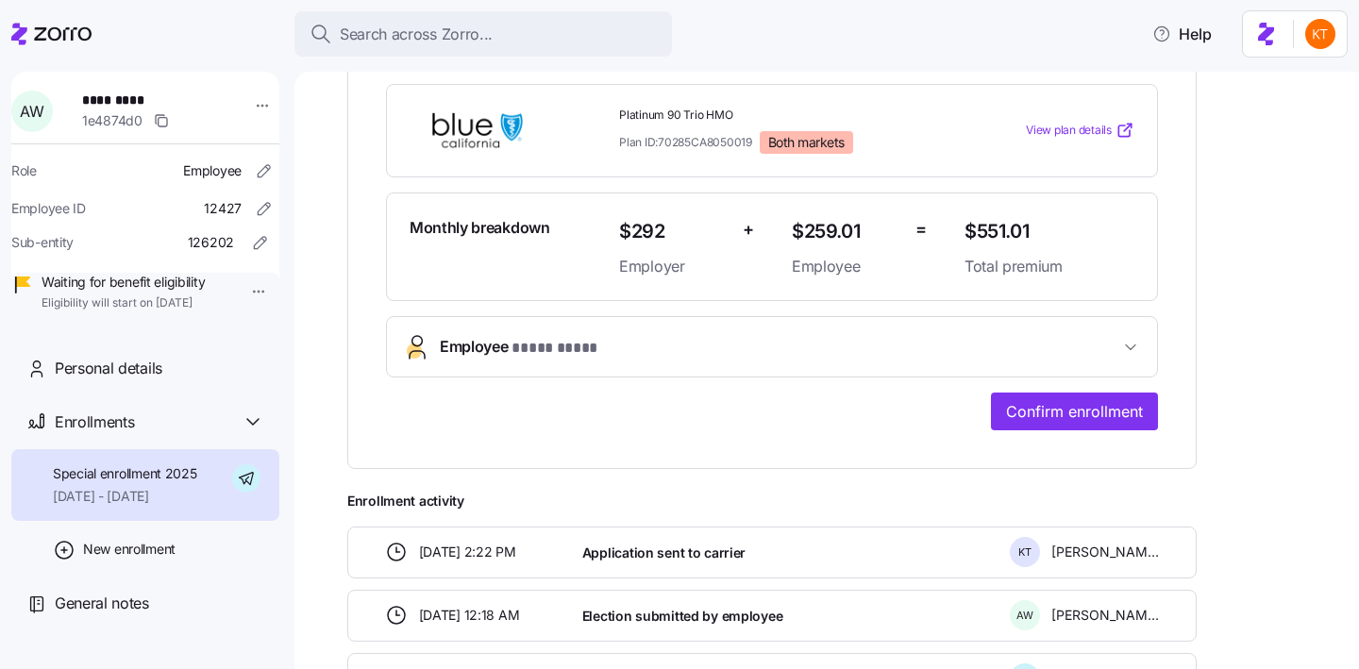
click at [858, 331] on button "Employee * **** **** *" at bounding box center [772, 346] width 770 height 59
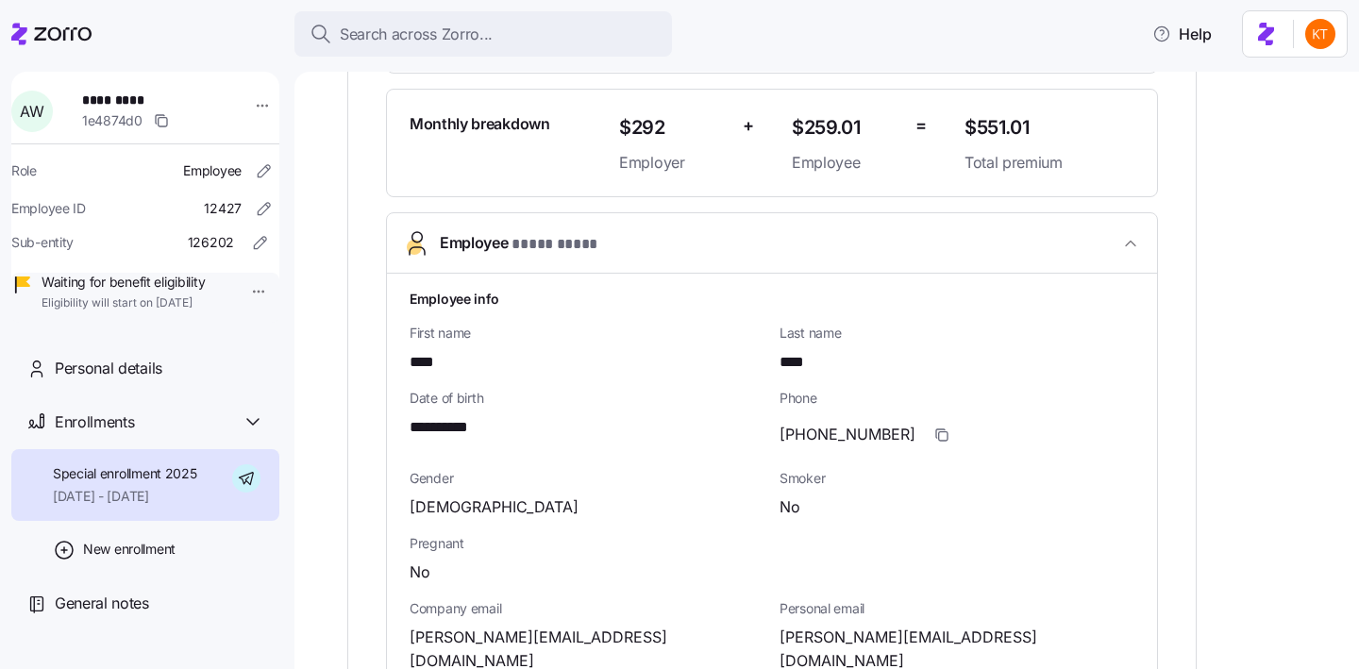
scroll to position [539, 0]
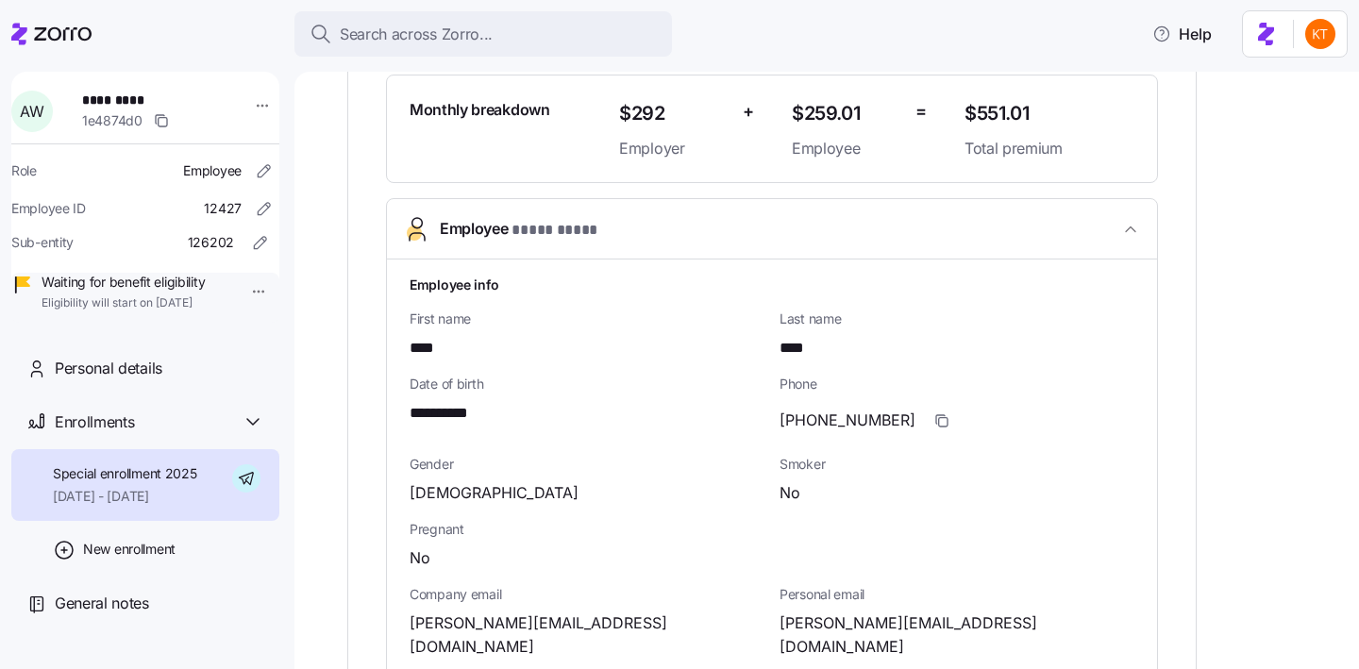
click at [832, 617] on span "anna.woos25@gmail.com" at bounding box center [957, 635] width 355 height 47
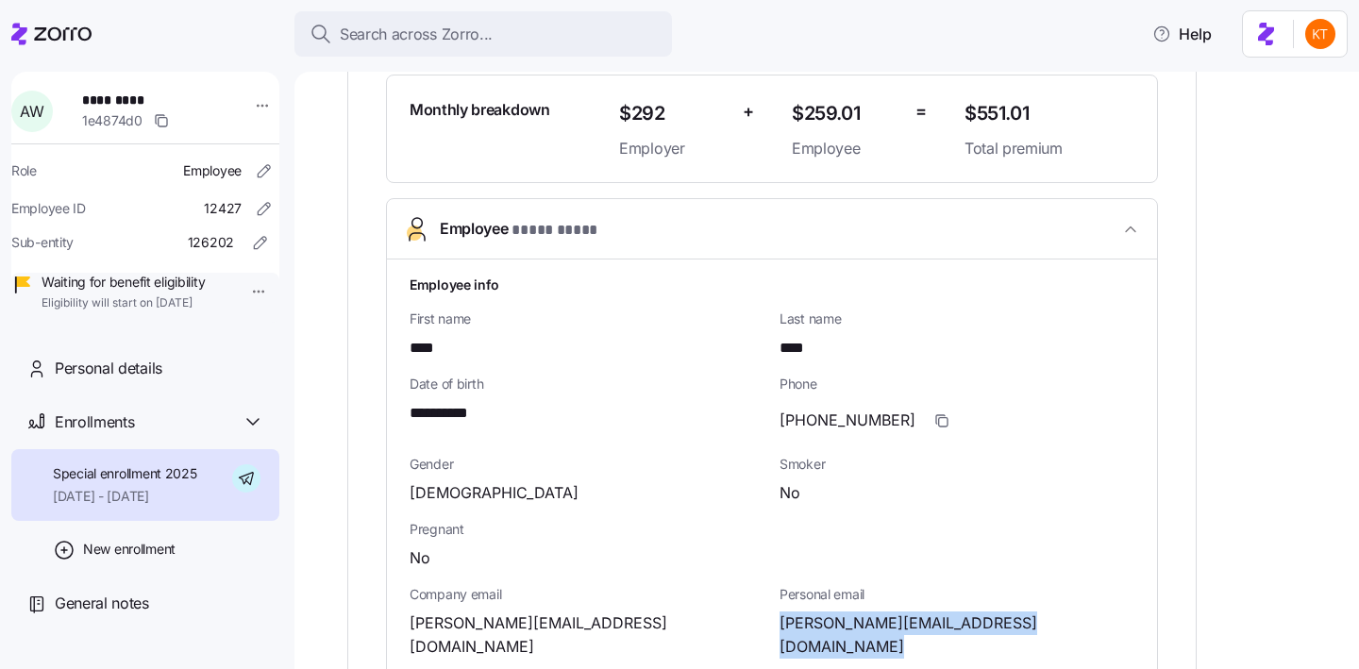
click at [832, 617] on span "anna.woos25@gmail.com" at bounding box center [957, 635] width 355 height 47
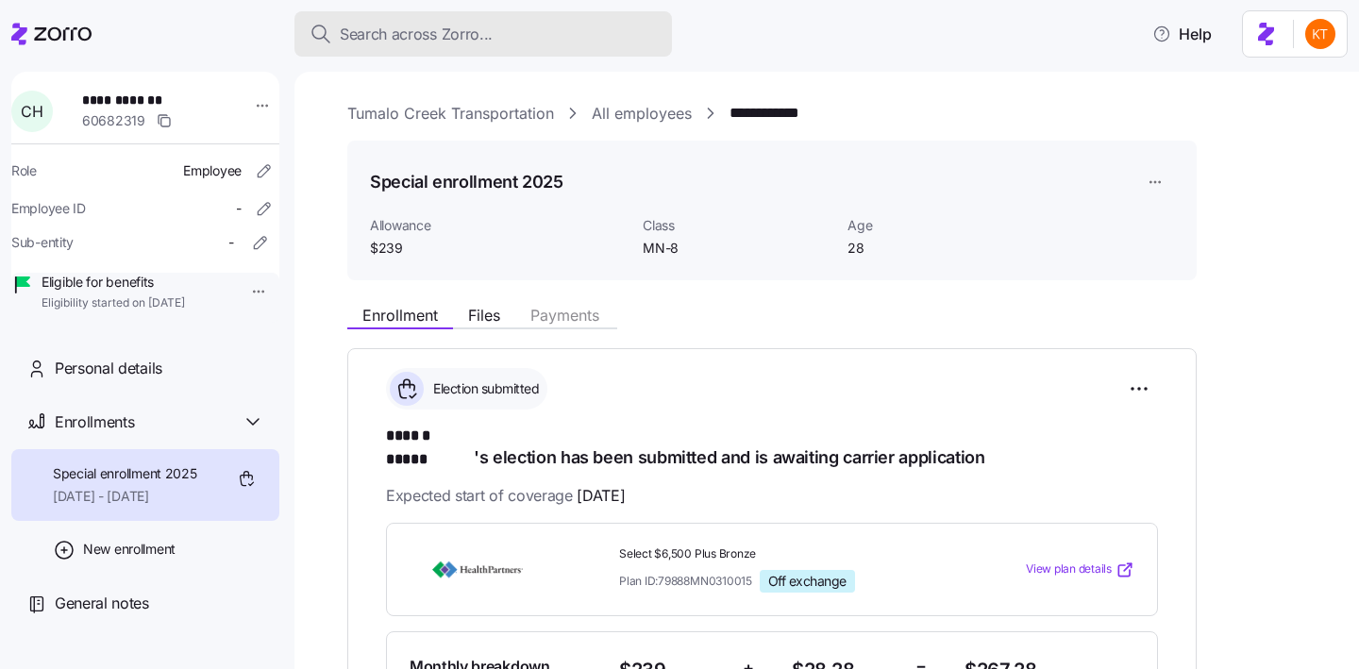
click at [493, 32] on div "Search across Zorro..." at bounding box center [483, 35] width 347 height 24
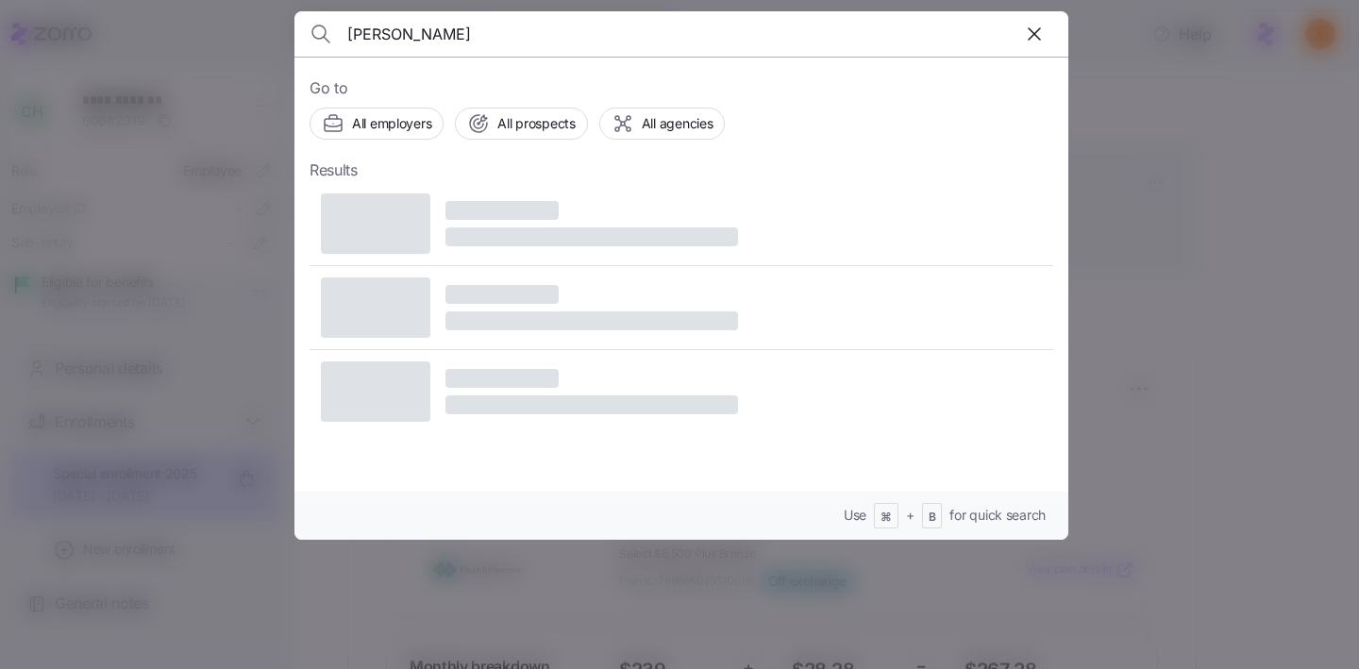
type input "[PERSON_NAME]"
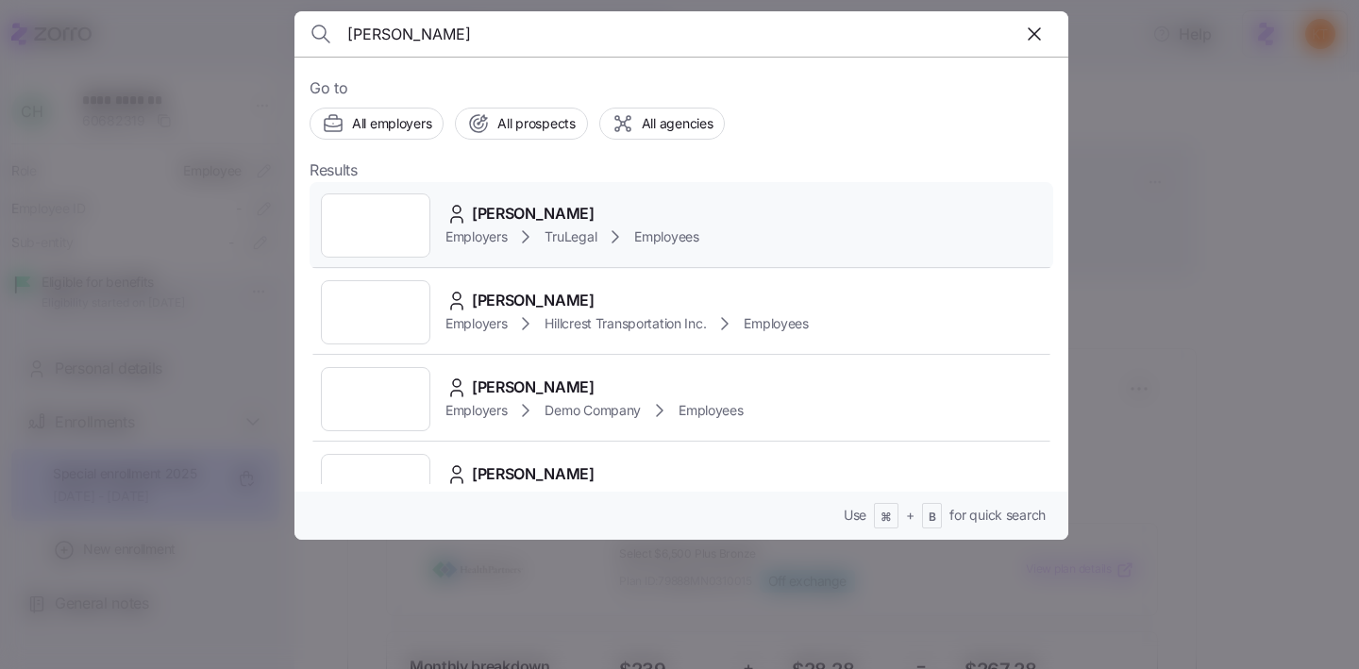
click at [454, 230] on span "Employers" at bounding box center [475, 236] width 61 height 19
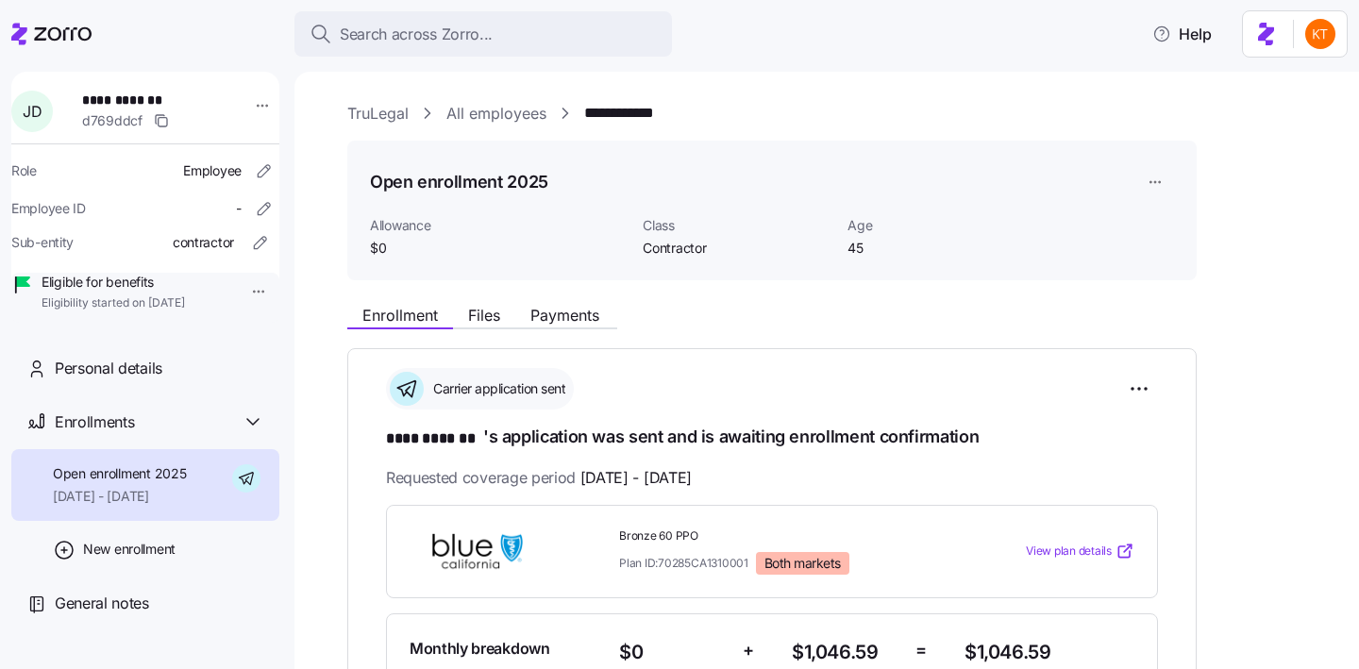
click at [573, 297] on div "Enrollment Files Payments" at bounding box center [771, 312] width 849 height 34
click at [564, 302] on div "Enrollment Files Payments" at bounding box center [771, 312] width 849 height 34
click at [565, 312] on span "Payments" at bounding box center [564, 315] width 69 height 15
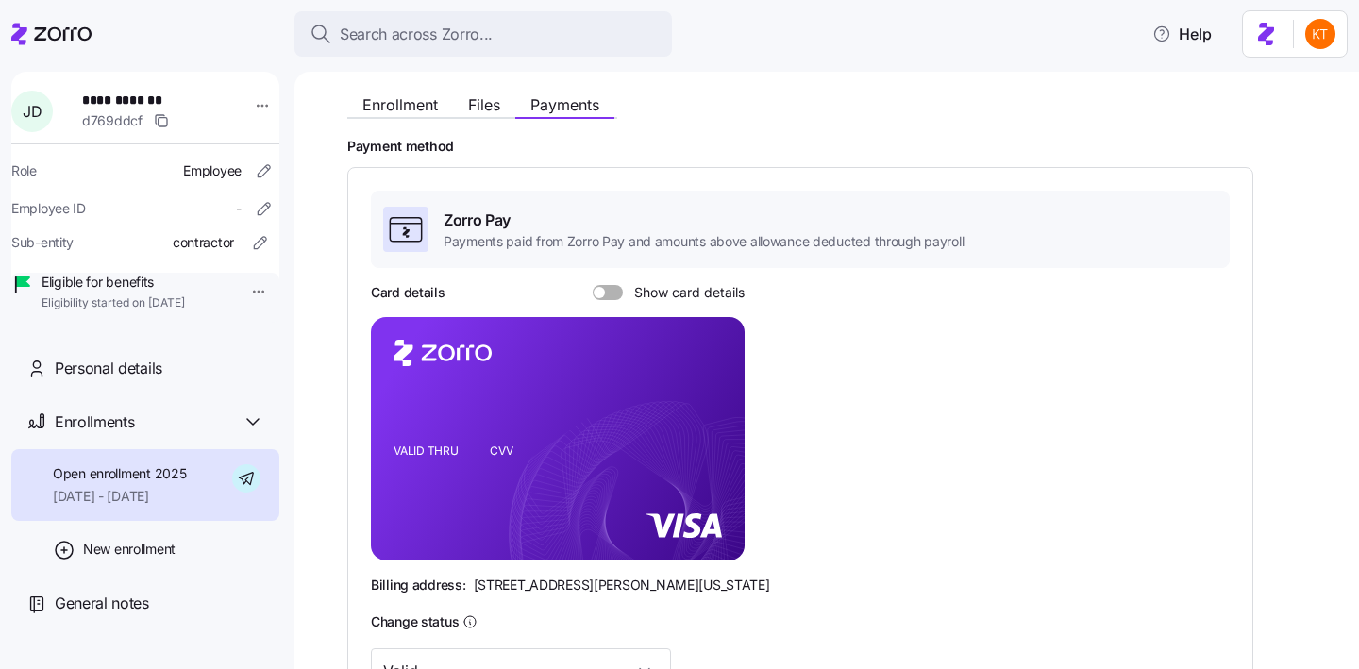
scroll to position [233, 0]
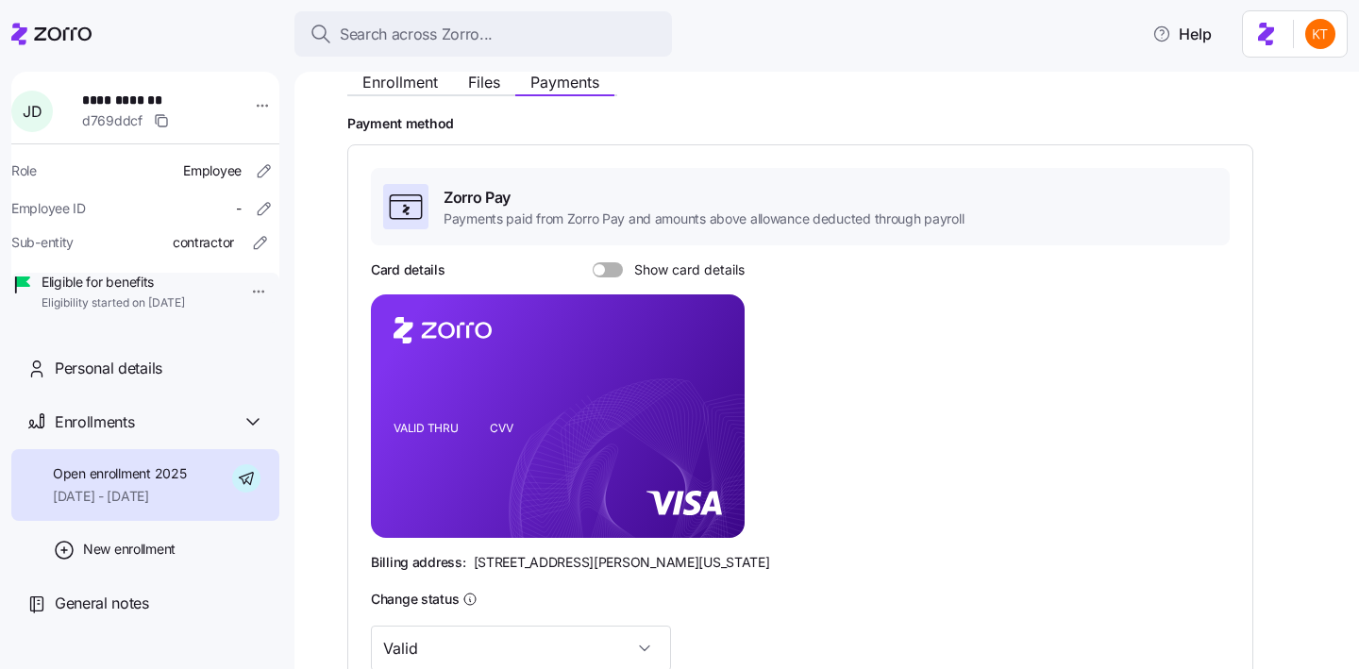
click at [613, 274] on span at bounding box center [614, 269] width 19 height 15
click at [593, 262] on input "Show card details" at bounding box center [593, 262] width 0 height 0
click at [710, 387] on icon "copy-to-clipboard" at bounding box center [709, 382] width 17 height 17
click at [177, 380] on div "Personal details" at bounding box center [160, 369] width 210 height 24
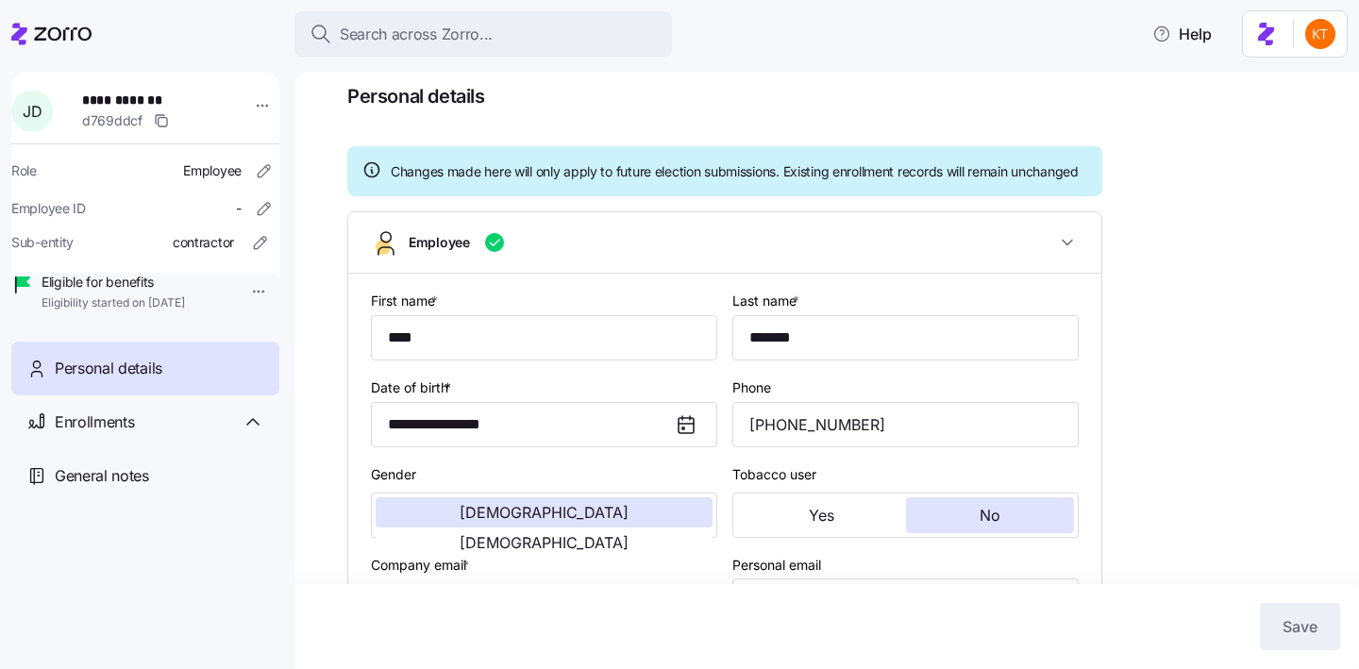
type input "Contractor"
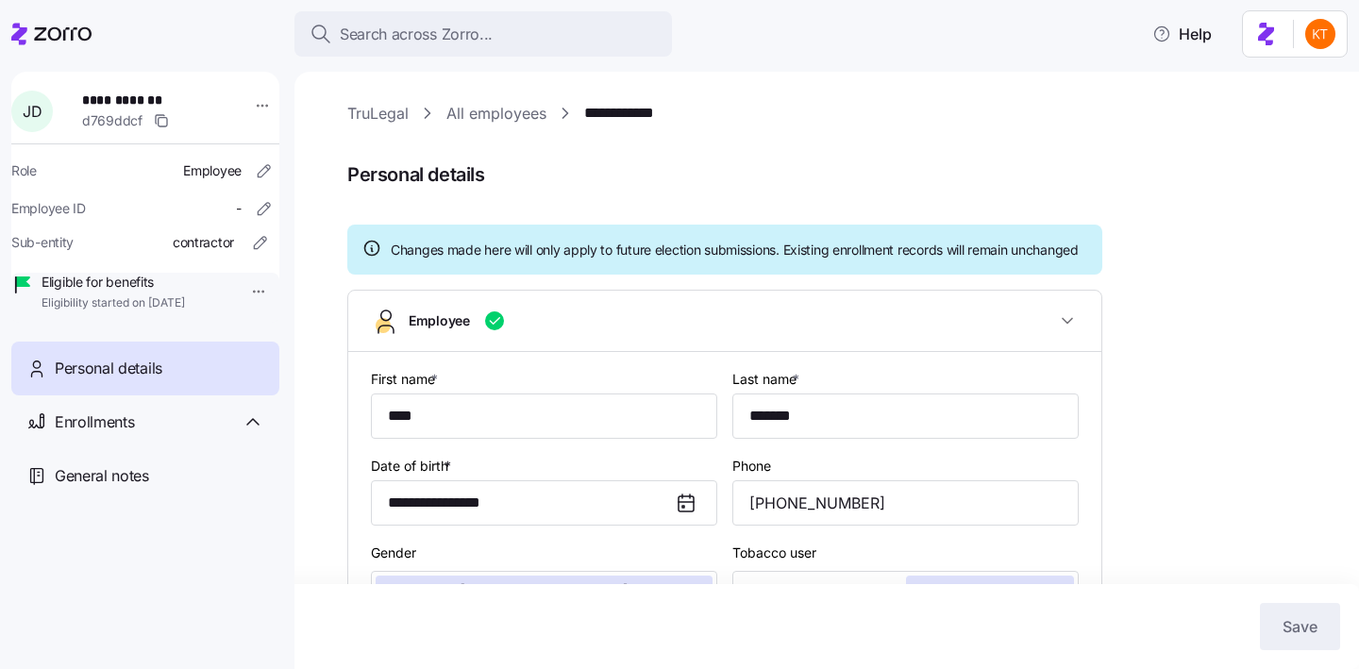
click at [158, 395] on div "Personal details" at bounding box center [145, 369] width 268 height 54
click at [157, 434] on div "Enrollments" at bounding box center [160, 423] width 210 height 24
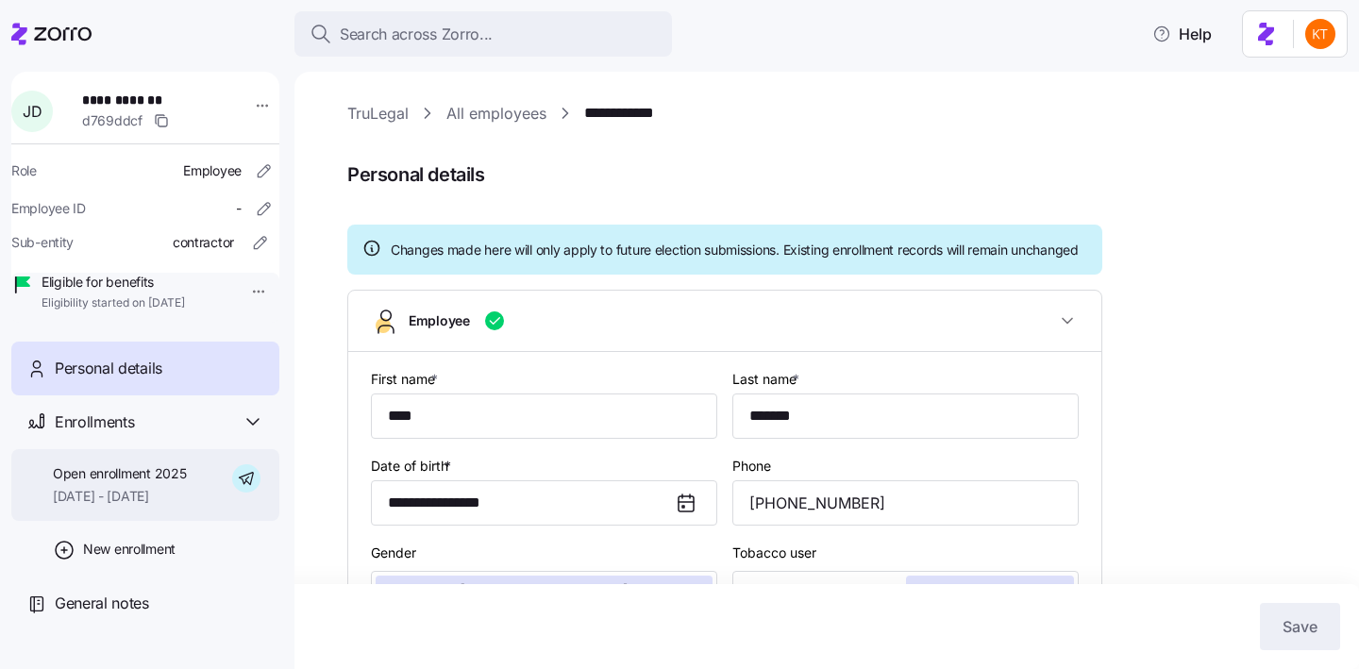
click at [157, 506] on span "[DATE] - [DATE]" at bounding box center [119, 496] width 133 height 19
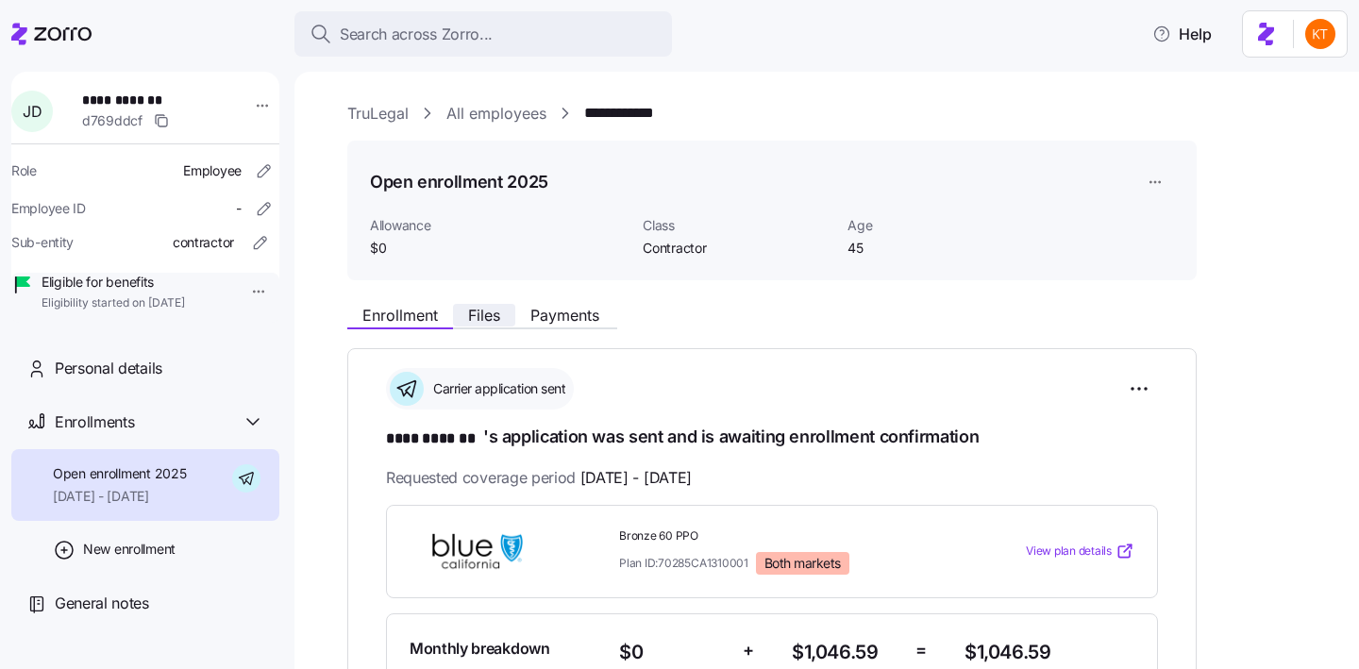
click at [504, 311] on button "Files" at bounding box center [484, 315] width 62 height 23
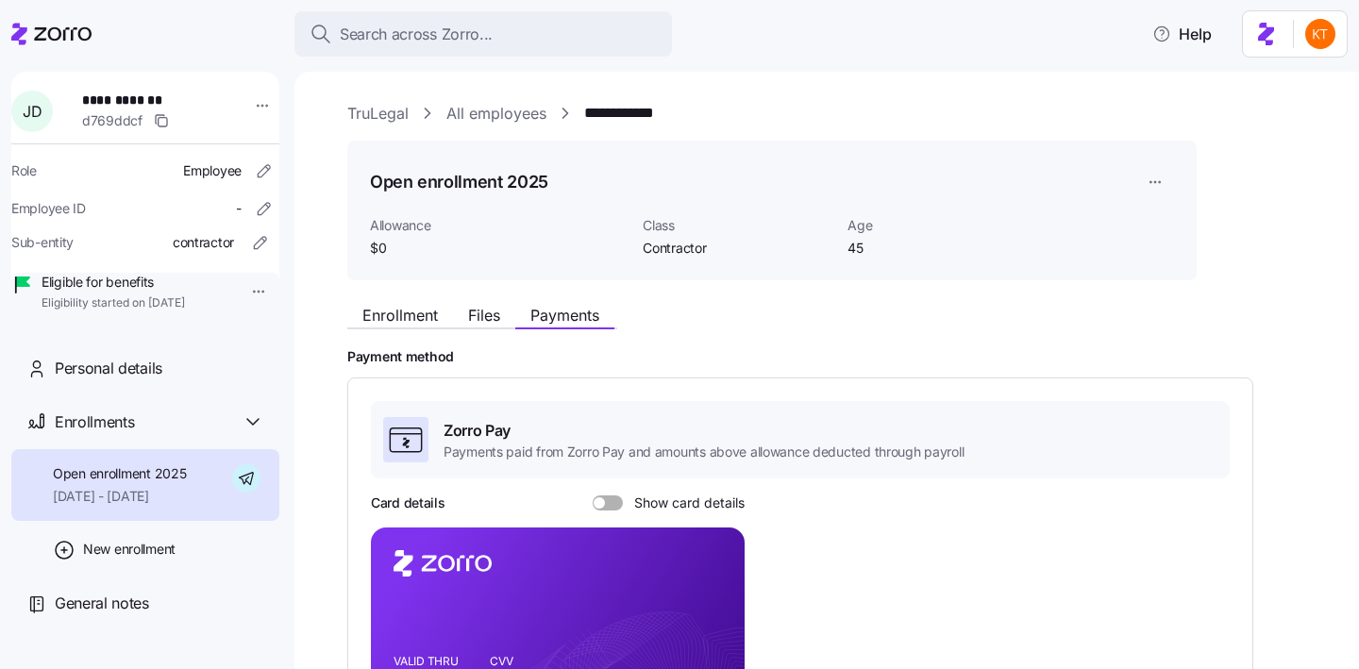
click at [613, 503] on span at bounding box center [614, 502] width 19 height 15
click at [593, 495] on input "Show card details" at bounding box center [593, 495] width 0 height 0
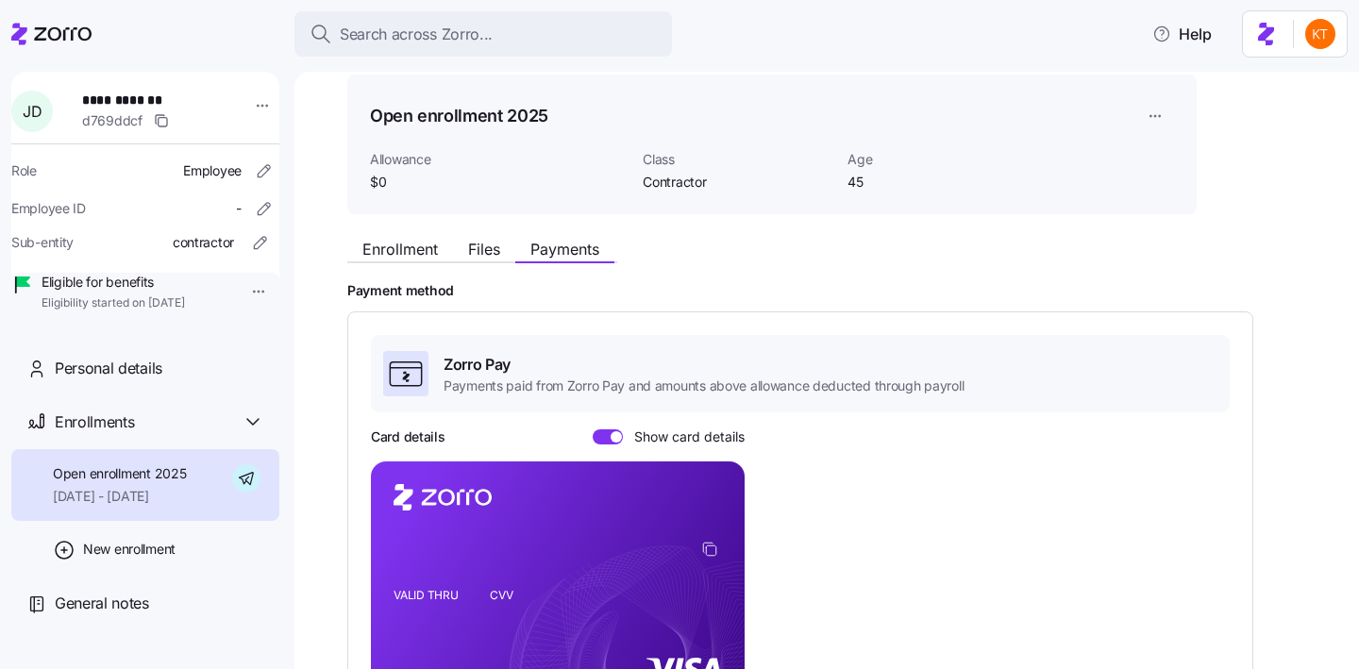
scroll to position [75, 0]
